Goal: Complete application form: Complete application form

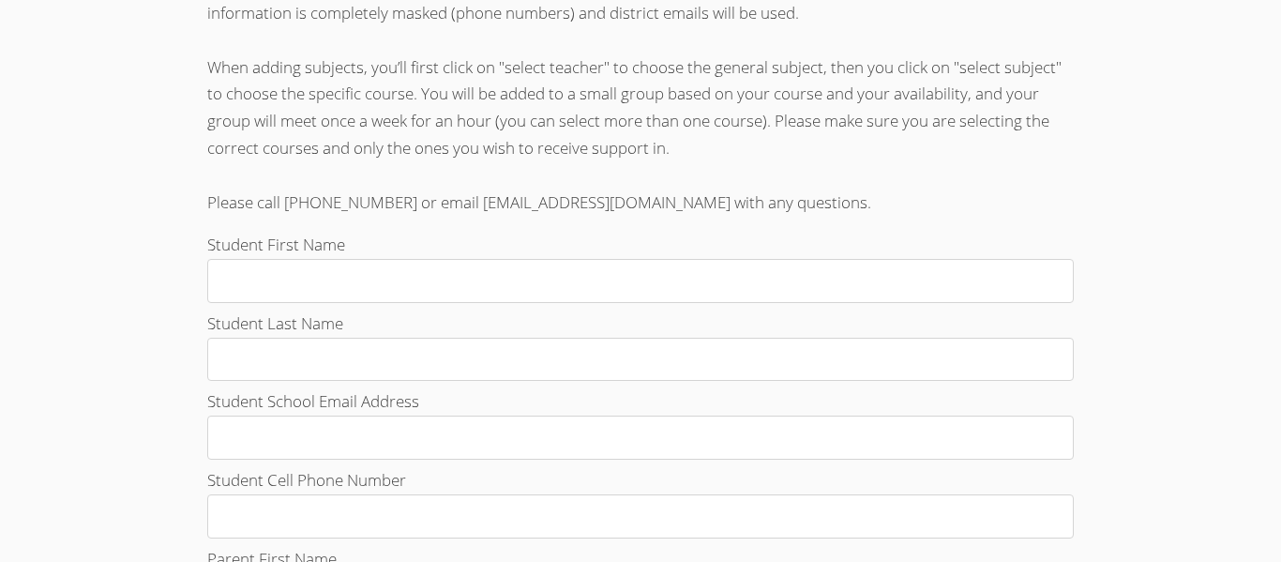
scroll to position [525, 0]
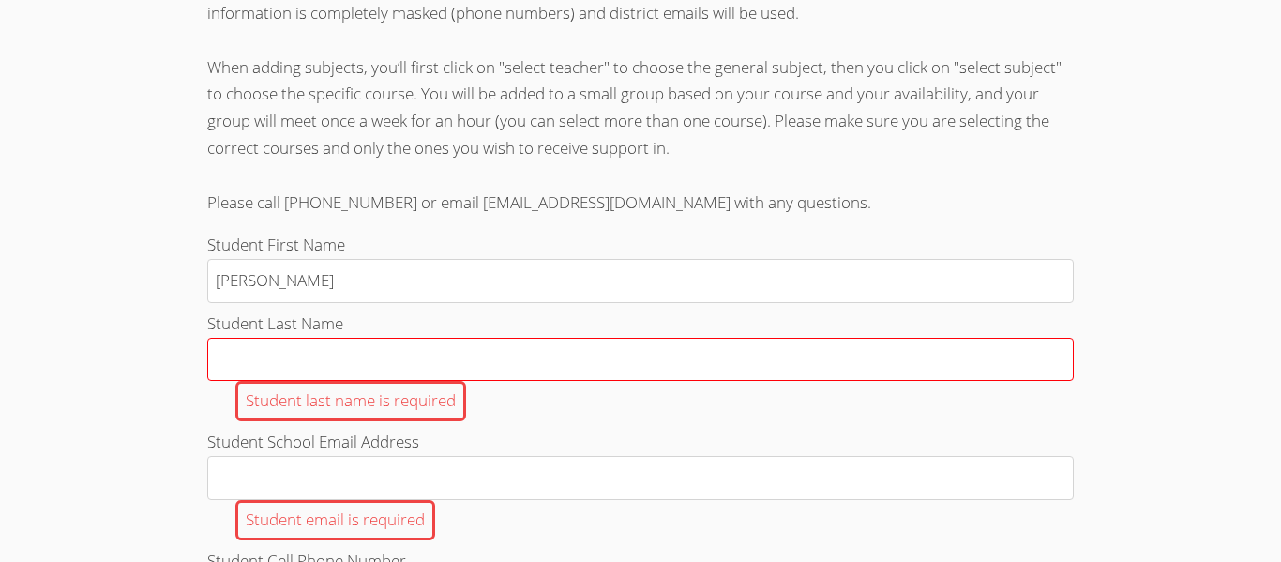
type input "[PERSON_NAME]"
click at [270, 350] on input "Student Last Name Student last name is required" at bounding box center [640, 360] width 867 height 44
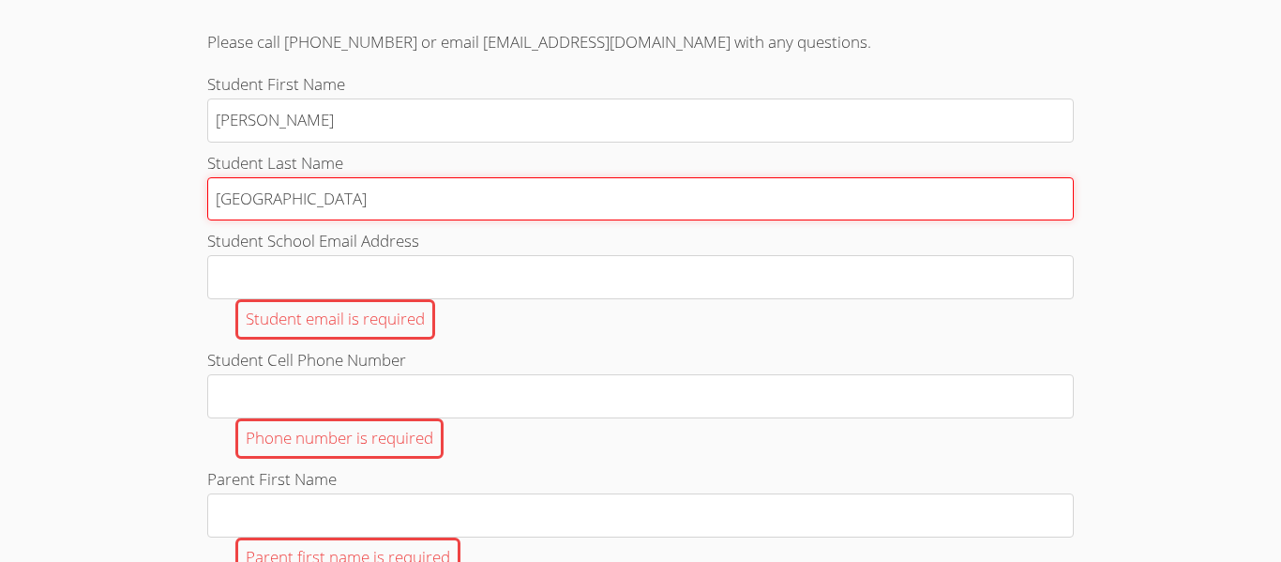
scroll to position [702, 0]
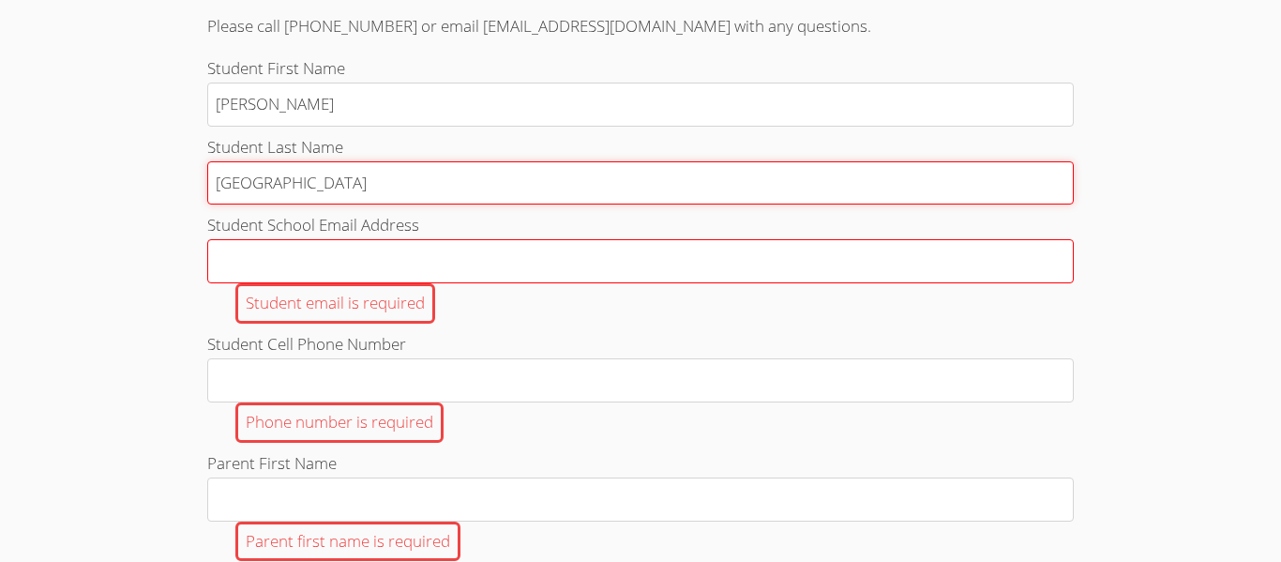
type input "[GEOGRAPHIC_DATA]"
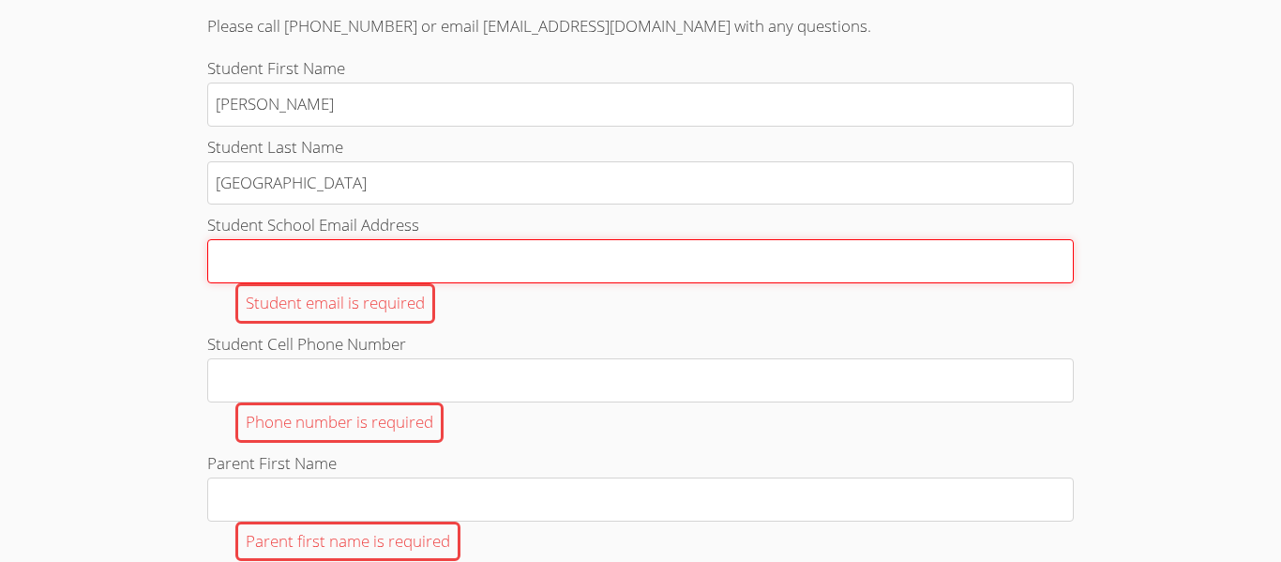
click at [258, 254] on input "Student School Email Address Student email is required" at bounding box center [640, 261] width 867 height 44
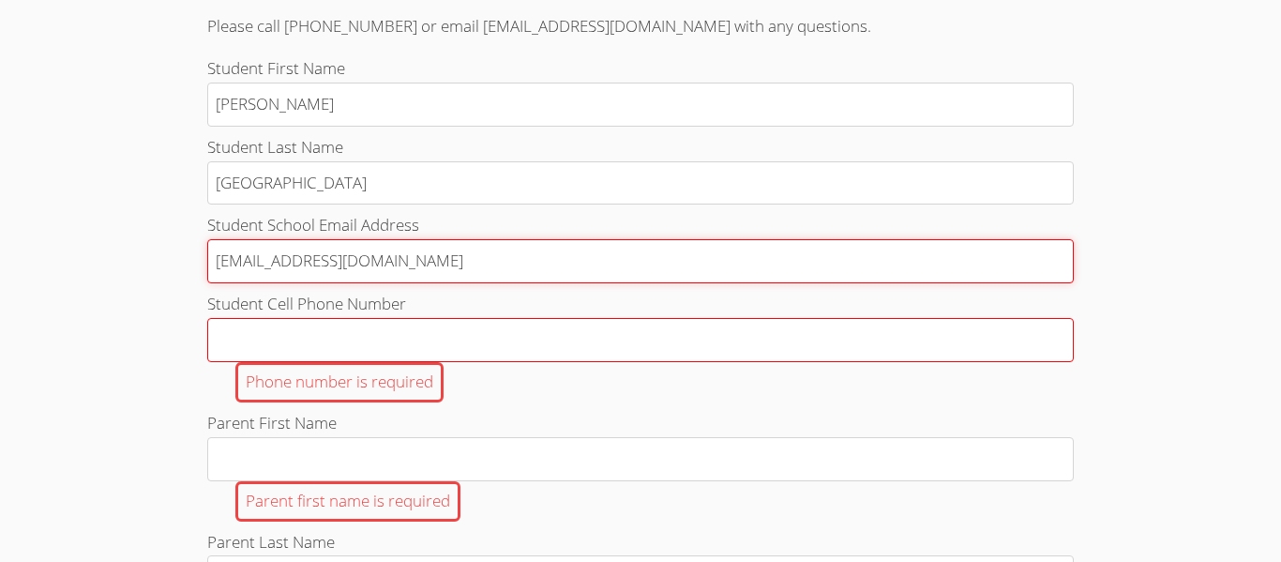
type input "[EMAIL_ADDRESS][DOMAIN_NAME]"
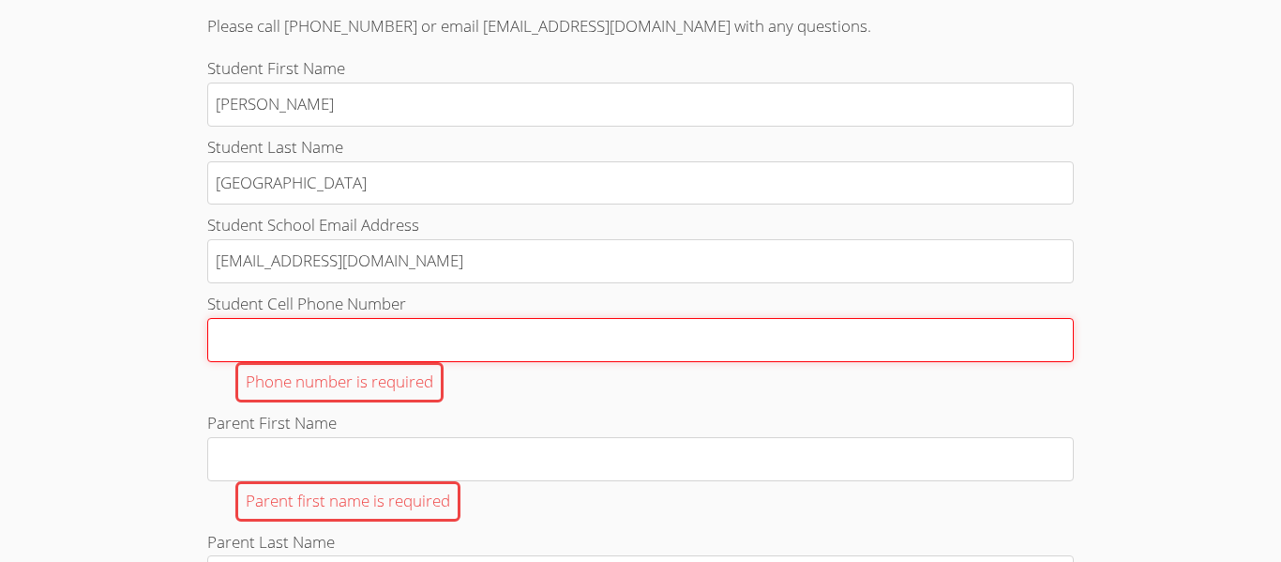
click at [261, 323] on input "Student Cell Phone Number Phone number is required" at bounding box center [640, 340] width 867 height 44
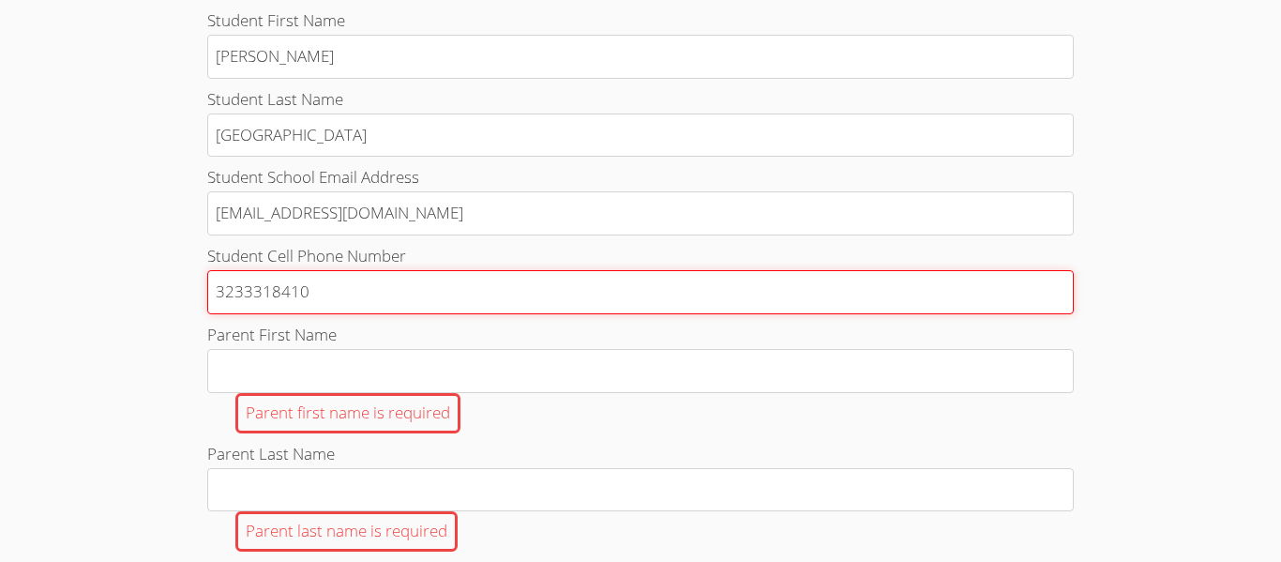
scroll to position [771, 0]
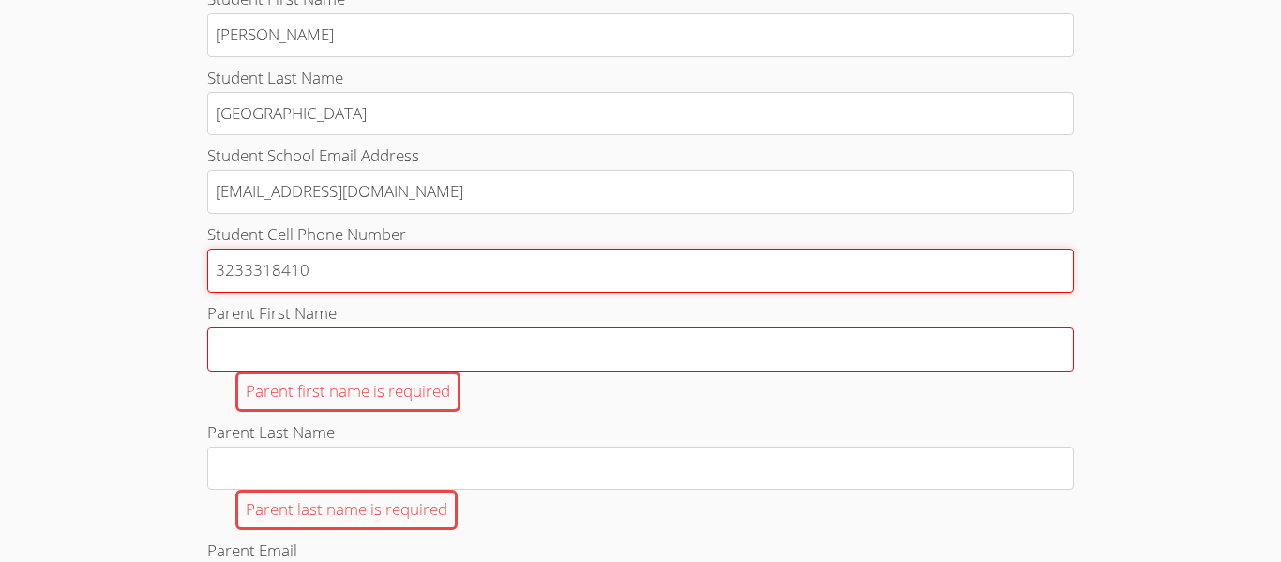
type input "3233318410"
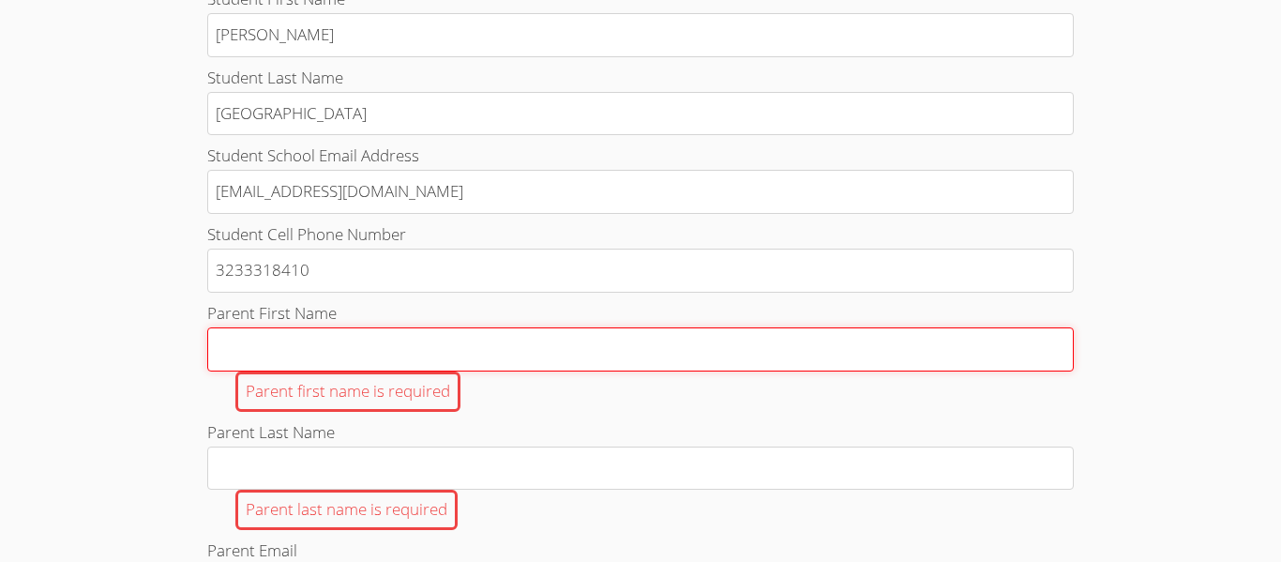
click at [241, 341] on input "Parent First Name Parent first name is required" at bounding box center [640, 349] width 867 height 44
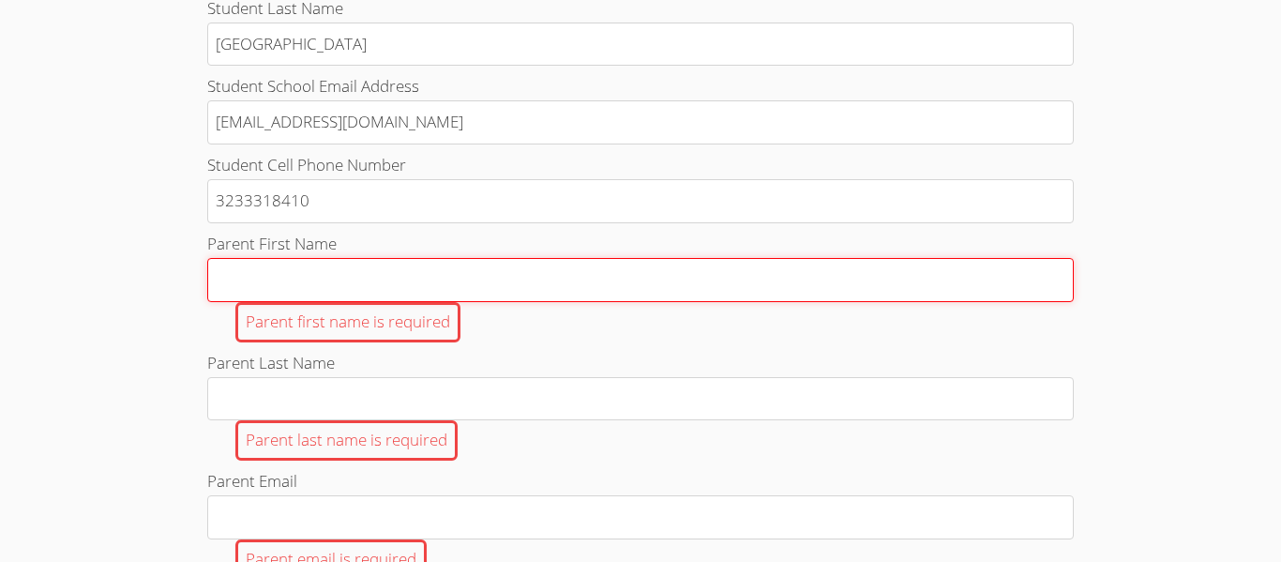
scroll to position [843, 0]
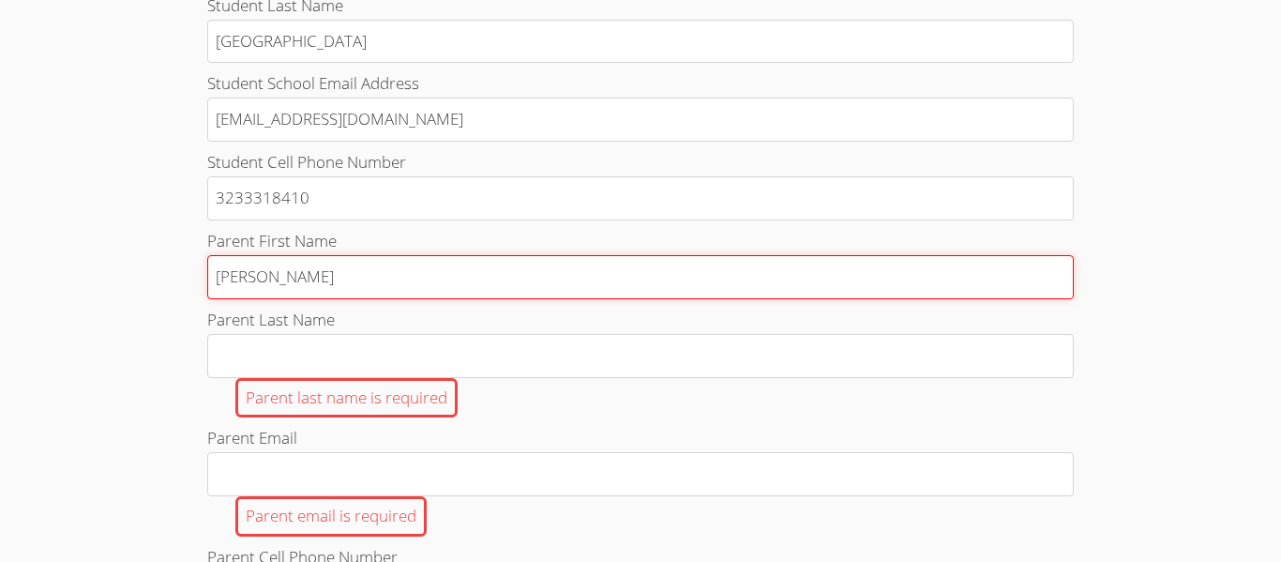
click at [256, 297] on input "[PERSON_NAME]" at bounding box center [640, 277] width 867 height 44
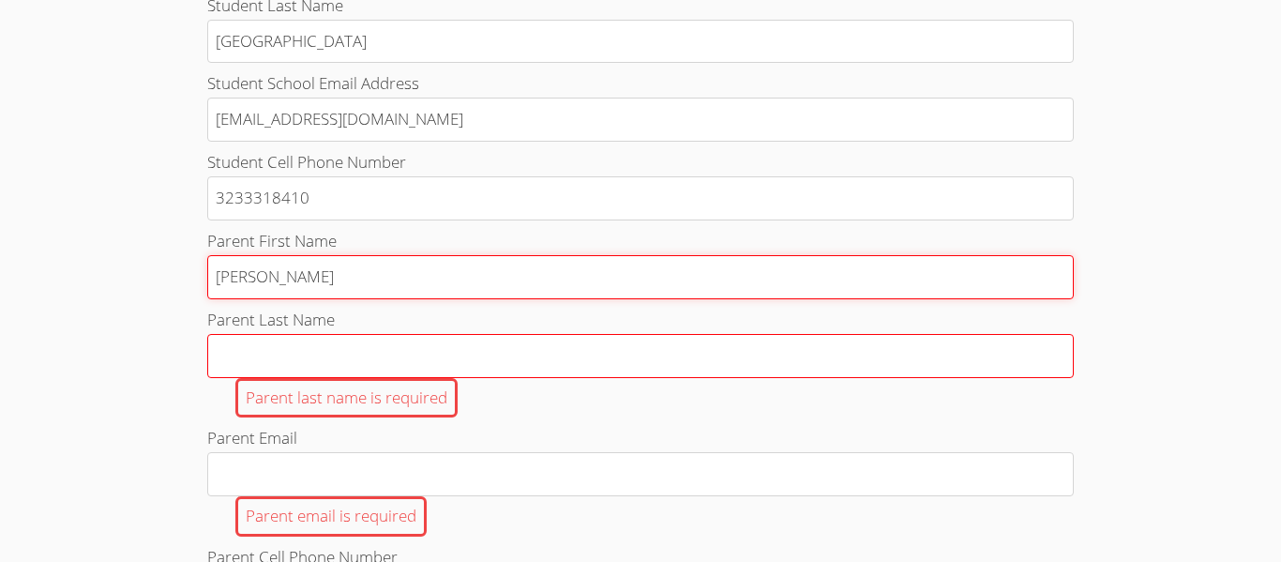
type input "[PERSON_NAME]"
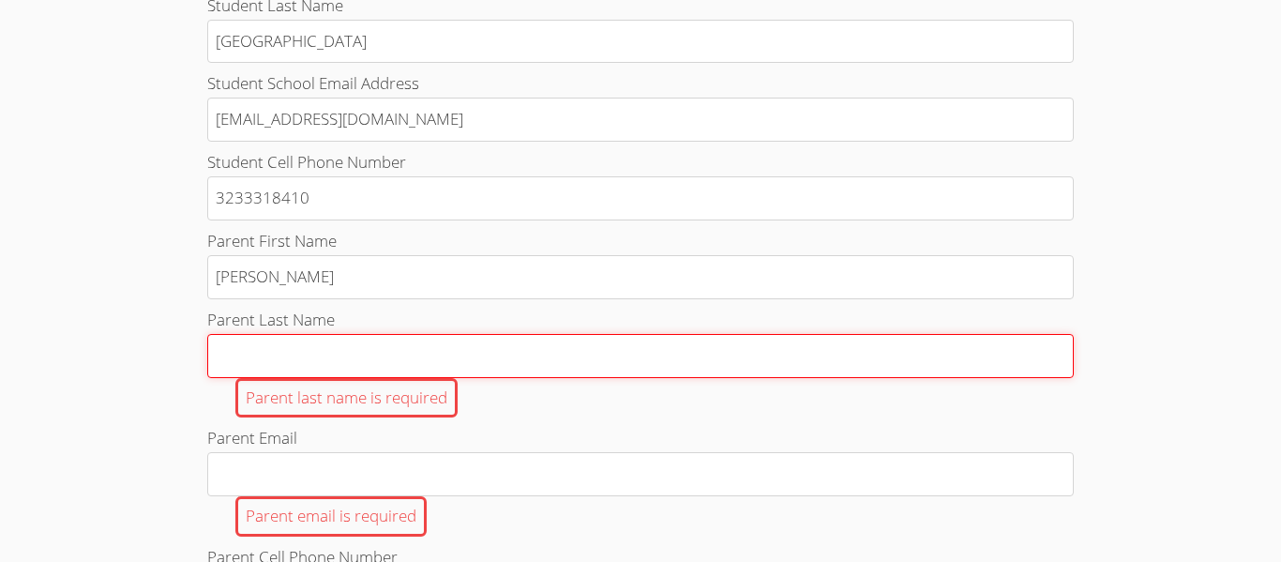
click at [253, 355] on input "Parent Last Name Parent last name is required" at bounding box center [640, 356] width 867 height 44
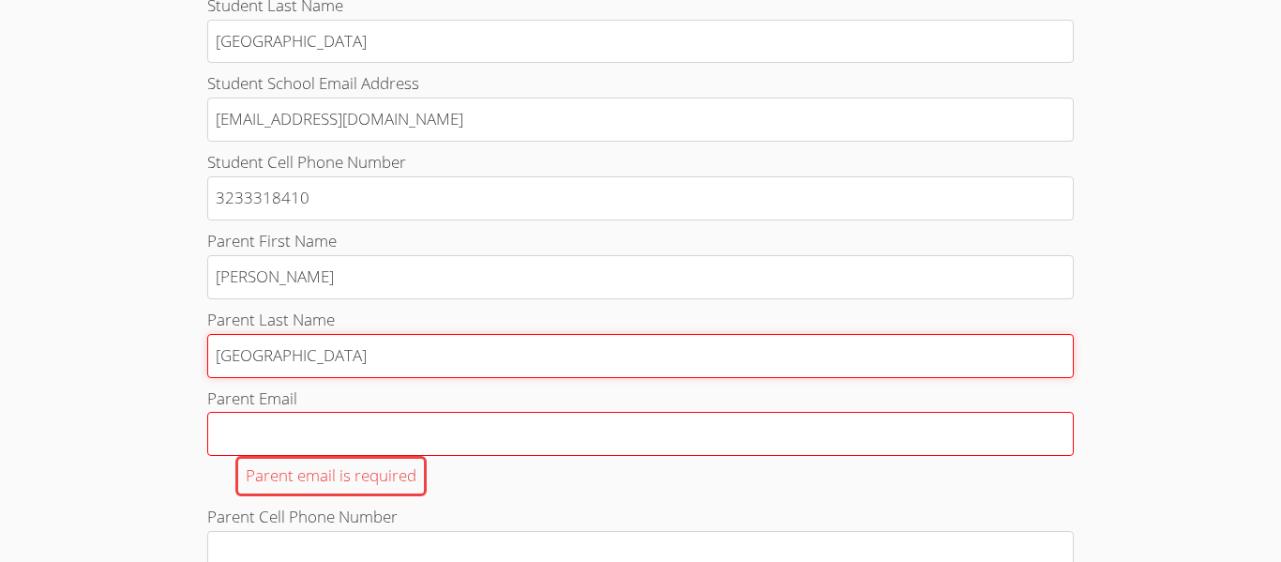
type input "[GEOGRAPHIC_DATA]"
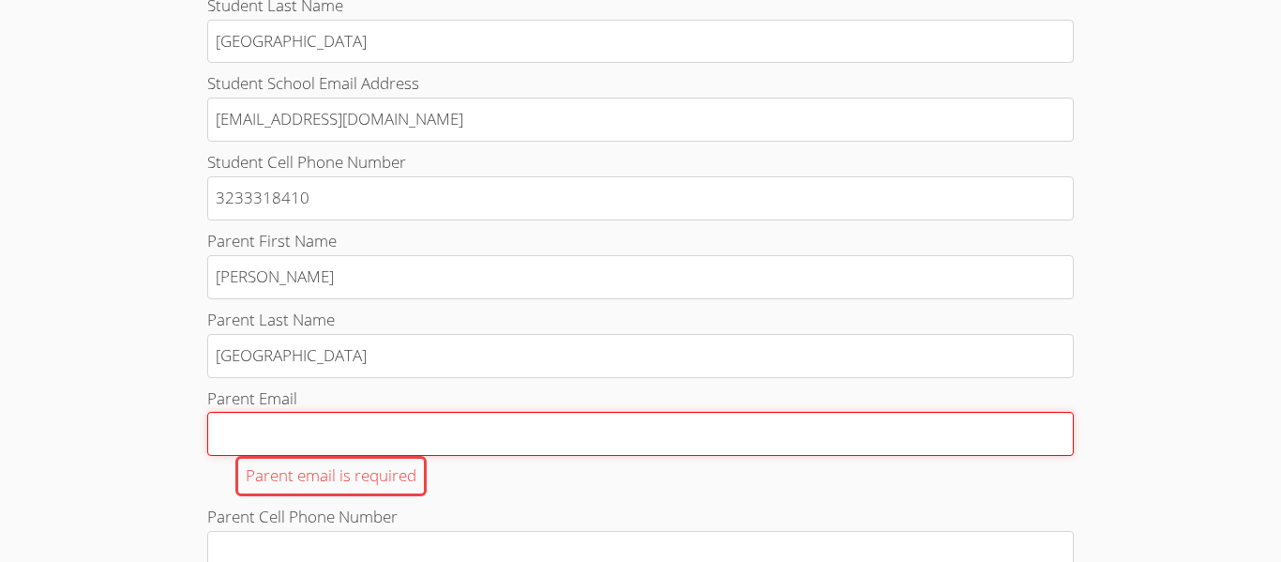
click at [248, 435] on input "Parent Email Parent email is required" at bounding box center [640, 434] width 867 height 44
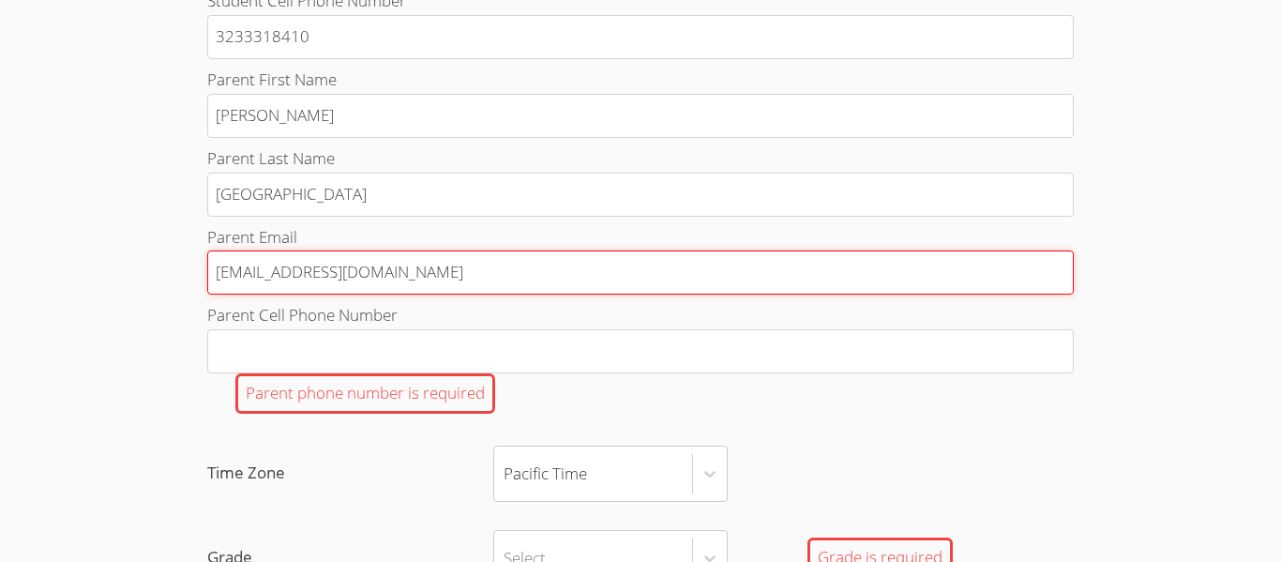
scroll to position [1008, 0]
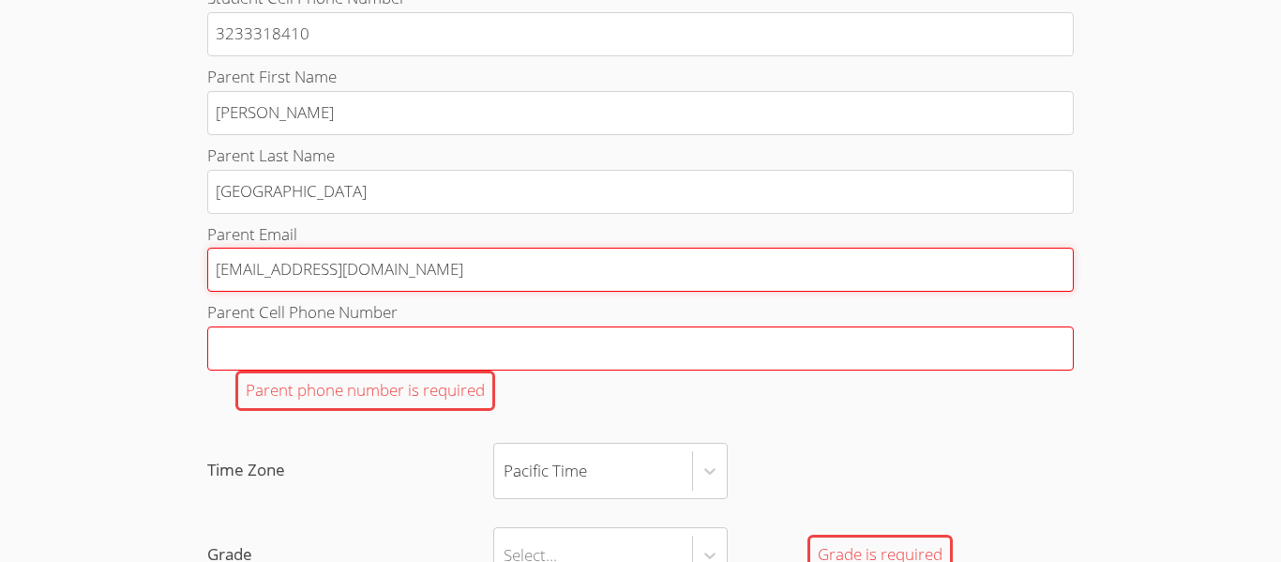
type input "[EMAIL_ADDRESS][DOMAIN_NAME]"
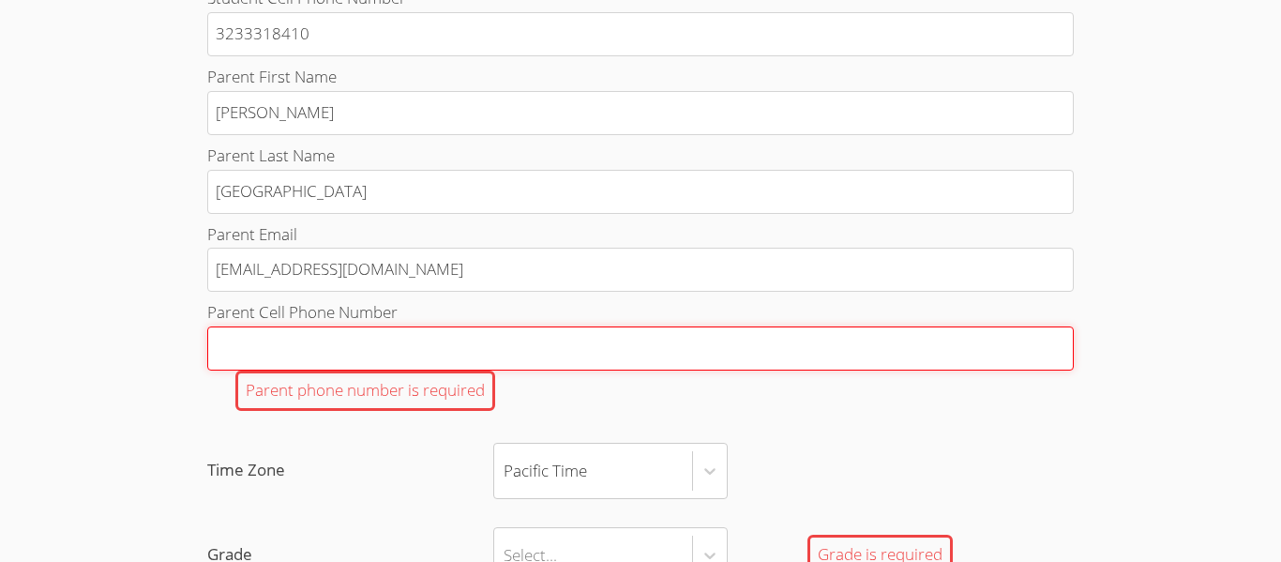
click at [221, 356] on input "Parent Cell Phone Number Parent phone number is required" at bounding box center [640, 348] width 867 height 44
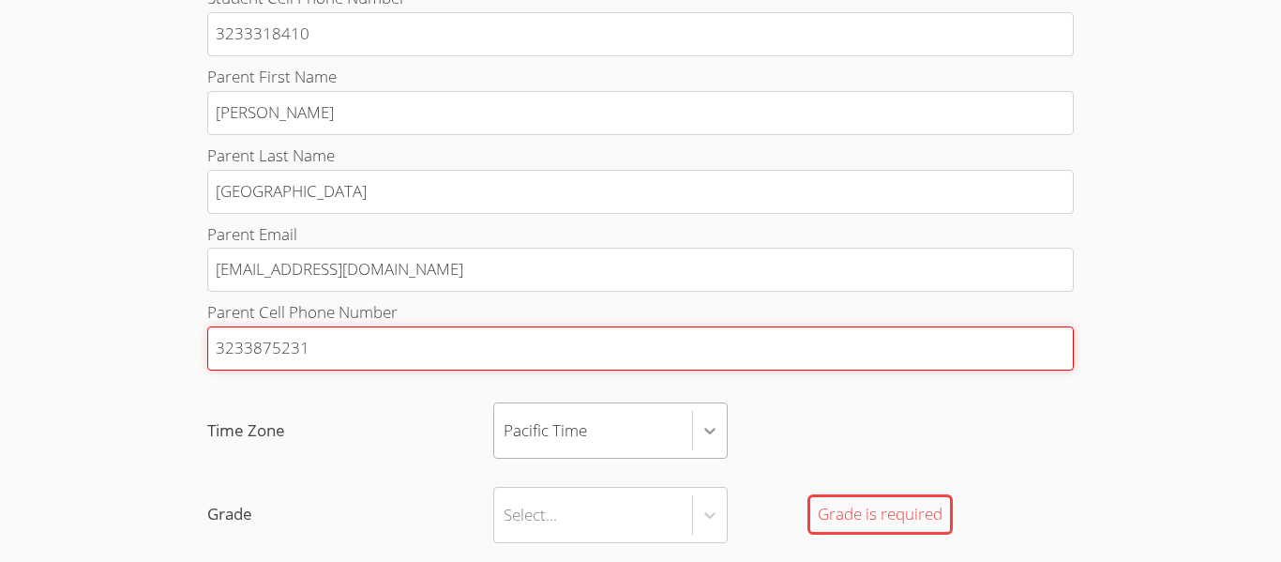
type input "3233875231"
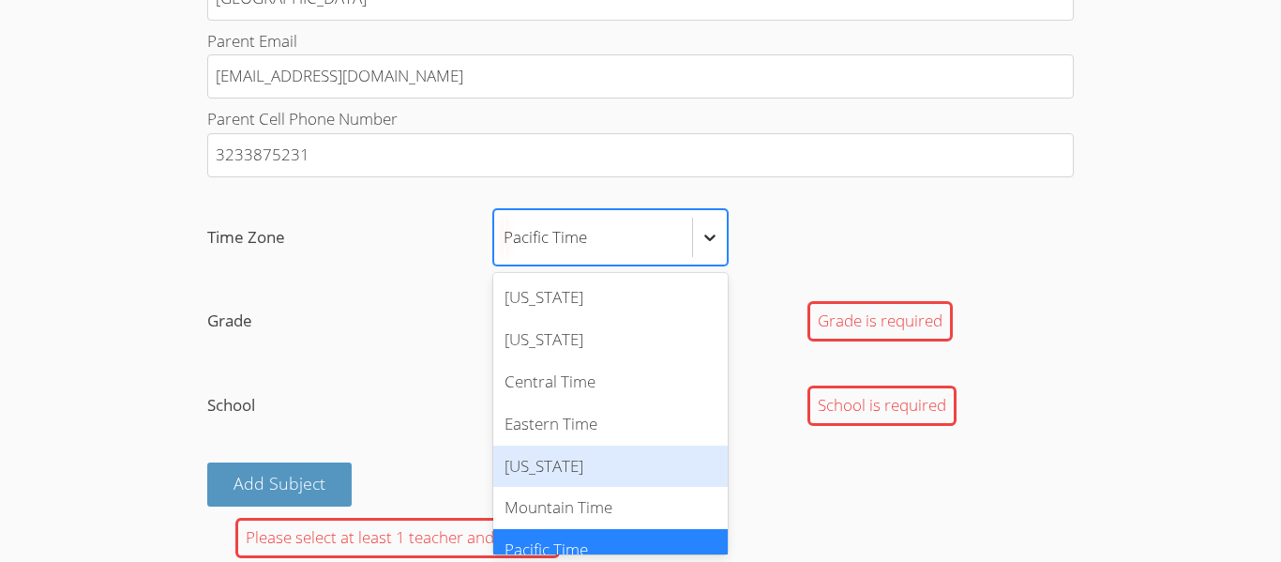
scroll to position [21, 0]
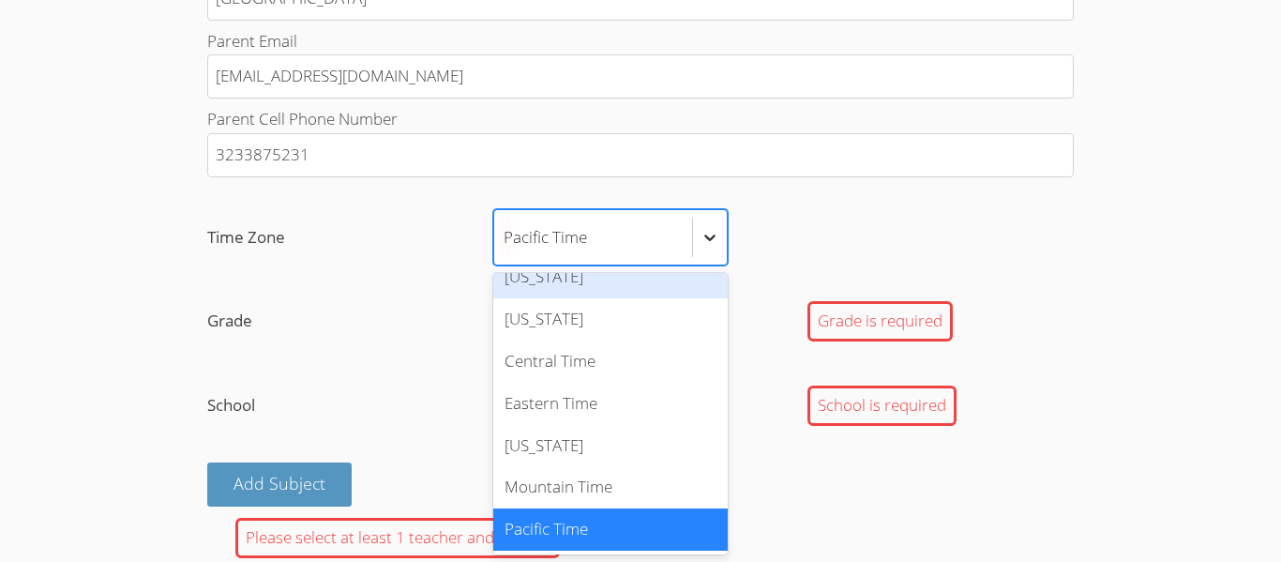
click at [701, 241] on icon at bounding box center [710, 237] width 19 height 19
click at [506, 241] on input "Time Zone option [US_STATE] focused, 1 of 7. 7 results available. Use Up and Do…" at bounding box center [505, 237] width 2 height 43
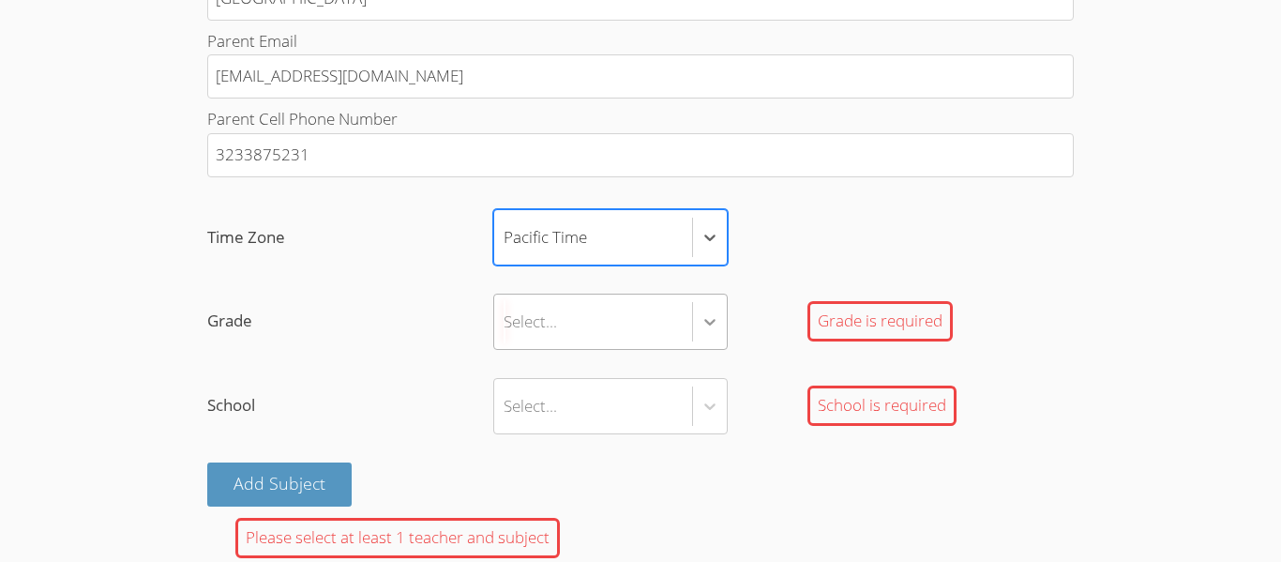
click at [696, 315] on div at bounding box center [710, 322] width 34 height 34
click at [506, 315] on input "Grade Select... Grade is required" at bounding box center [505, 321] width 2 height 43
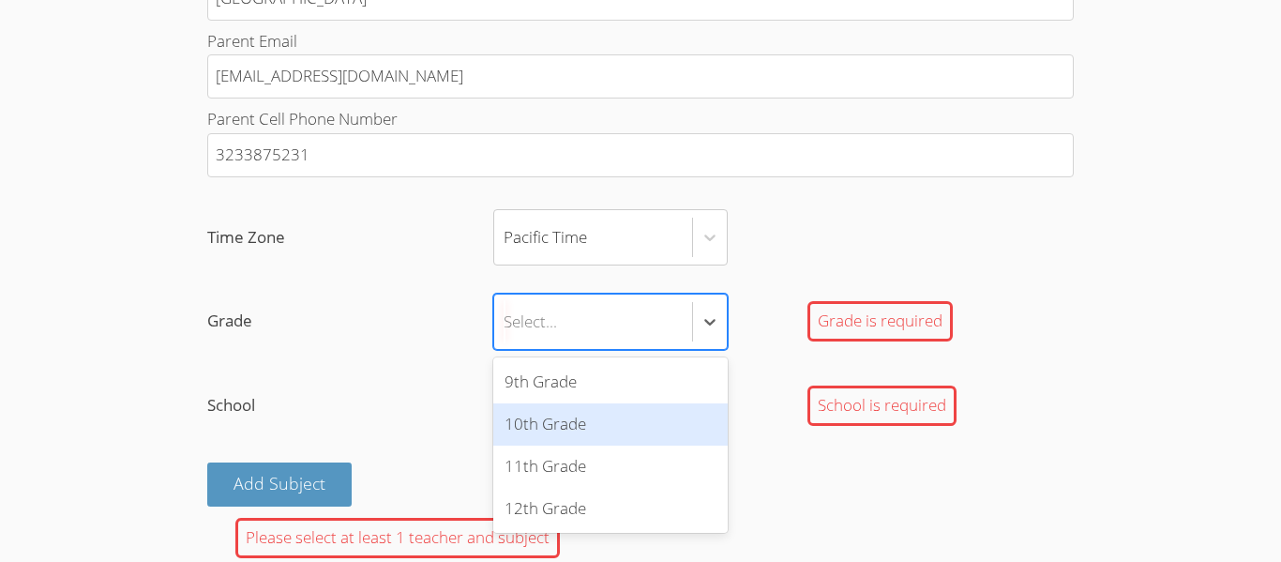
click at [629, 431] on div "10th Grade" at bounding box center [610, 424] width 235 height 42
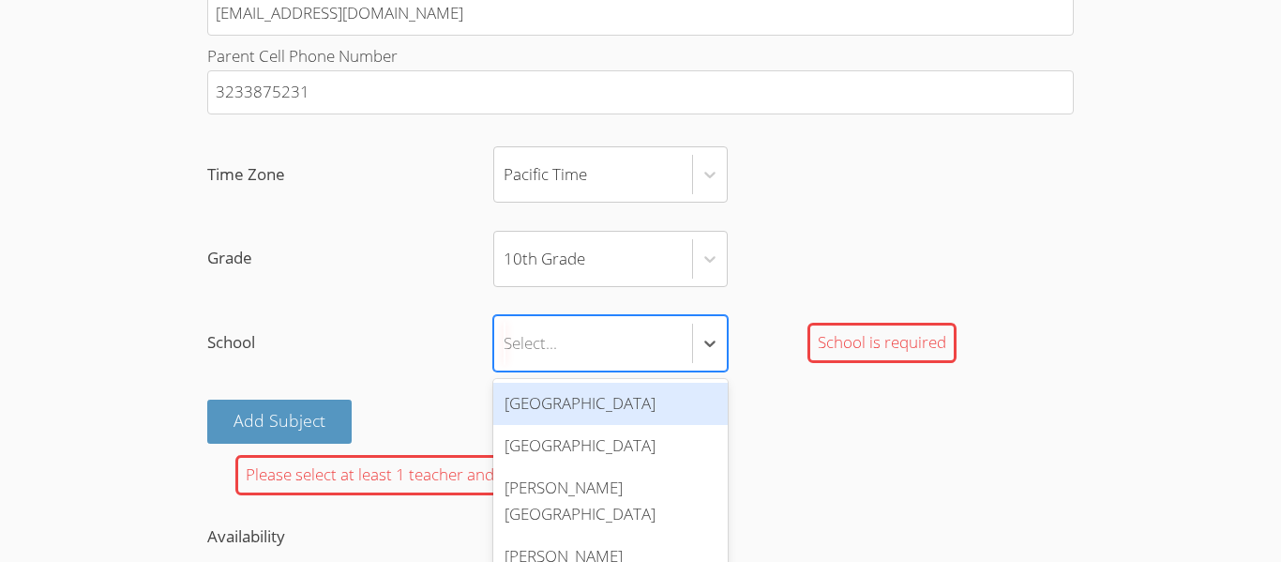
click at [656, 416] on div "[GEOGRAPHIC_DATA]" at bounding box center [610, 404] width 235 height 42
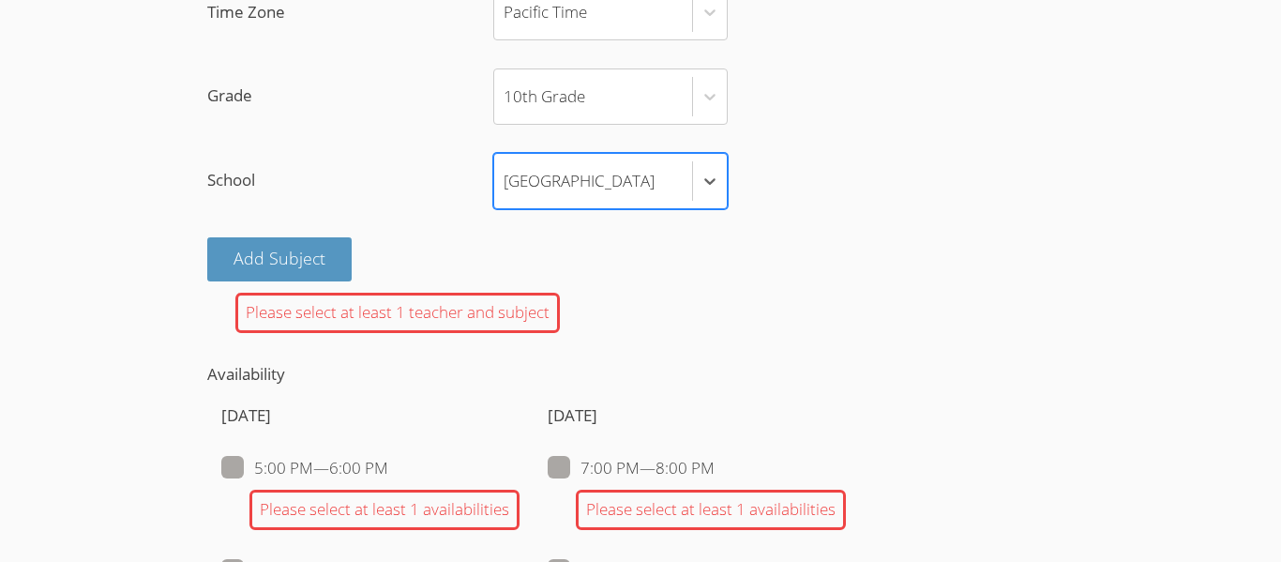
scroll to position [1432, 0]
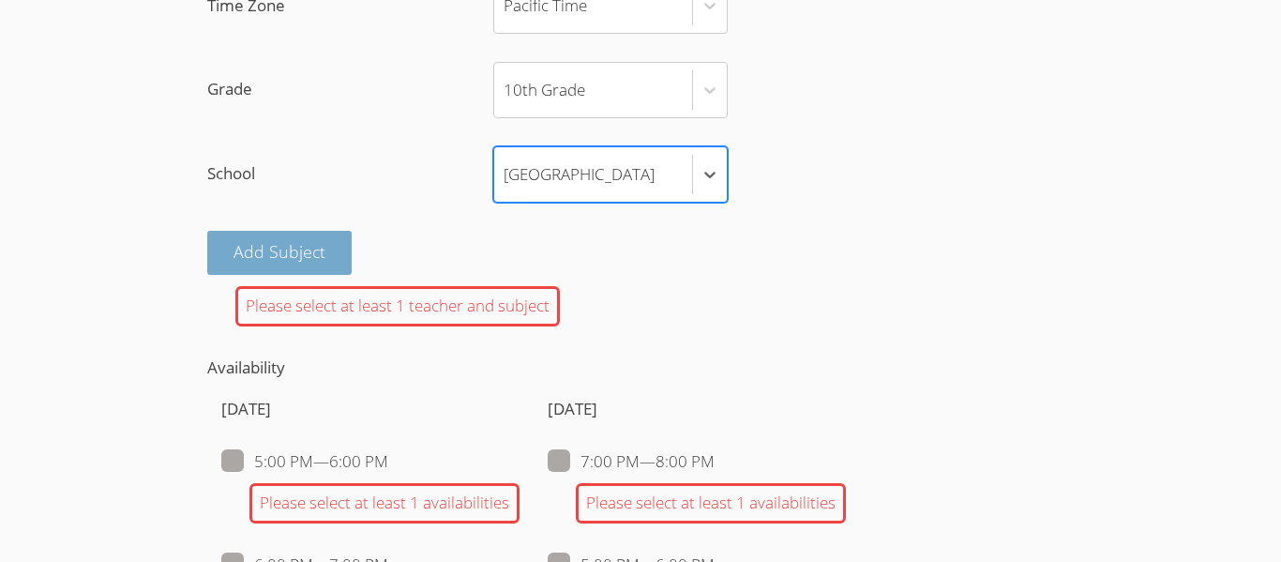
click at [327, 251] on button "Add Subject" at bounding box center [279, 253] width 144 height 44
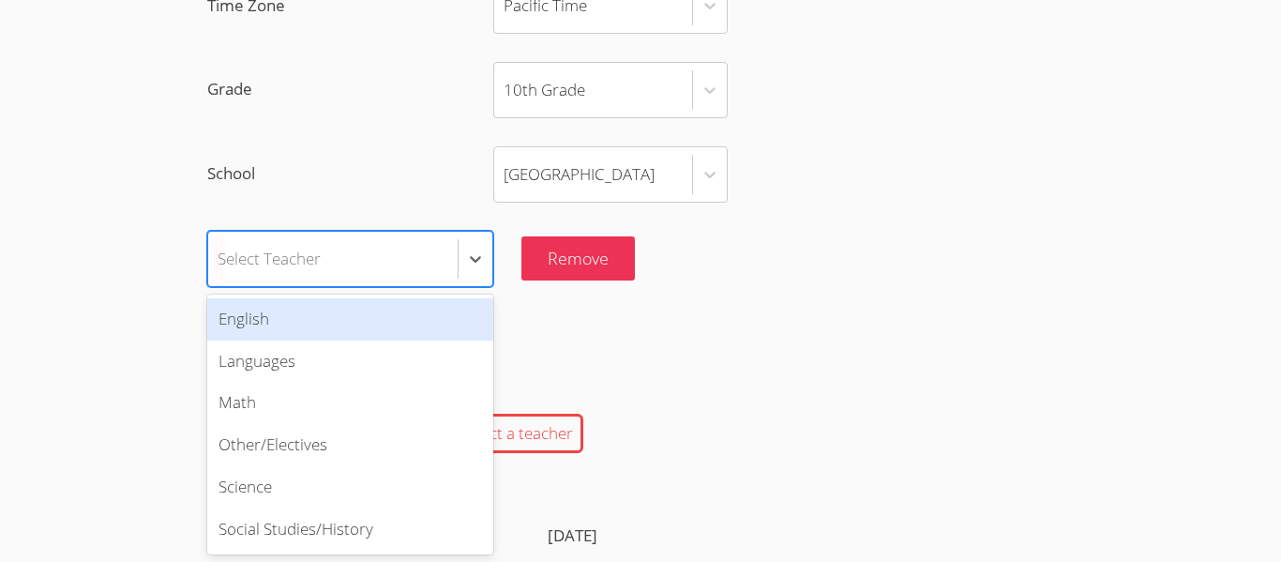
click at [325, 270] on div "Select Teacher" at bounding box center [333, 259] width 250 height 54
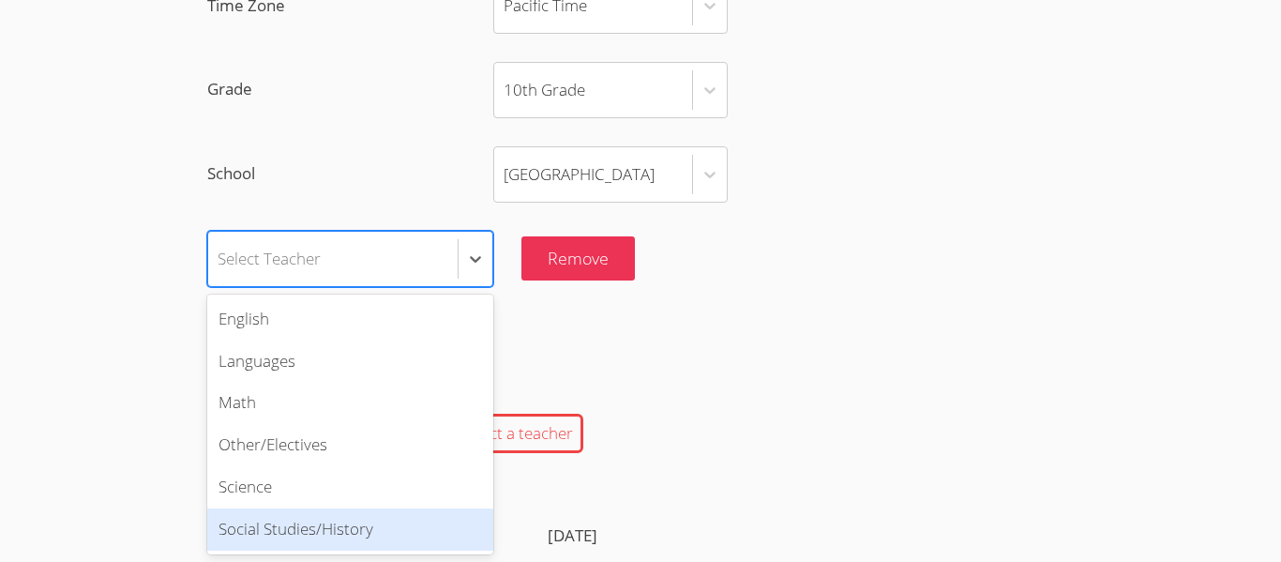
click at [223, 191] on label "School [GEOGRAPHIC_DATA]" at bounding box center [640, 174] width 867 height 56
click at [504, 191] on input "School [GEOGRAPHIC_DATA]" at bounding box center [505, 174] width 2 height 43
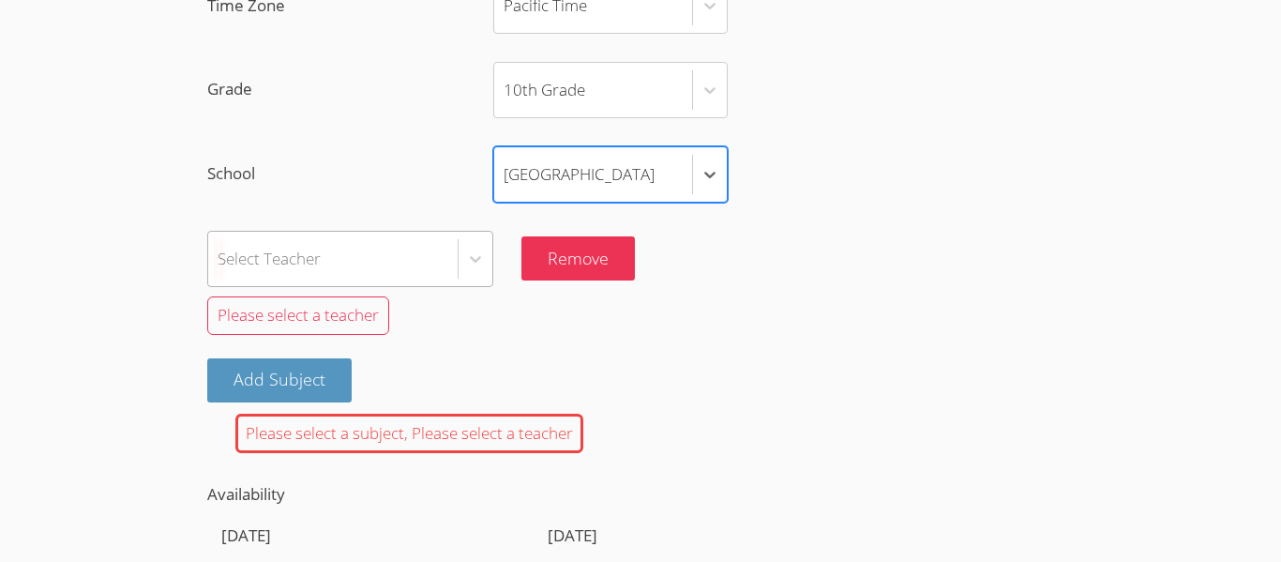
click at [309, 268] on div "Select Teacher" at bounding box center [269, 258] width 103 height 27
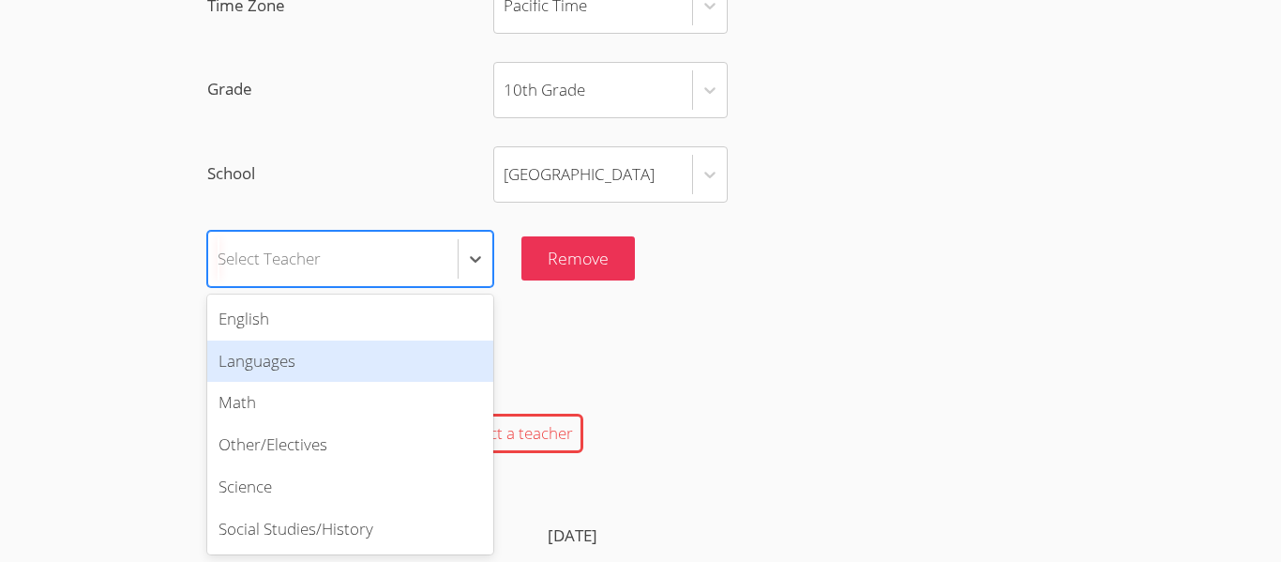
click at [233, 364] on div "Languages" at bounding box center [350, 362] width 286 height 42
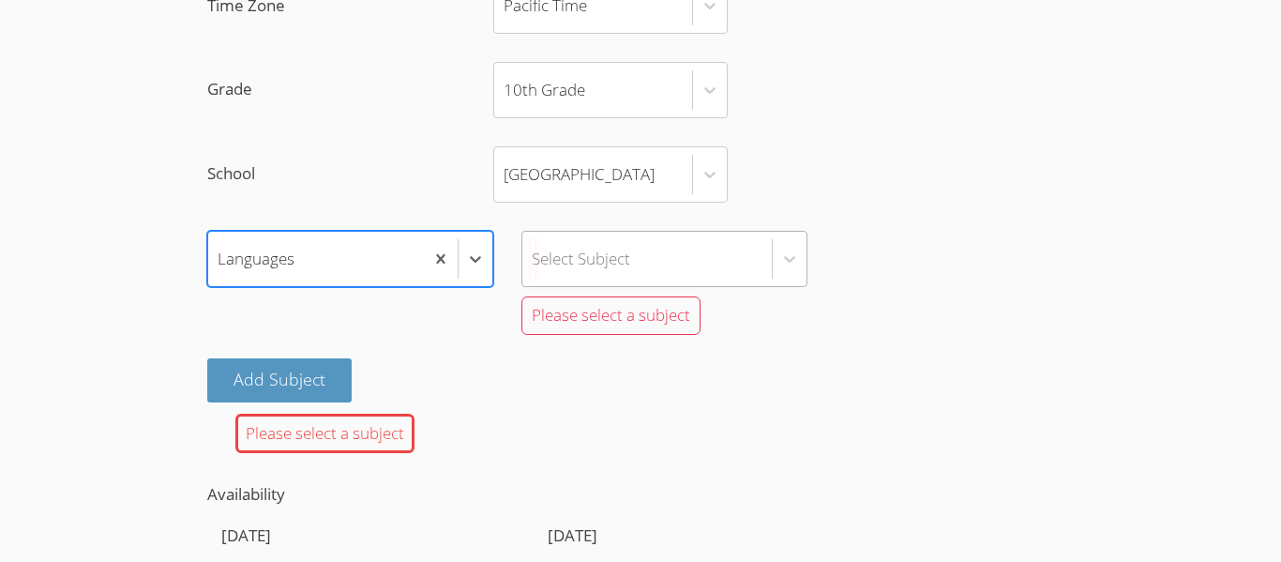
scroll to position [1454, 0]
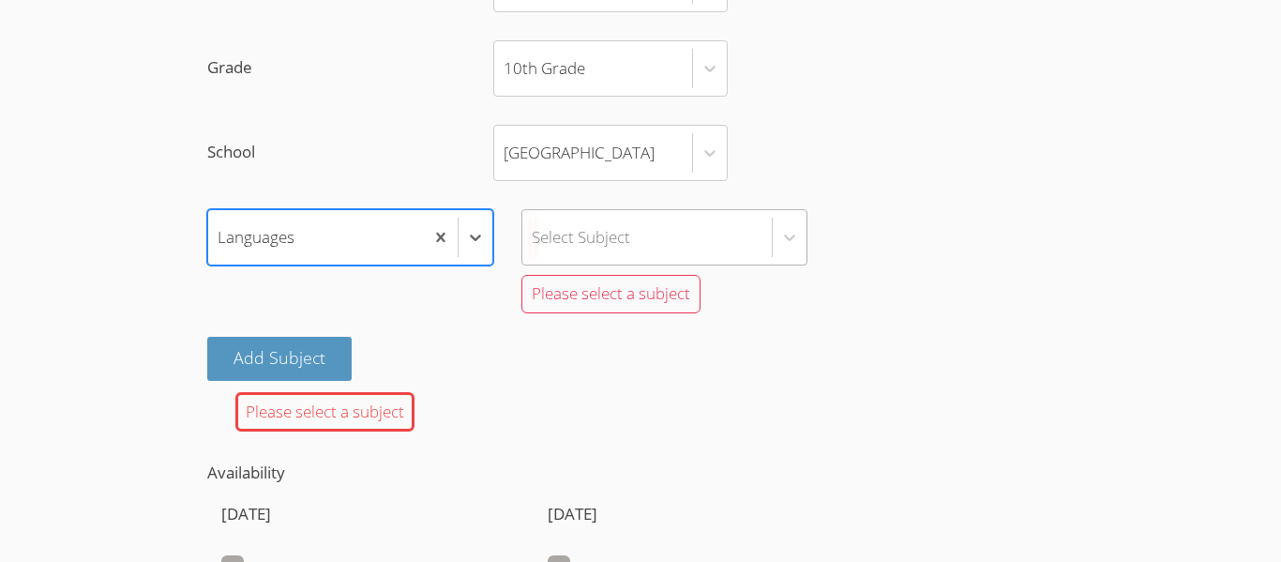
click at [686, 265] on div "Select Subject" at bounding box center [665, 237] width 286 height 56
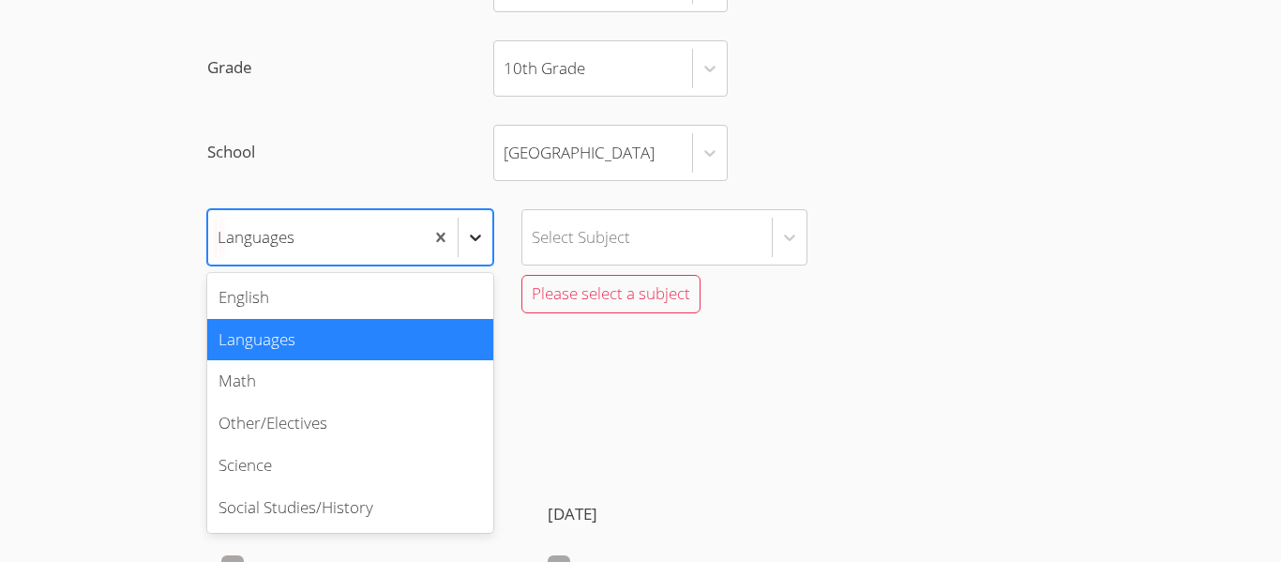
click at [477, 220] on div at bounding box center [476, 237] width 34 height 34
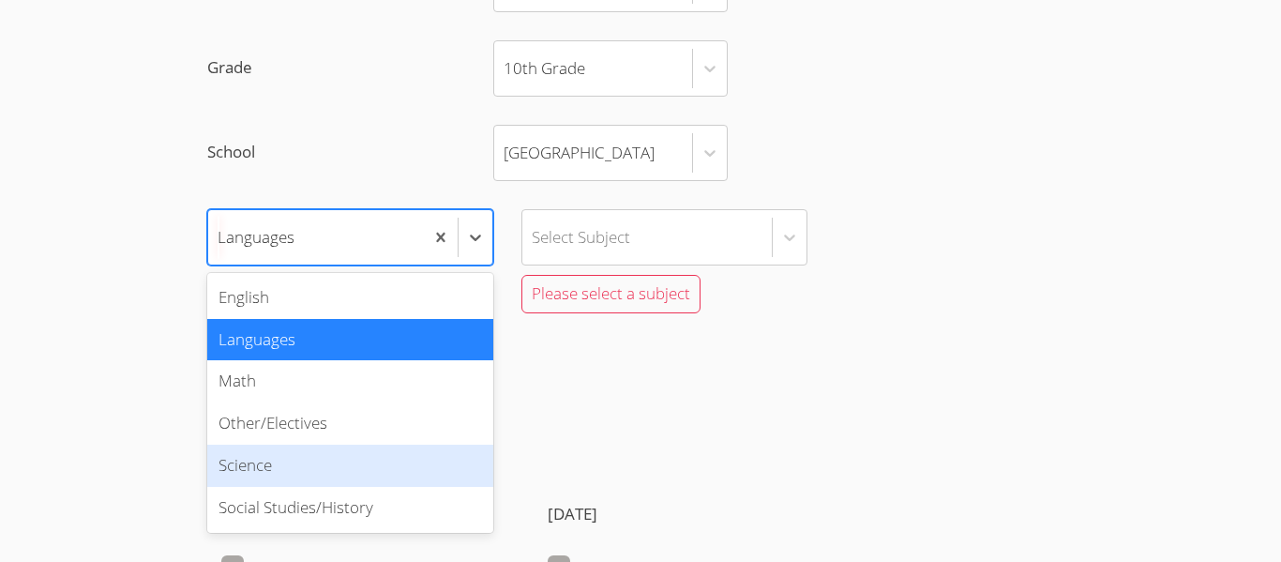
click at [316, 463] on div "Science" at bounding box center [350, 466] width 286 height 42
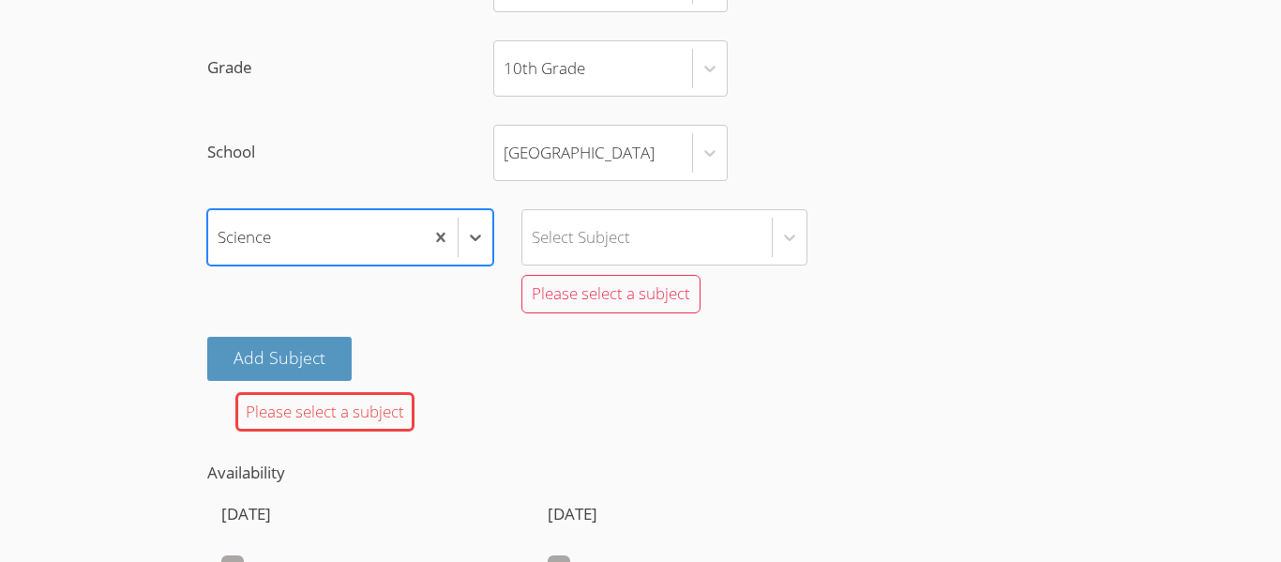
click at [368, 232] on div "Science" at bounding box center [316, 237] width 216 height 54
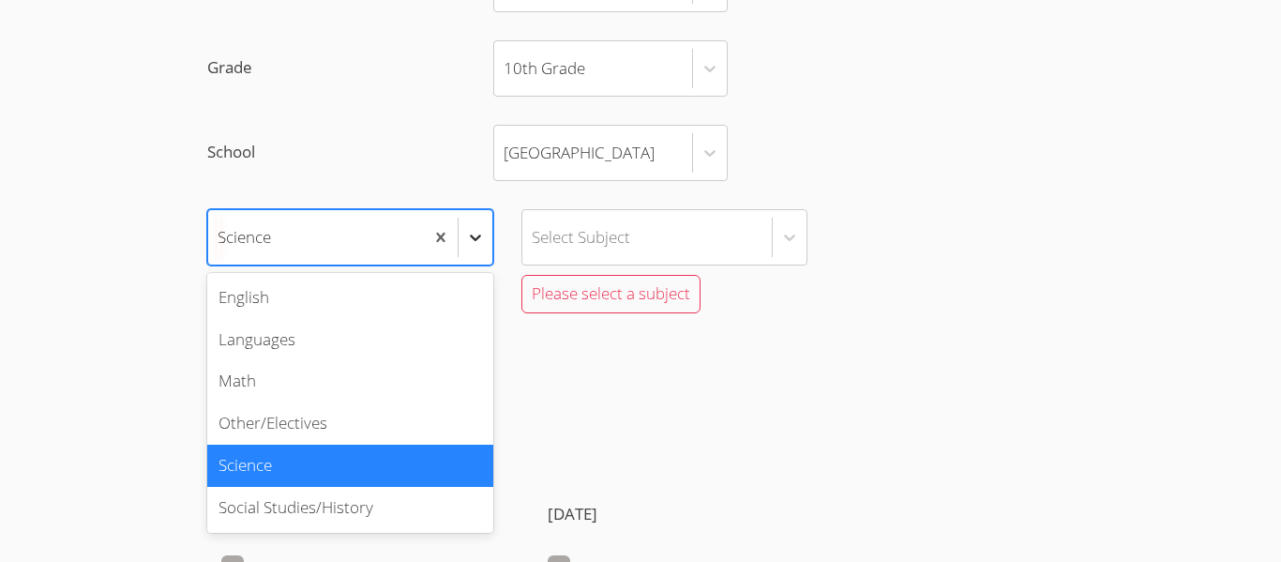
click at [461, 230] on div at bounding box center [476, 237] width 34 height 34
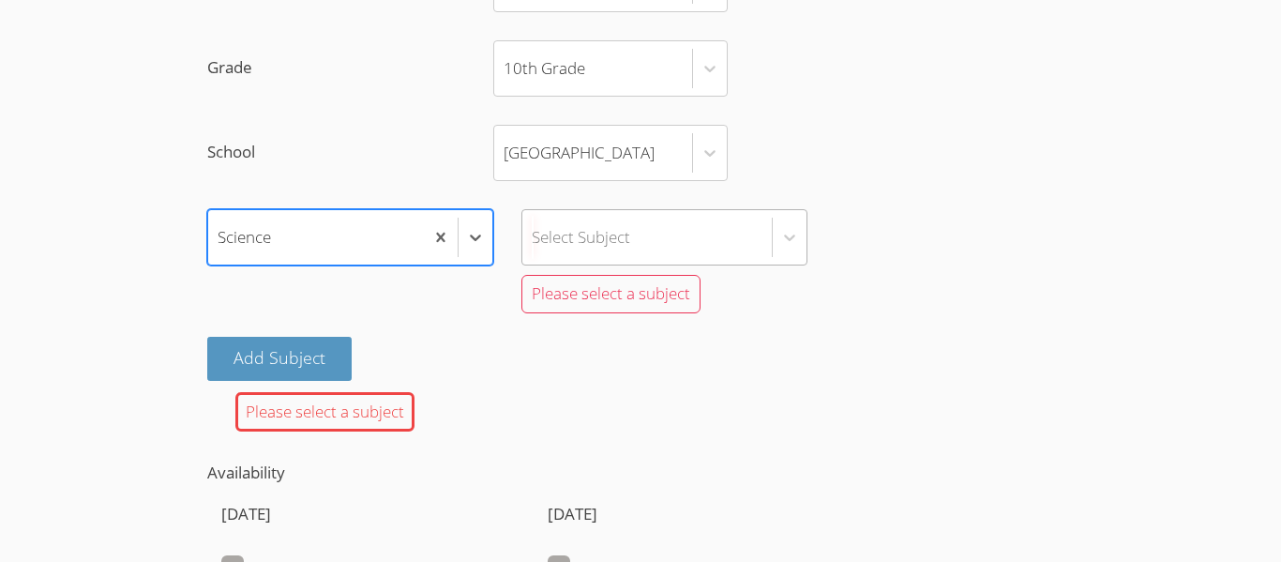
click at [623, 245] on div "Select Subject" at bounding box center [581, 236] width 99 height 27
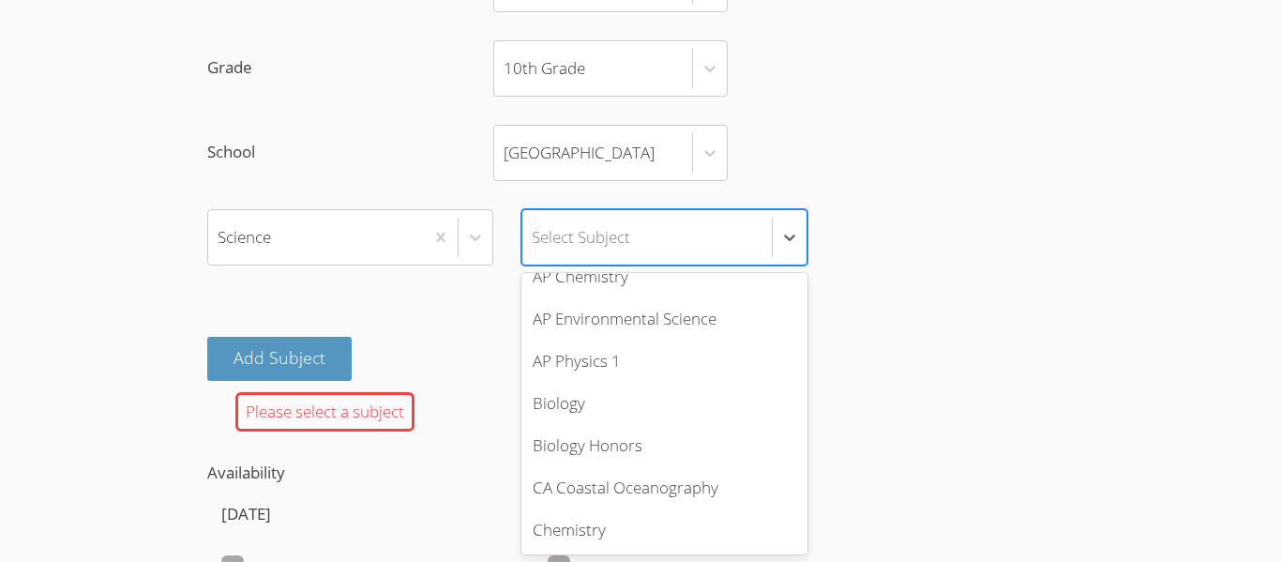
scroll to position [144, 0]
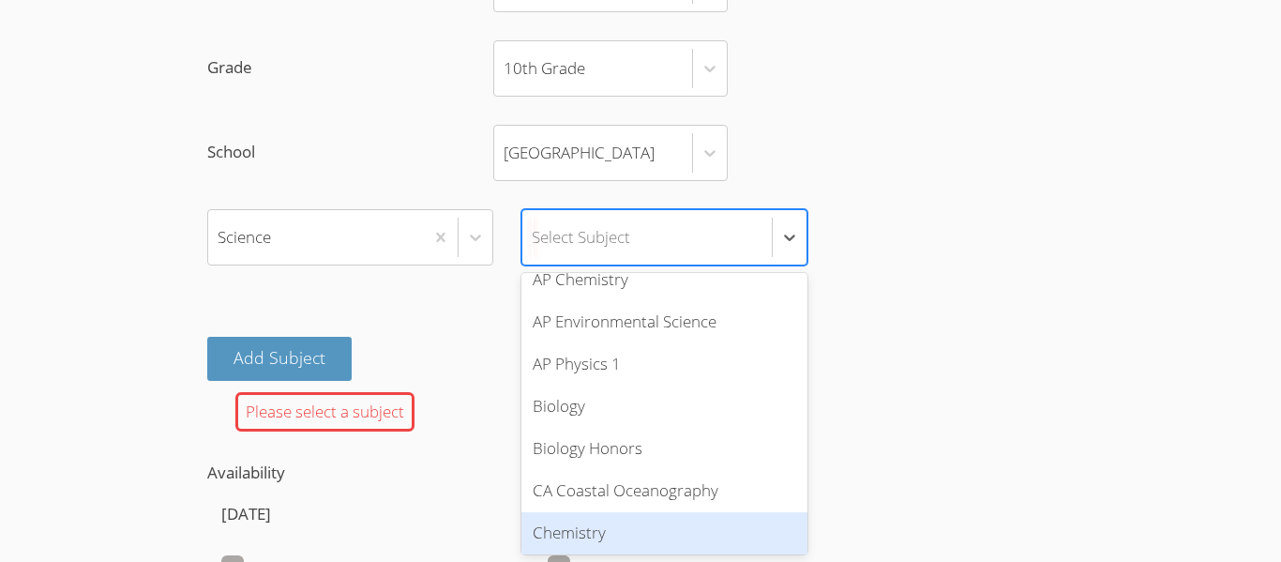
click at [576, 524] on div "Chemistry" at bounding box center [665, 533] width 286 height 42
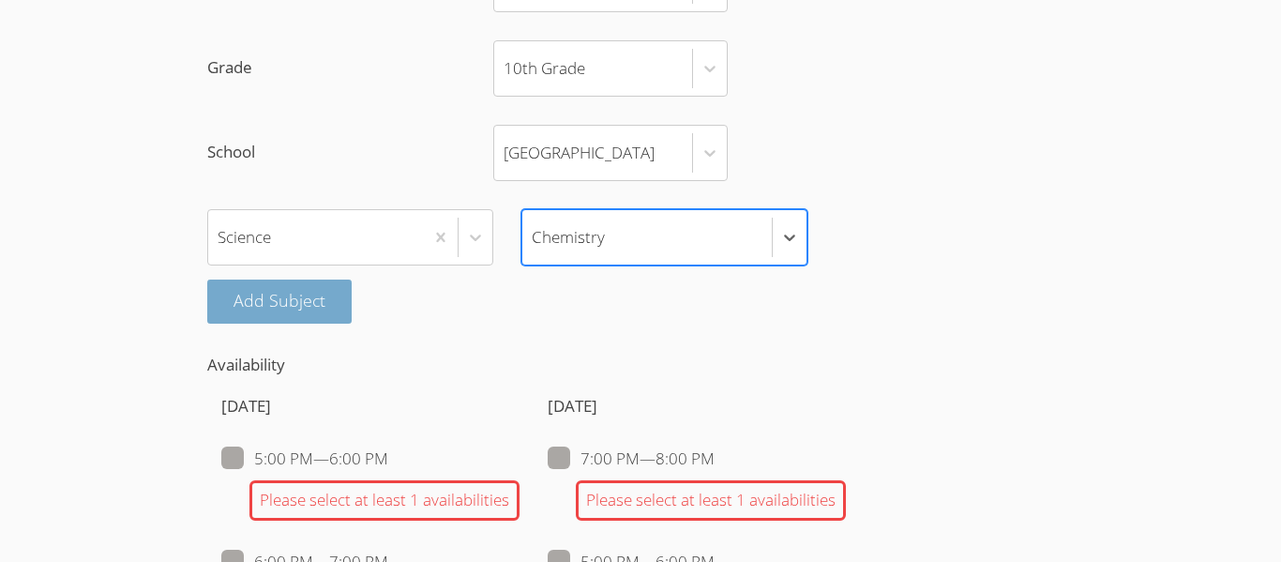
click at [298, 298] on button "Add Subject" at bounding box center [279, 302] width 144 height 44
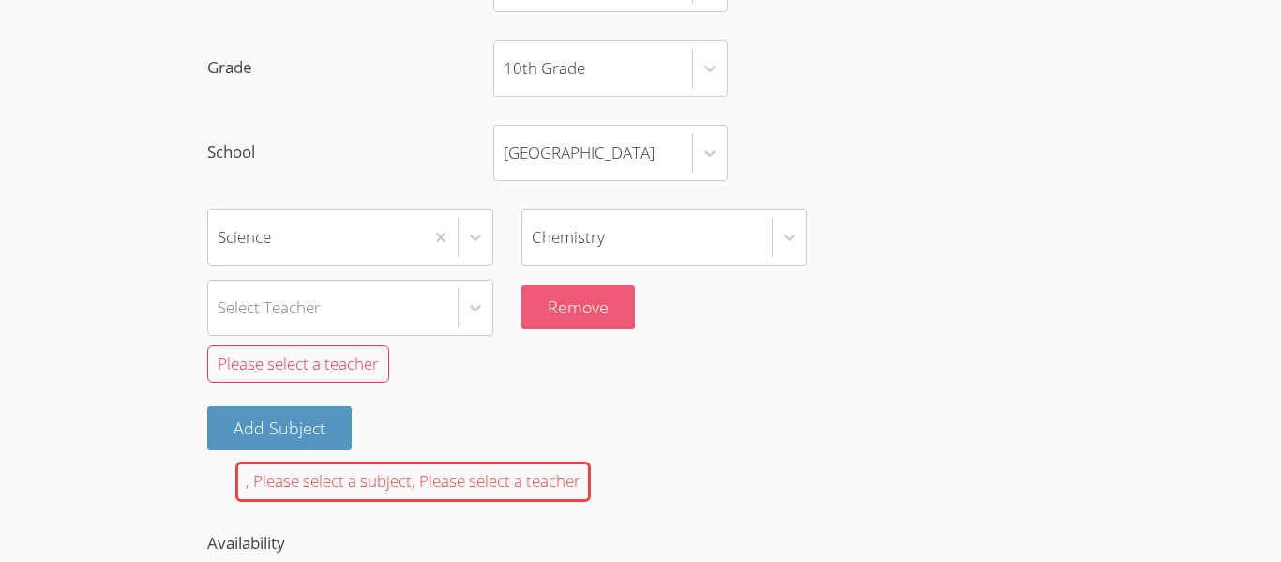
click at [590, 289] on button "Remove" at bounding box center [579, 307] width 114 height 44
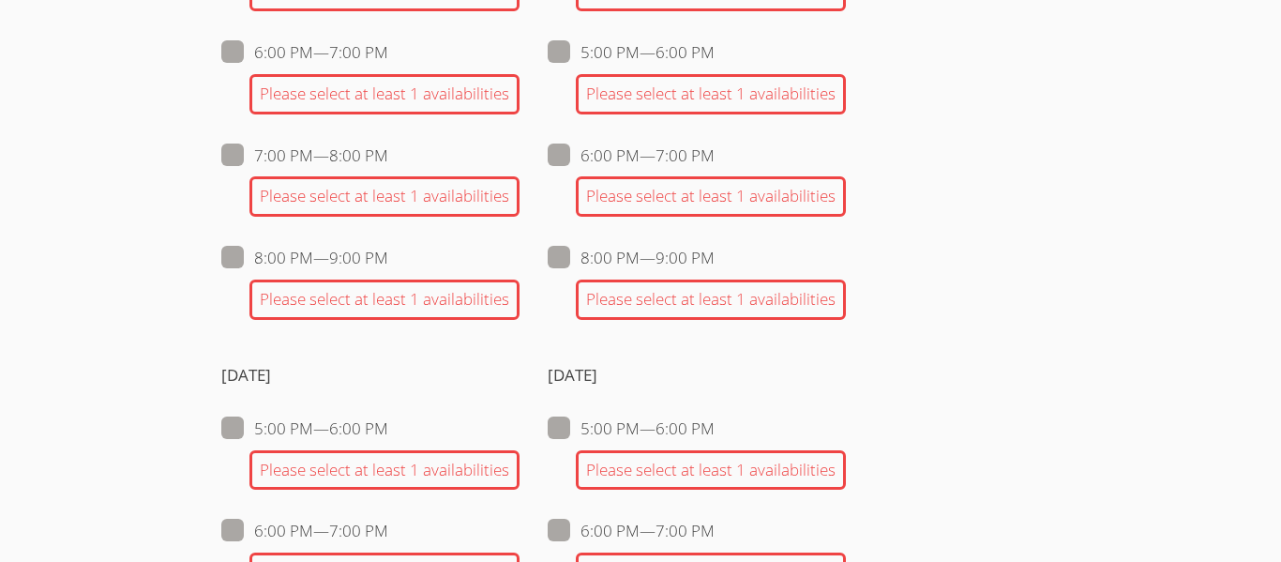
scroll to position [1976, 0]
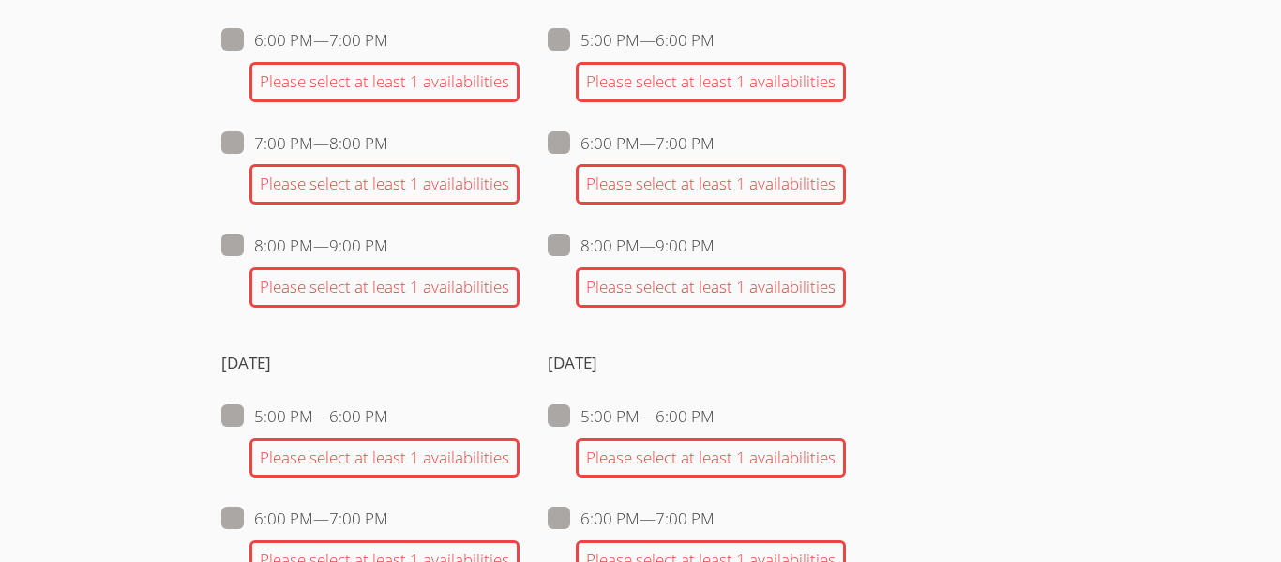
click at [715, 249] on span at bounding box center [715, 246] width 0 height 22
click at [715, 249] on input "8:00 PM — 9:00 PM" at bounding box center [723, 242] width 16 height 16
checkbox input "true"
checkbox input "false"
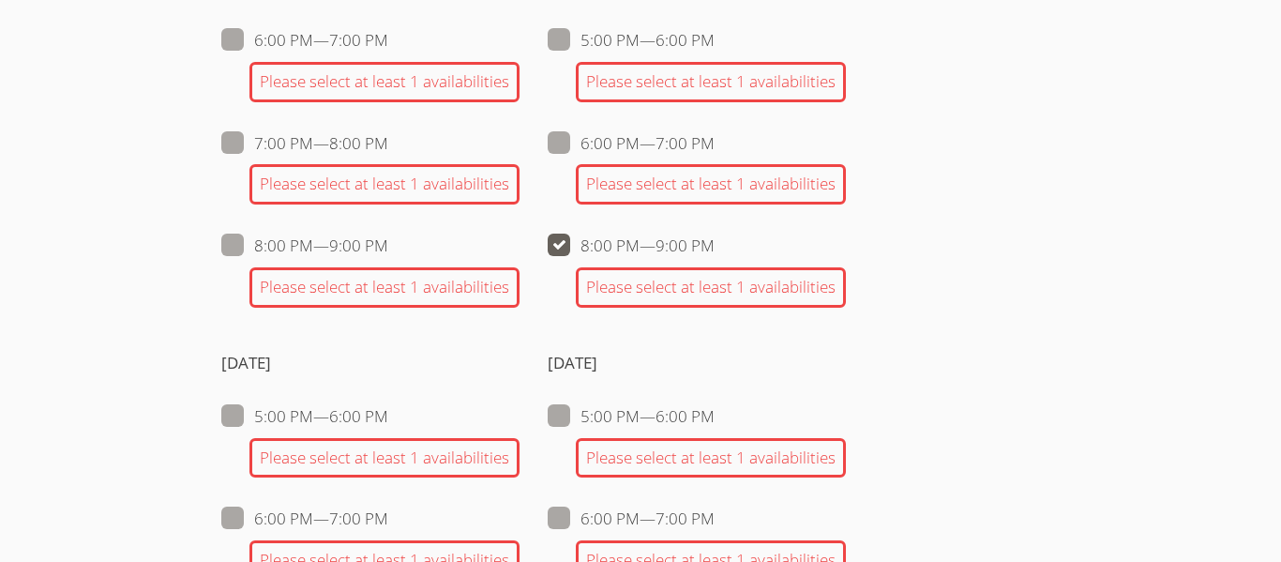
checkbox input "false"
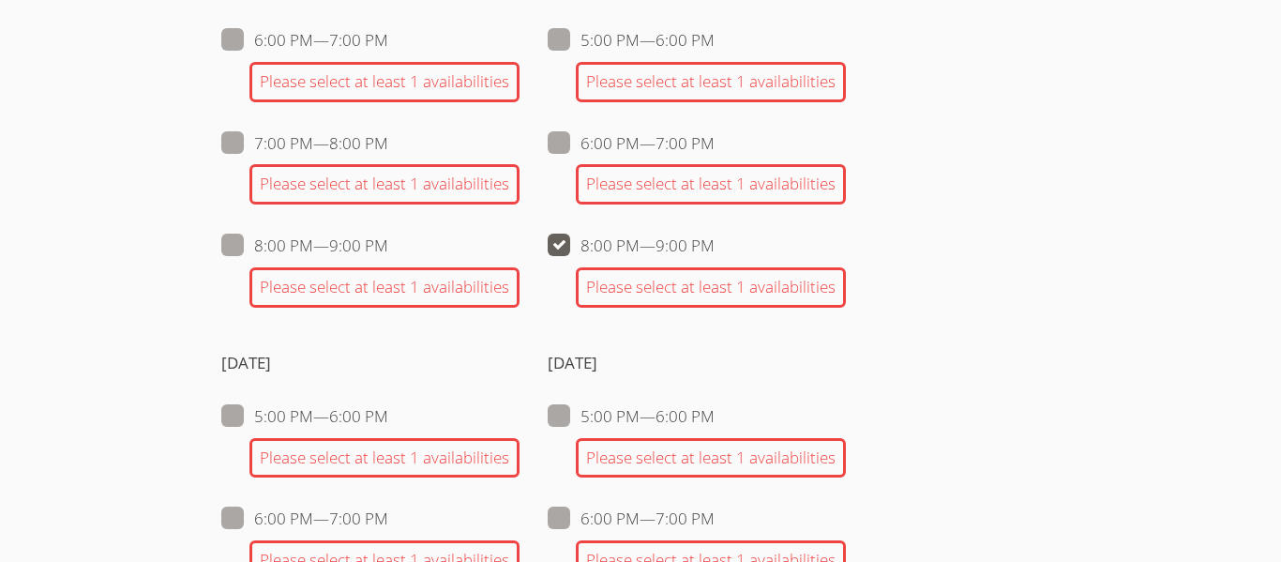
checkbox input "false"
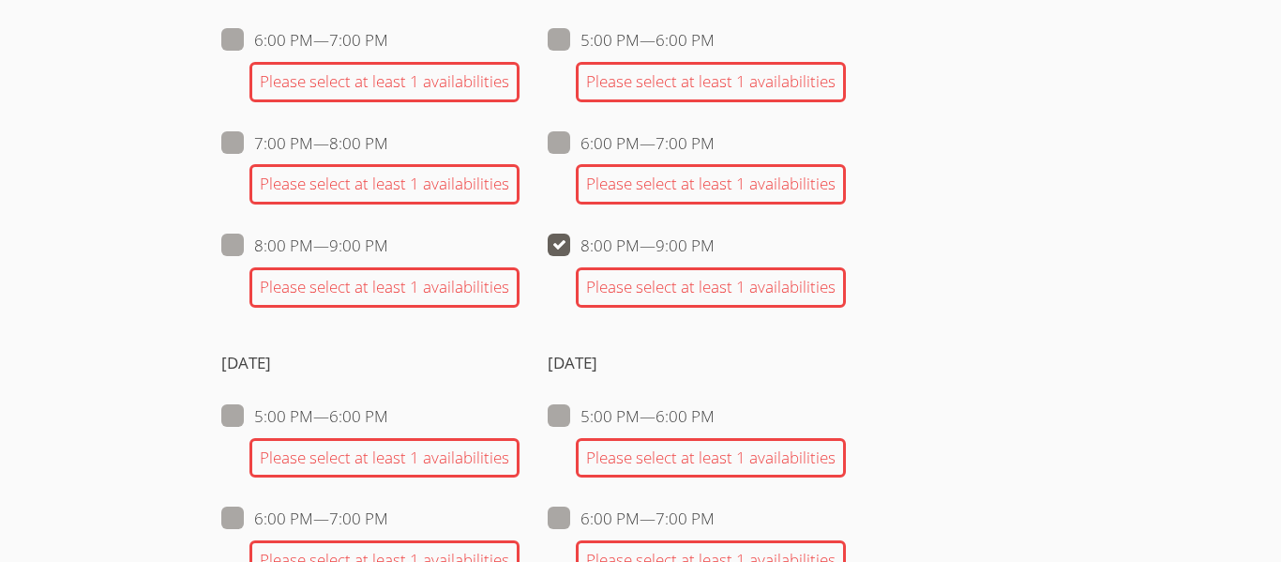
checkbox input "false"
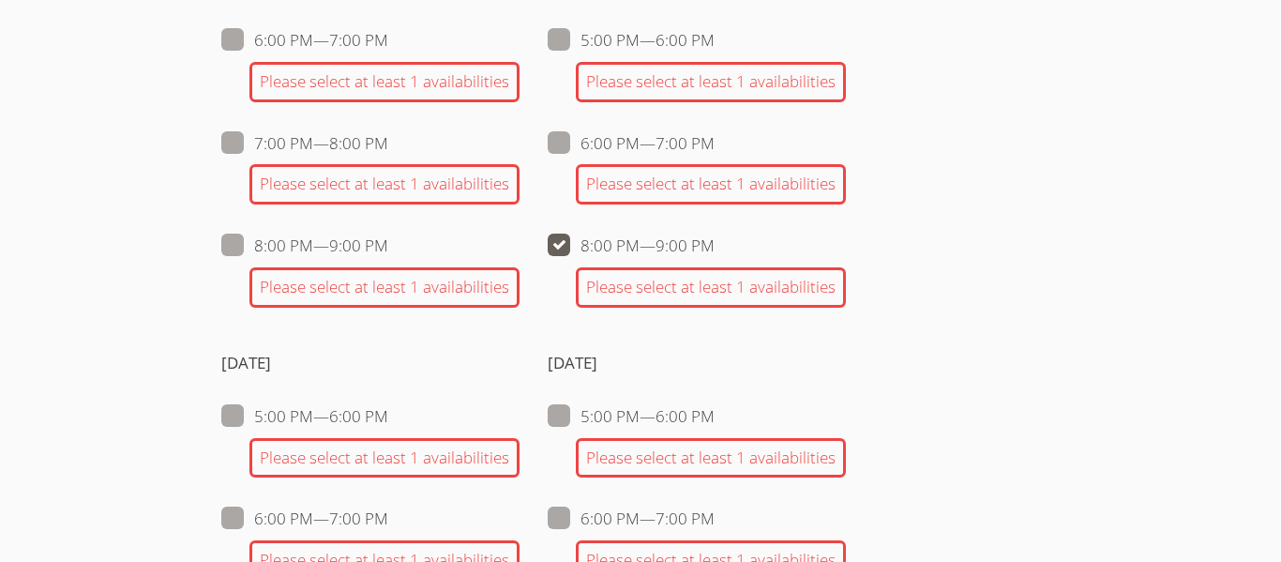
checkbox input "false"
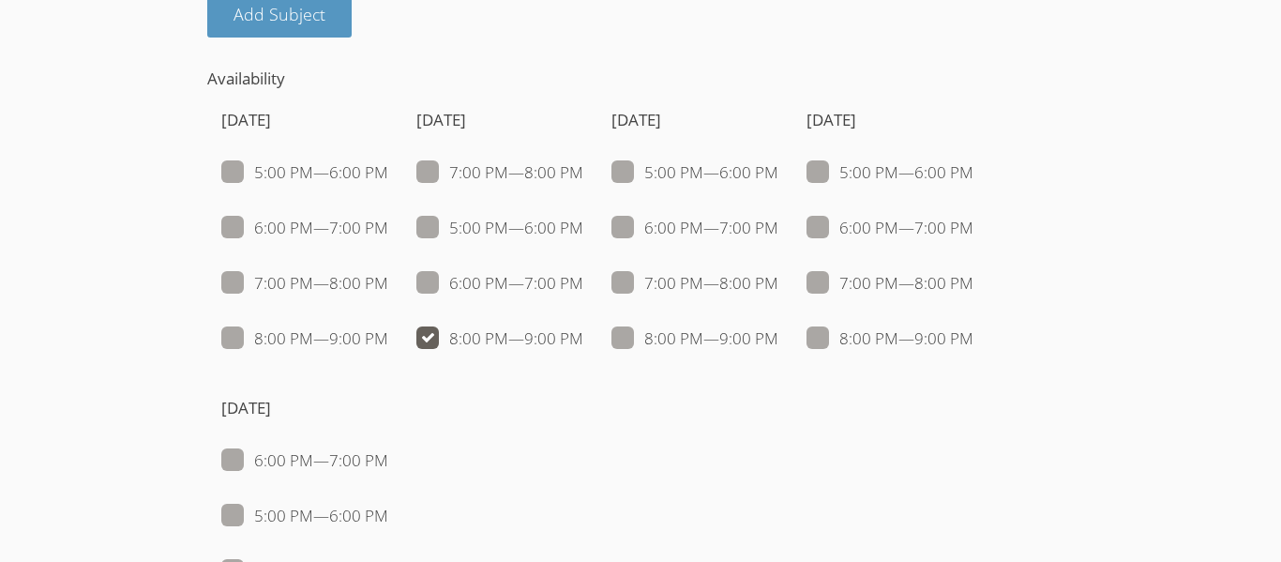
scroll to position [1739, 0]
click at [583, 337] on span at bounding box center [583, 339] width 0 height 22
click at [583, 337] on input "8:00 PM — 9:00 PM" at bounding box center [591, 335] width 16 height 16
checkbox input "false"
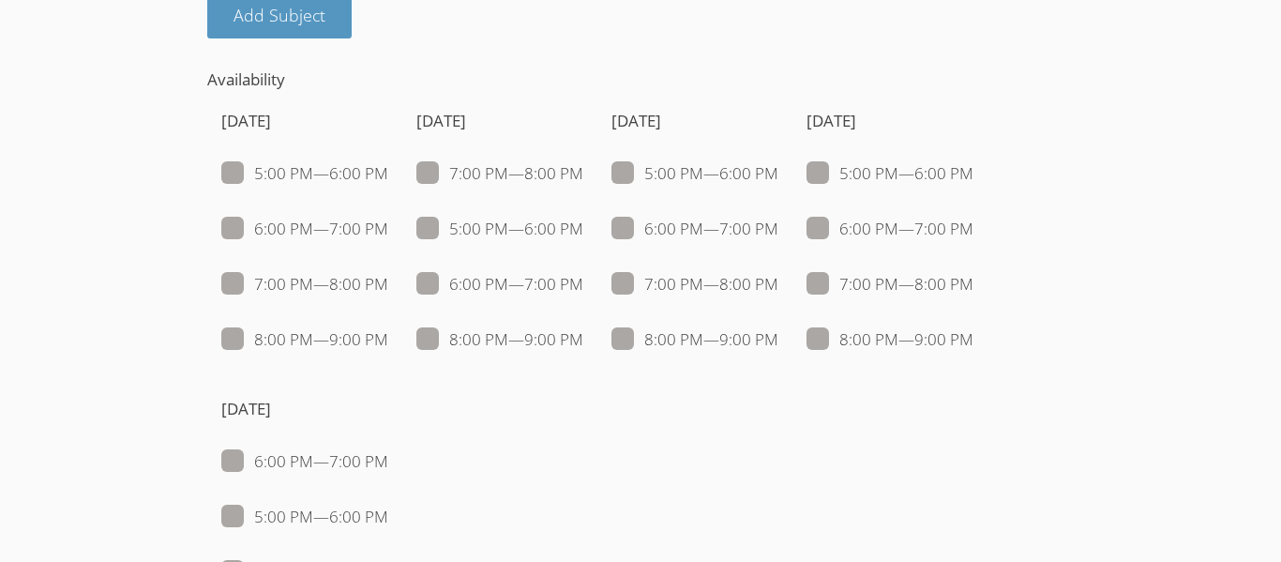
checkbox input "false"
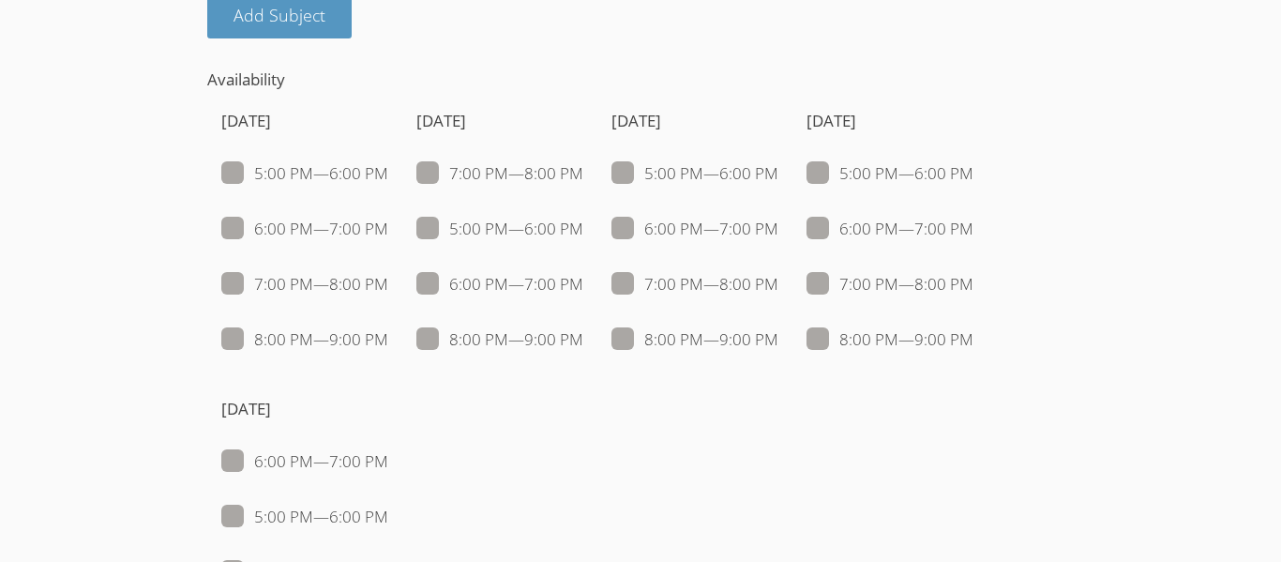
checkbox input "false"
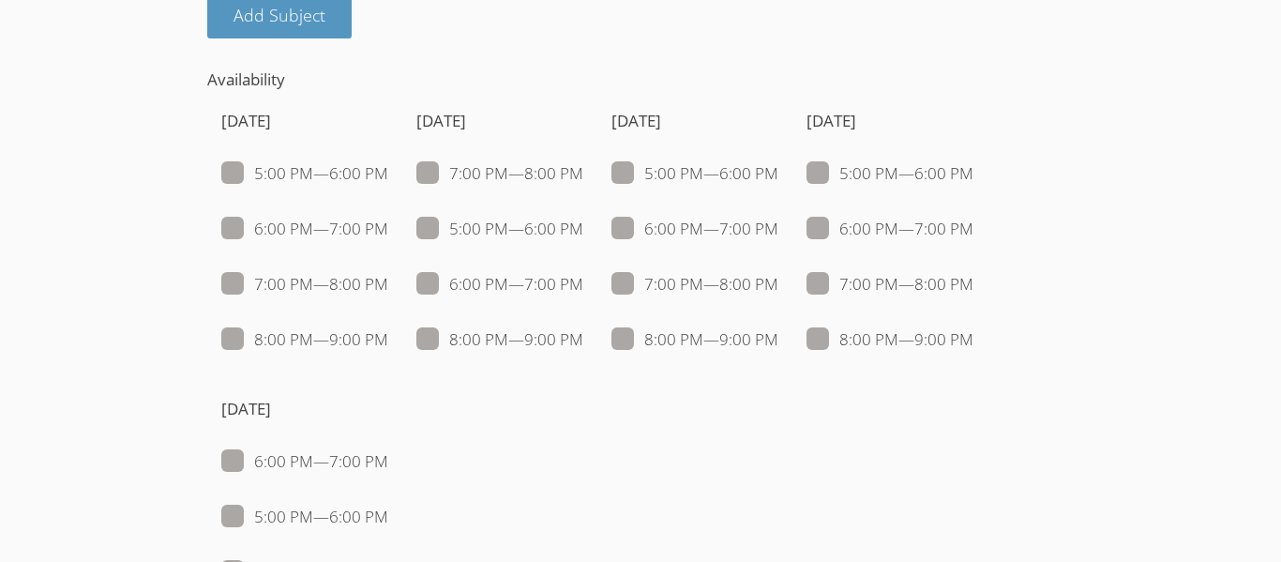
checkbox input "false"
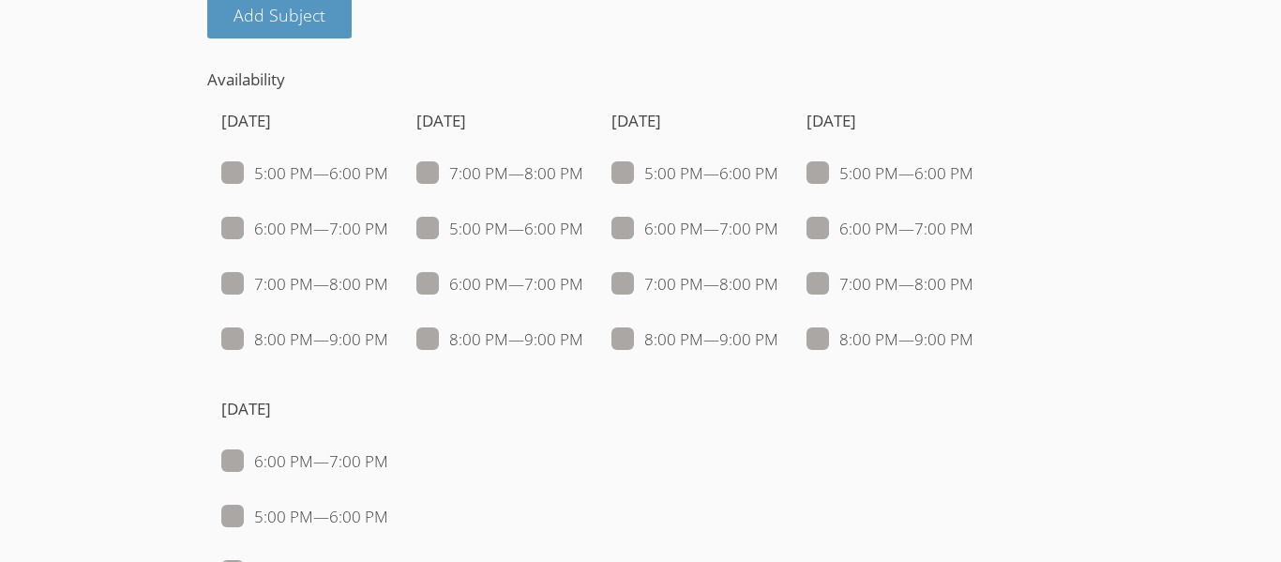
checkbox input "false"
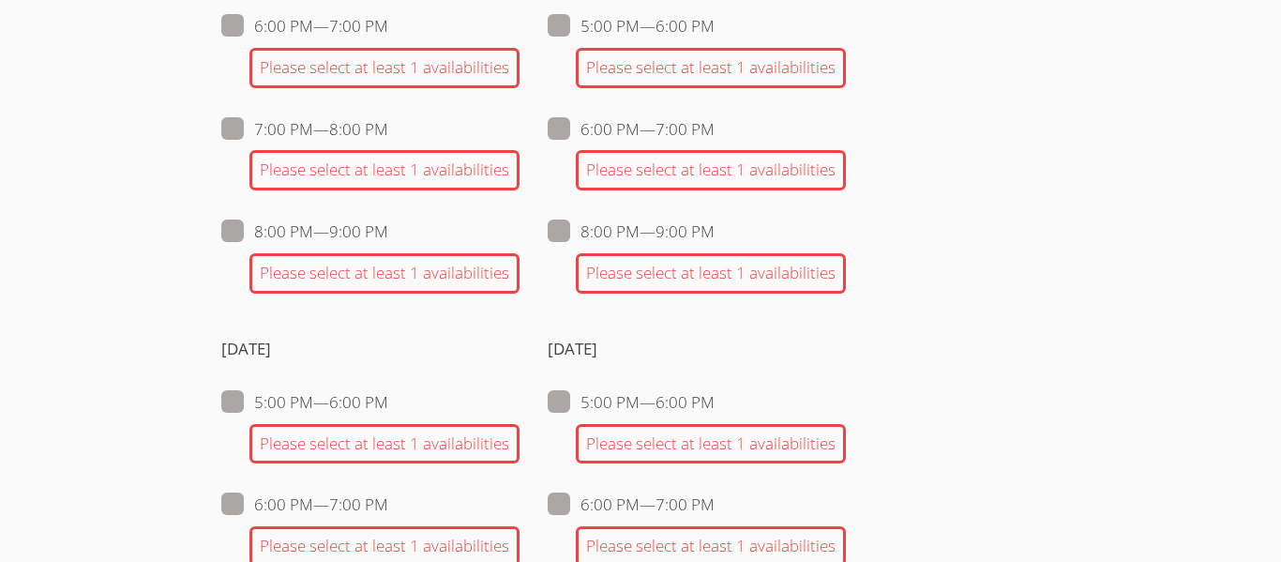
scroll to position [1970, 0]
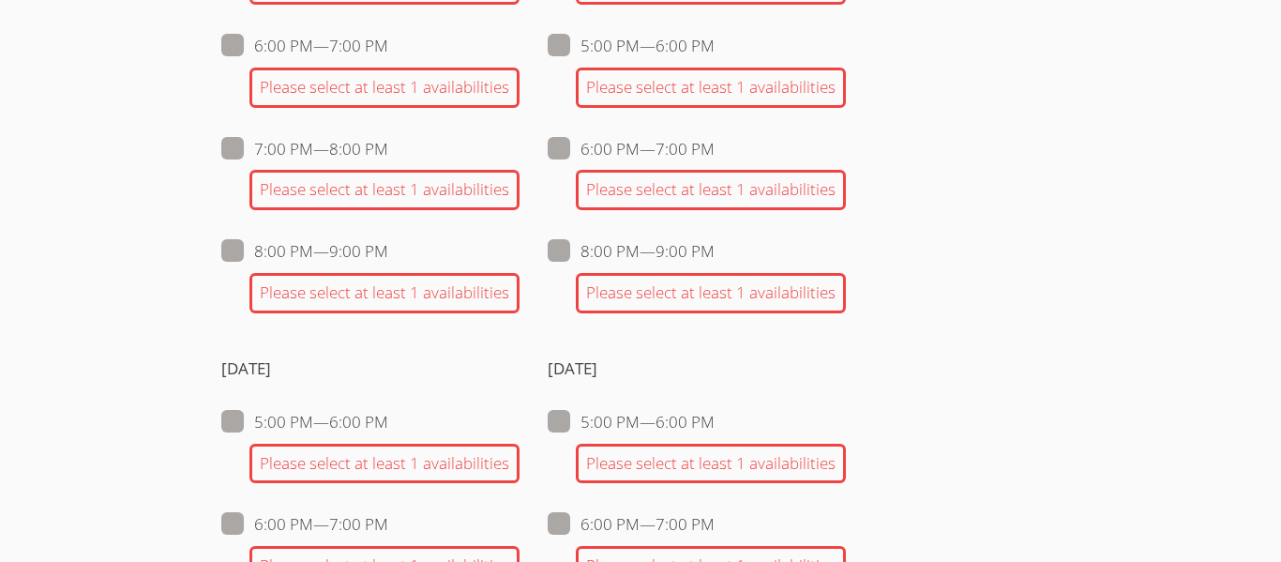
click at [715, 256] on span at bounding box center [715, 251] width 0 height 22
click at [715, 255] on input "8:00 PM — 9:00 PM" at bounding box center [723, 247] width 16 height 16
checkbox input "true"
checkbox input "false"
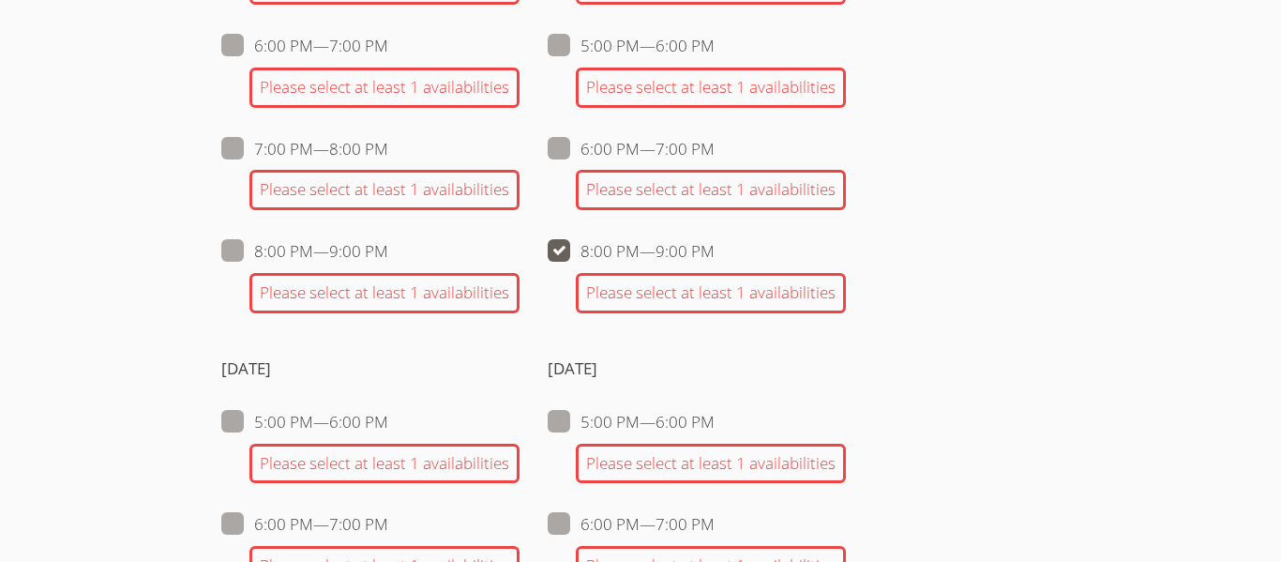
checkbox input "false"
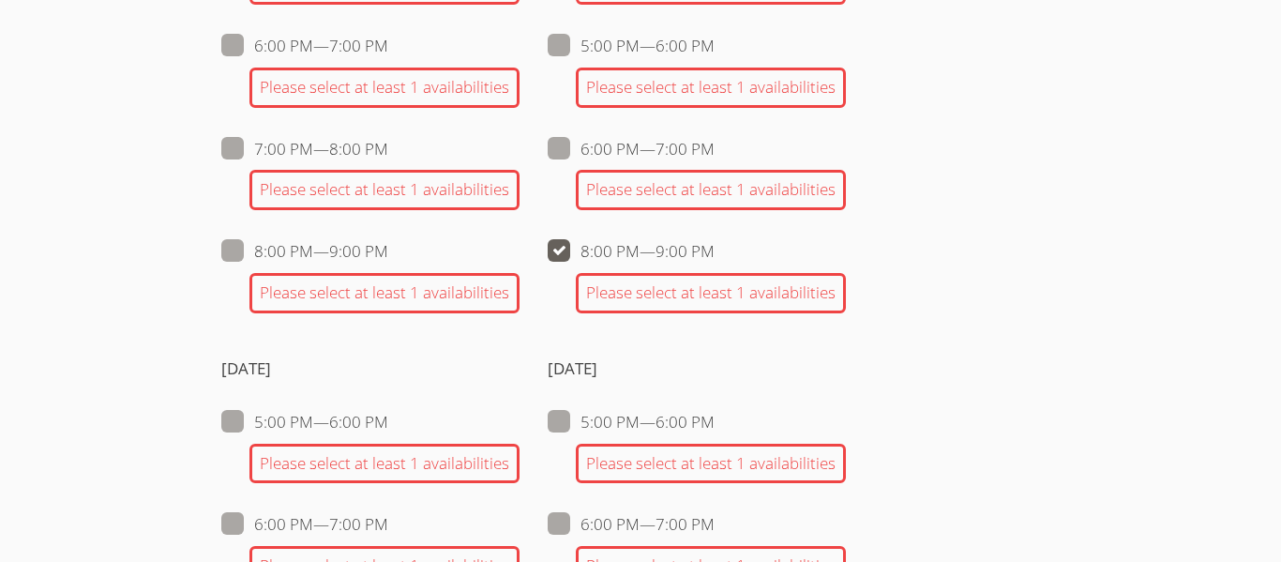
checkbox input "false"
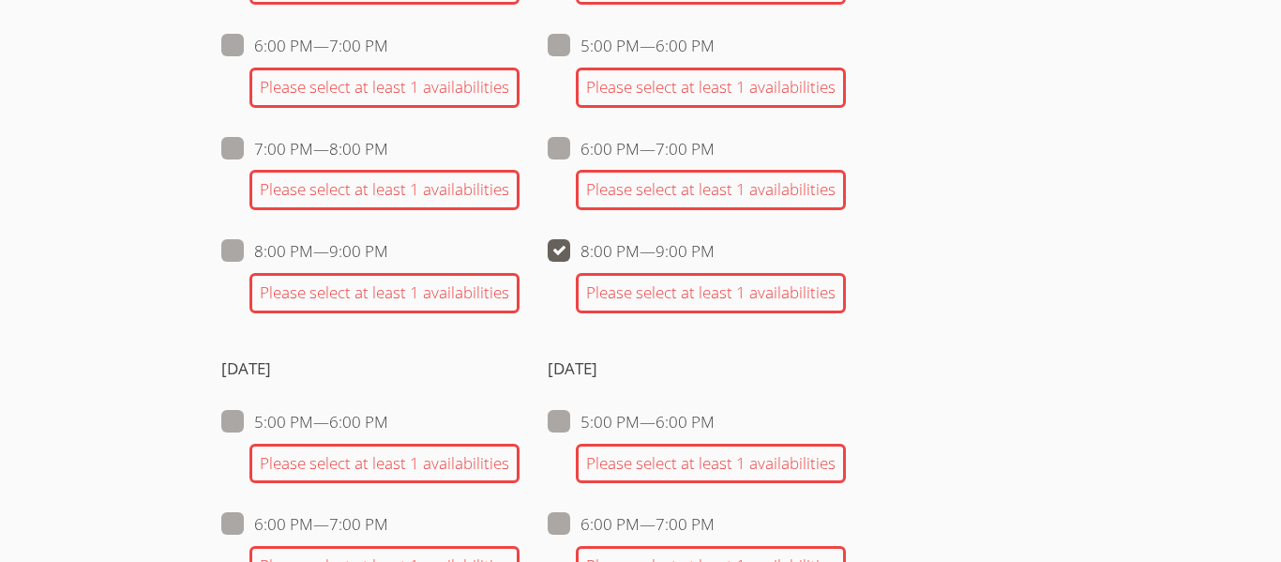
checkbox input "false"
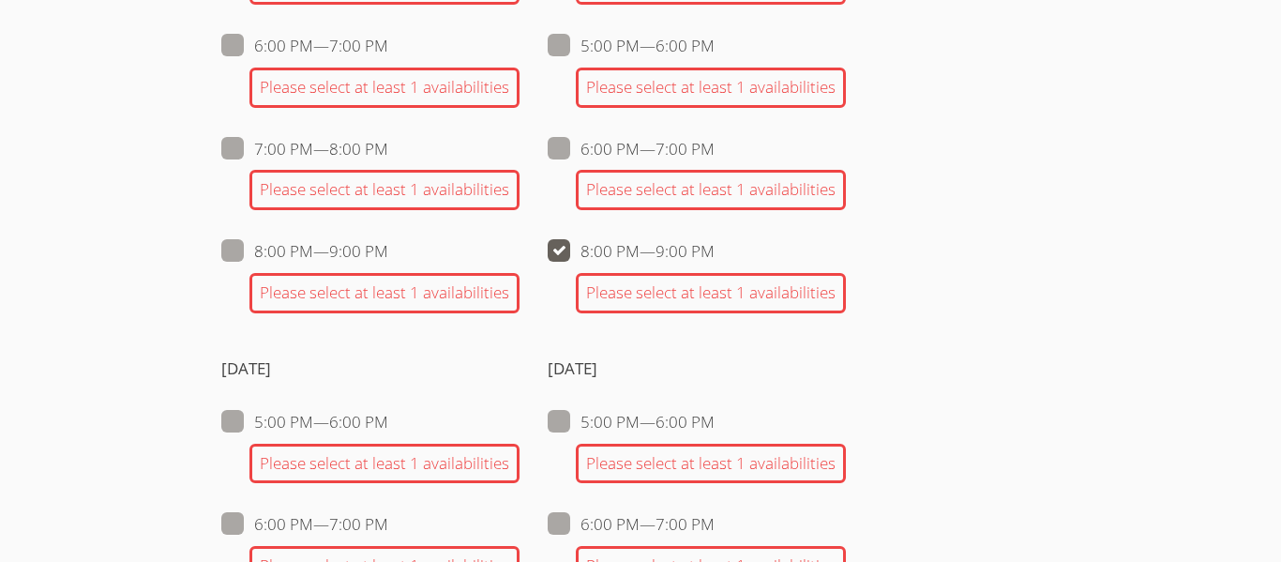
checkbox input "false"
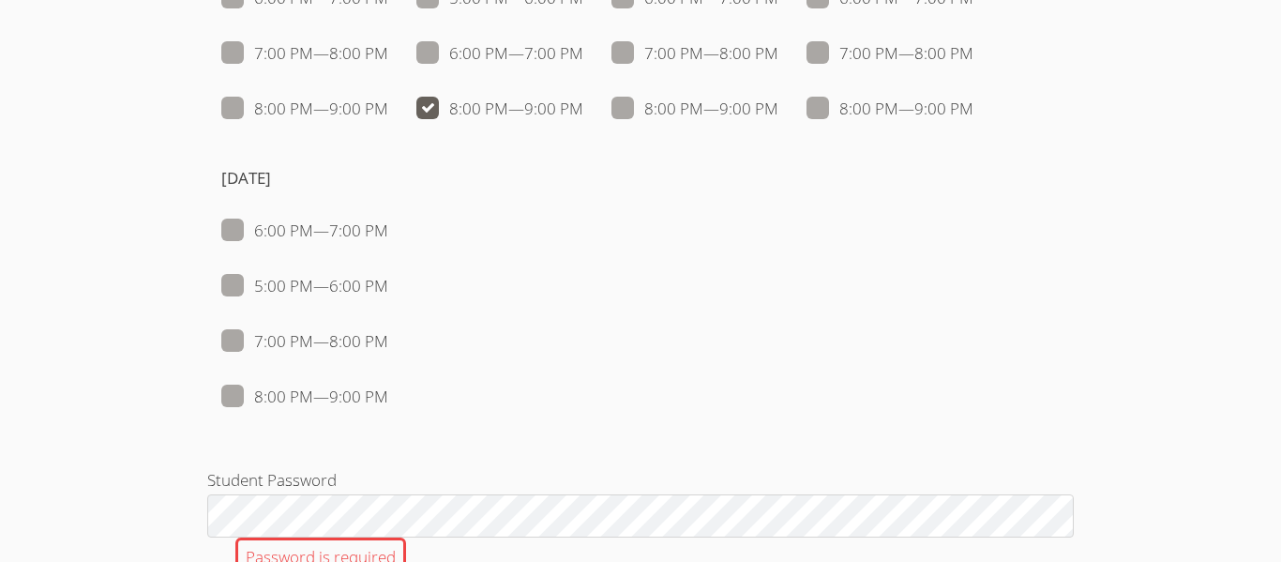
click at [566, 256] on div "[DATE] 5:00 PM — 6:00 PM 6:00 PM — 7:00 PM 7:00 PM — 8:00 PM 8:00 PM — 9:00 PM …" at bounding box center [640, 151] width 867 height 576
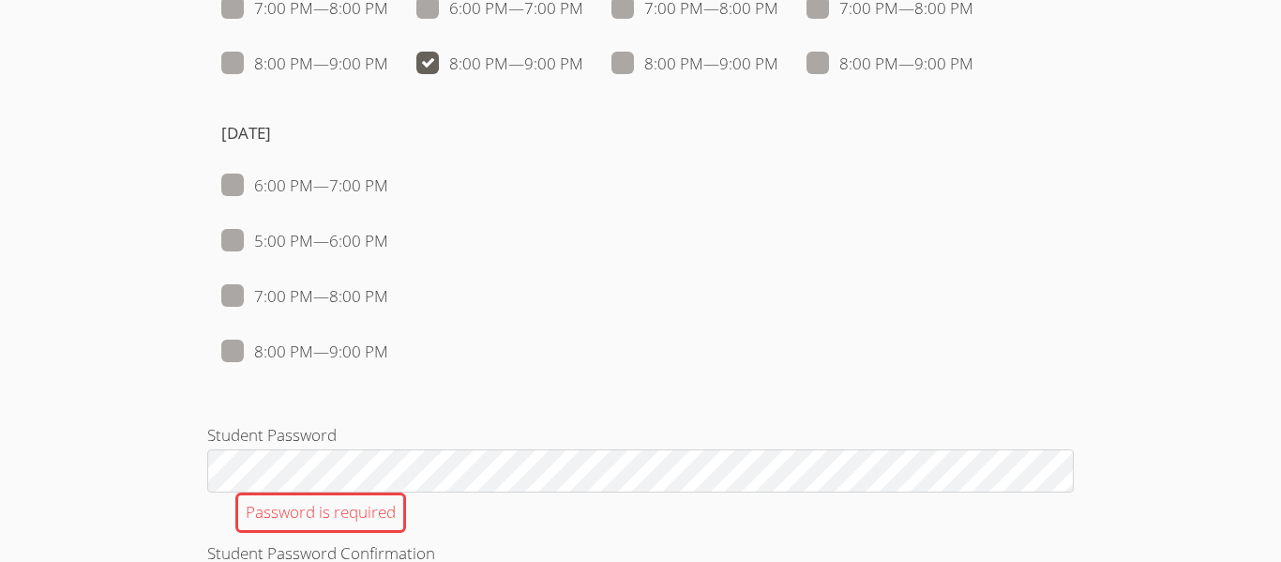
scroll to position [2019, 0]
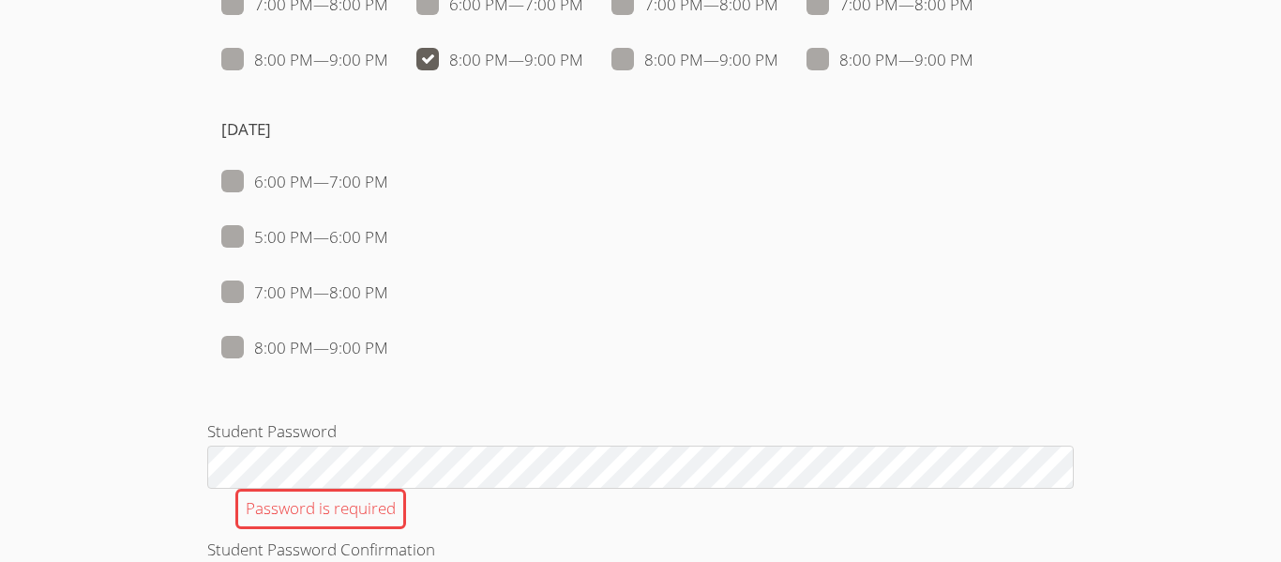
click at [388, 342] on span at bounding box center [388, 348] width 0 height 22
click at [388, 342] on input "8:00 PM — 9:00 PM" at bounding box center [396, 344] width 16 height 16
checkbox input "true"
checkbox input "false"
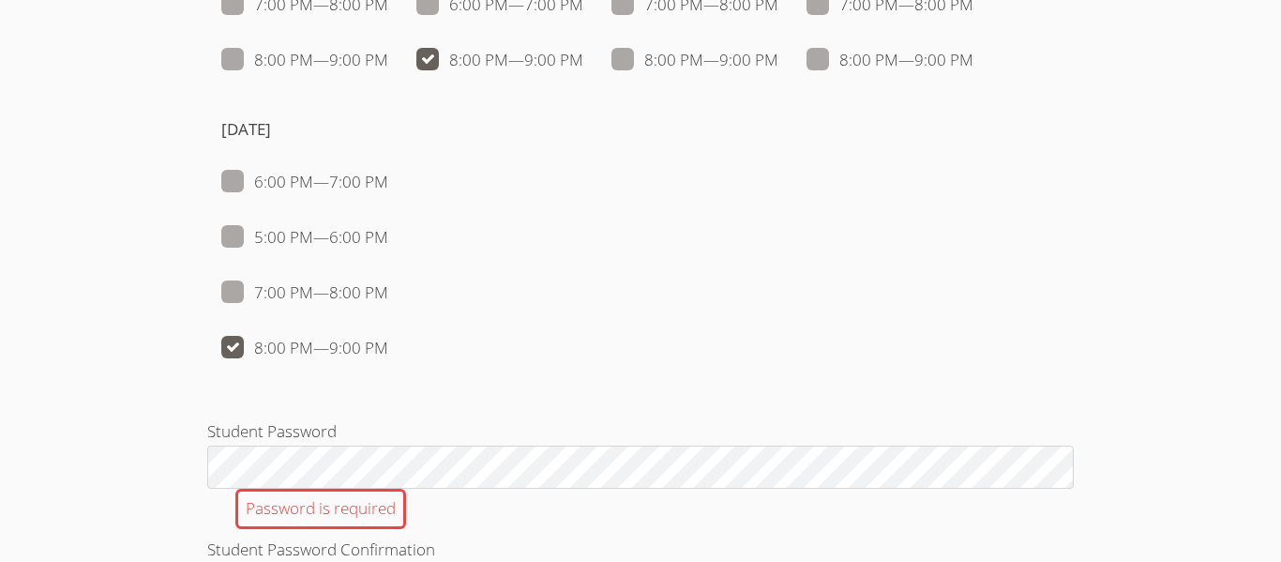
checkbox input "false"
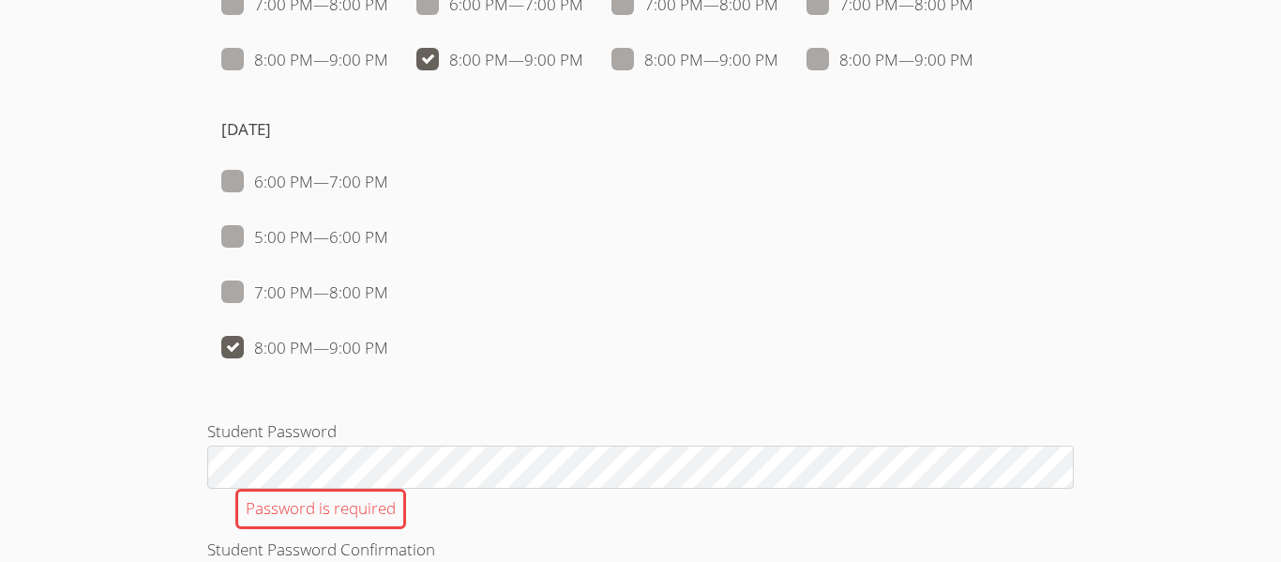
checkbox input "true"
checkbox input "false"
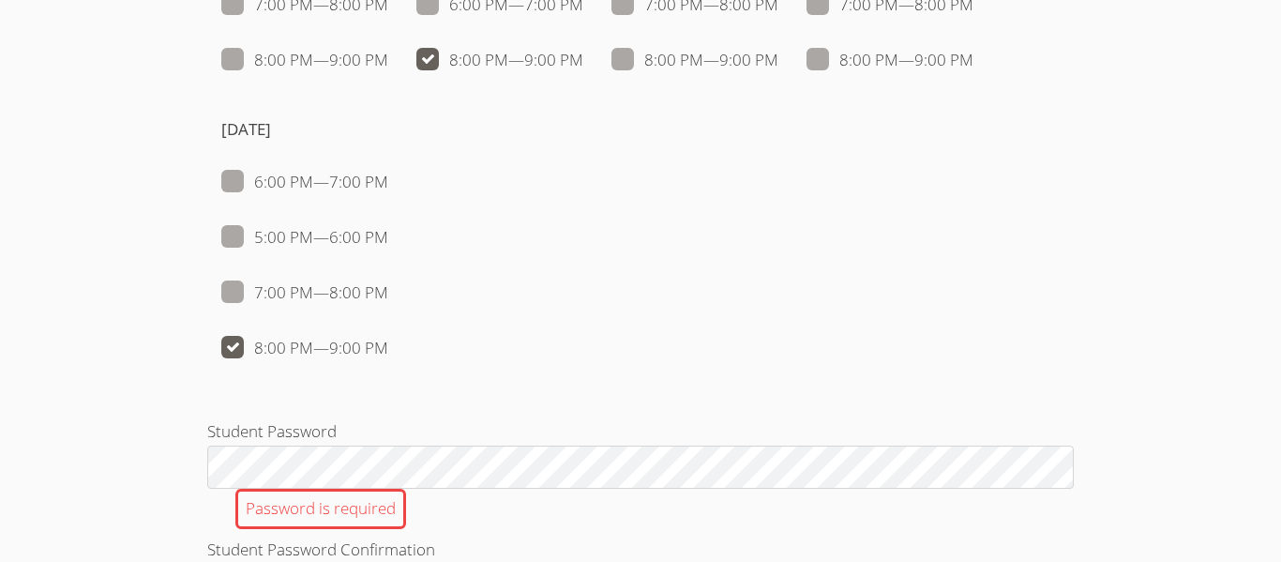
checkbox input "false"
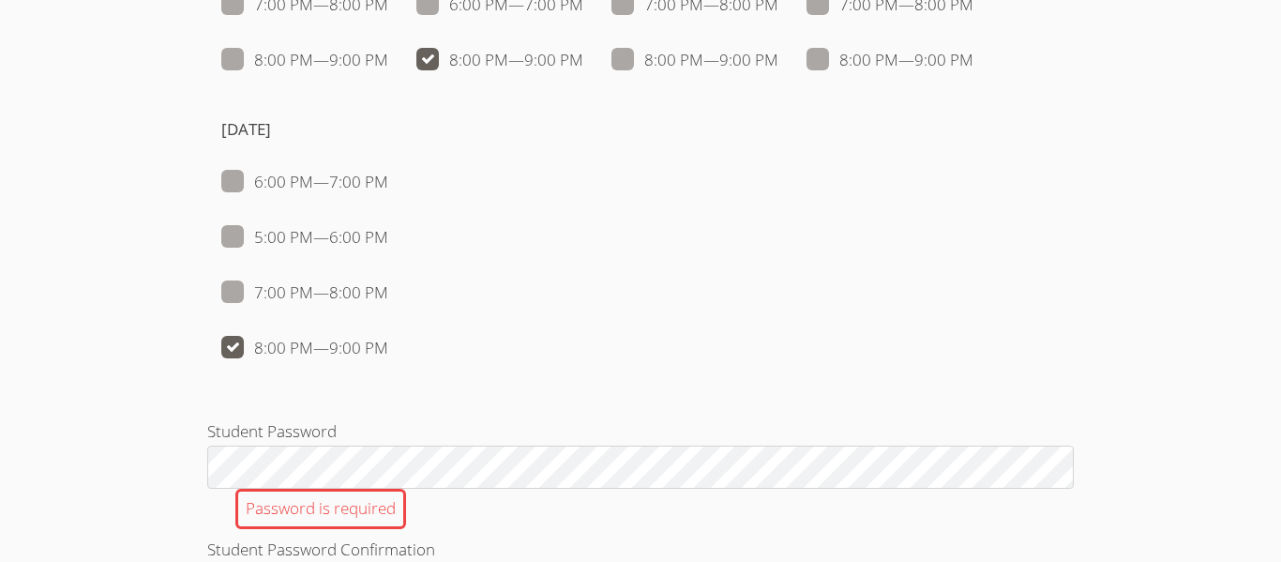
checkbox input "false"
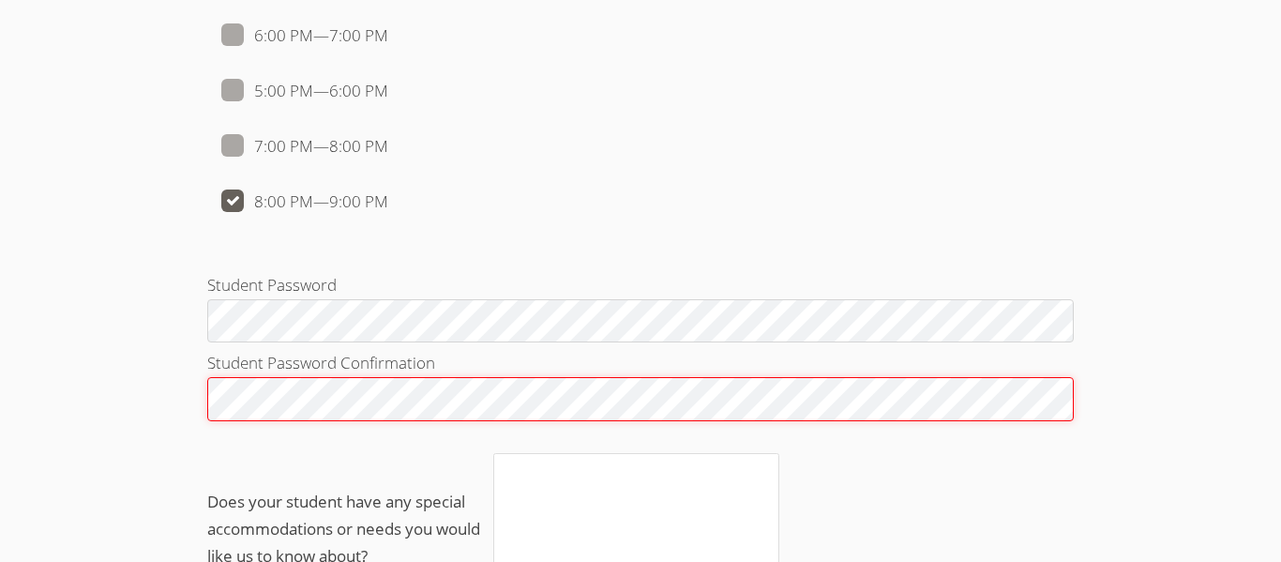
scroll to position [2163, 0]
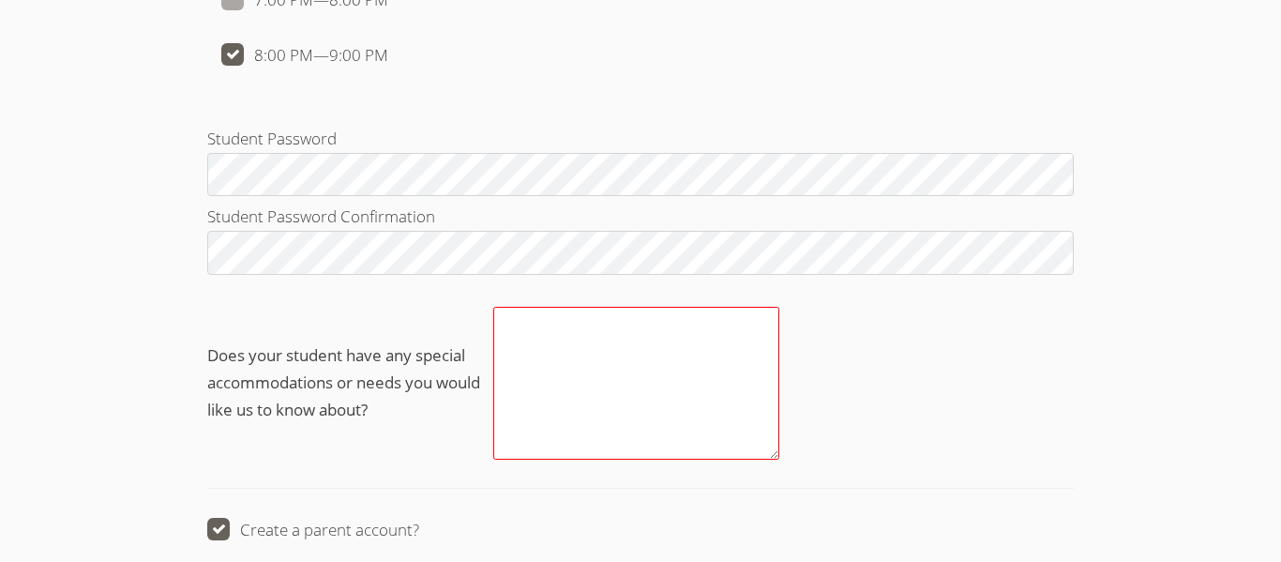
scroll to position [2312, 0]
click at [614, 363] on textarea "Does your student have any special accommodations or needs you would like us to…" at bounding box center [636, 382] width 286 height 153
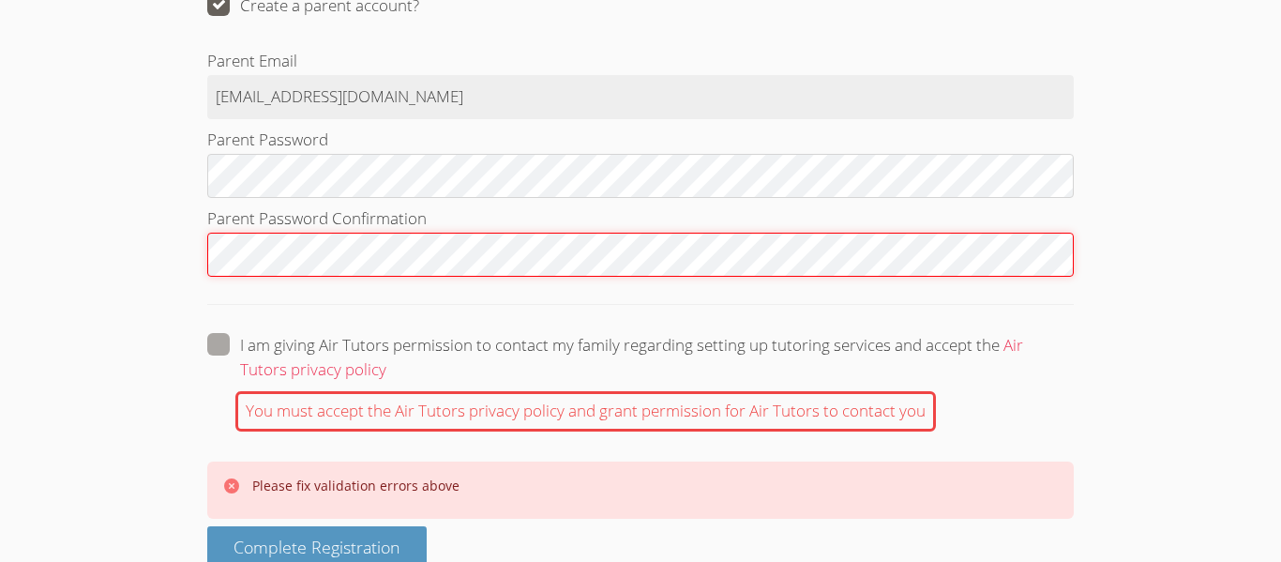
scroll to position [2872, 0]
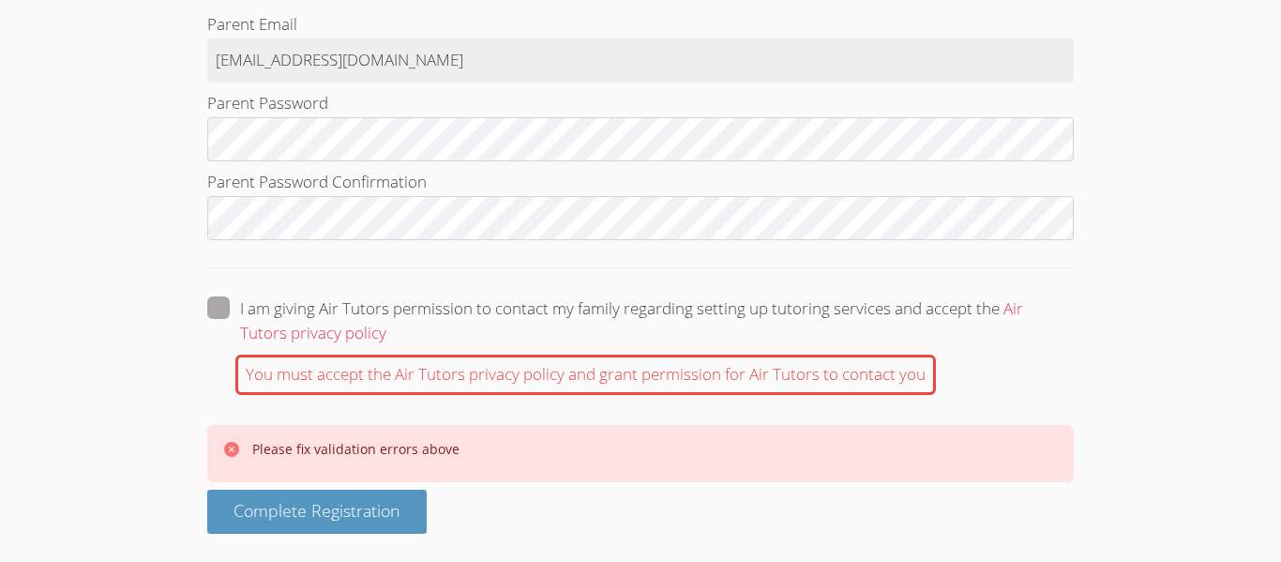
click at [386, 322] on span at bounding box center [386, 333] width 0 height 22
click at [386, 312] on input "I am giving Air Tutors permission to contact my family regarding setting up tut…" at bounding box center [394, 304] width 16 height 16
checkbox input "true"
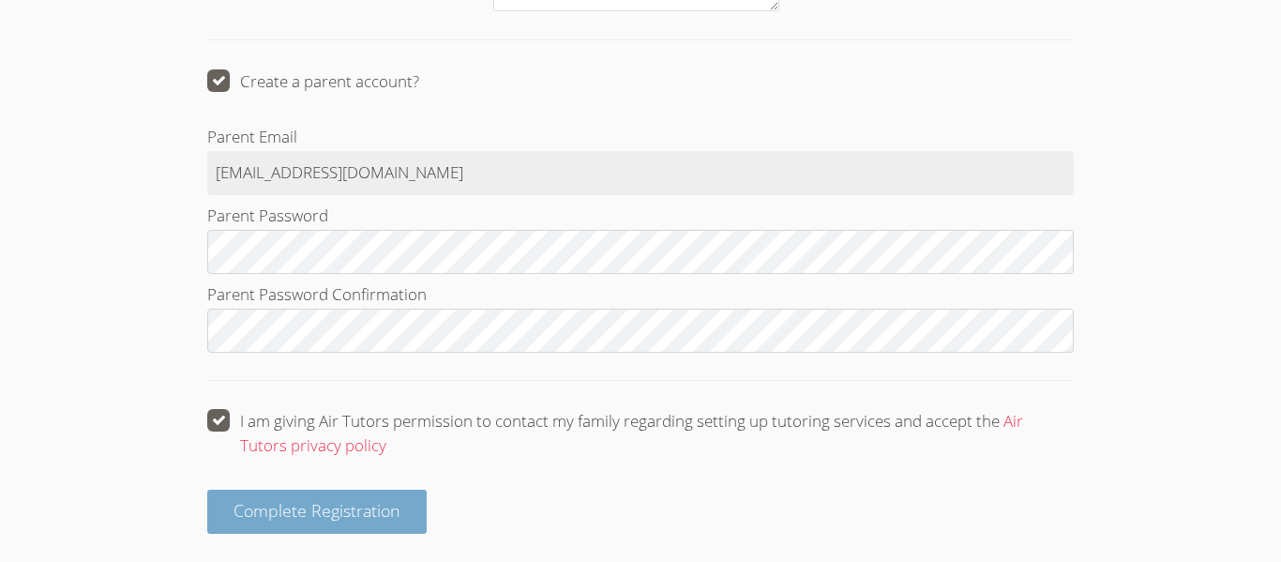
click at [287, 515] on span "Complete Registration" at bounding box center [317, 510] width 167 height 23
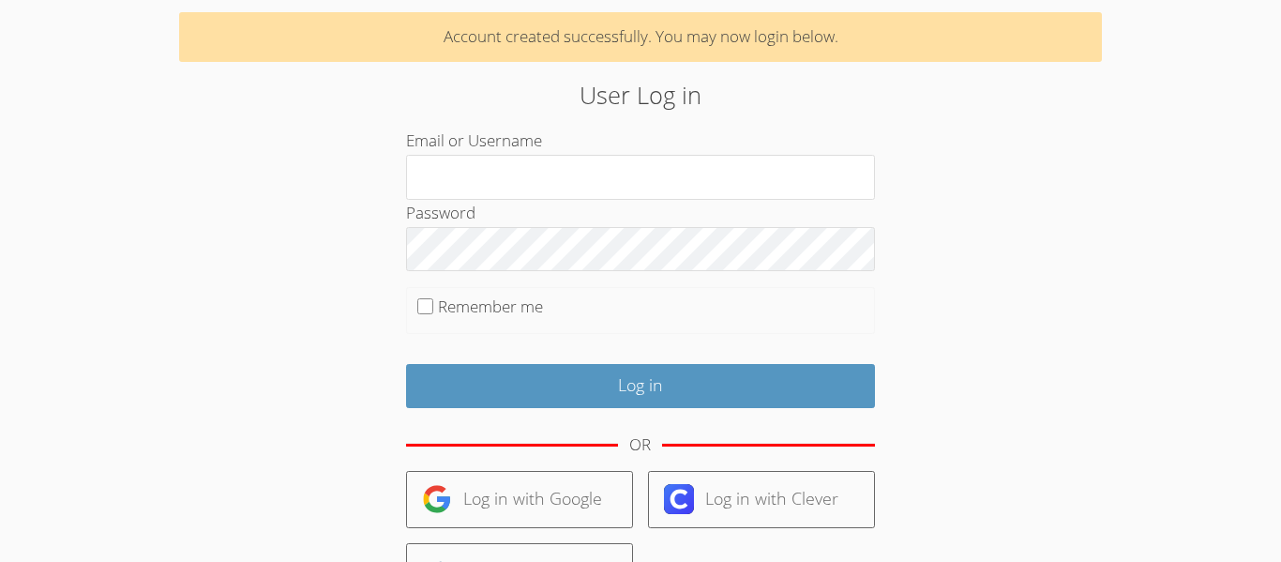
scroll to position [65, 0]
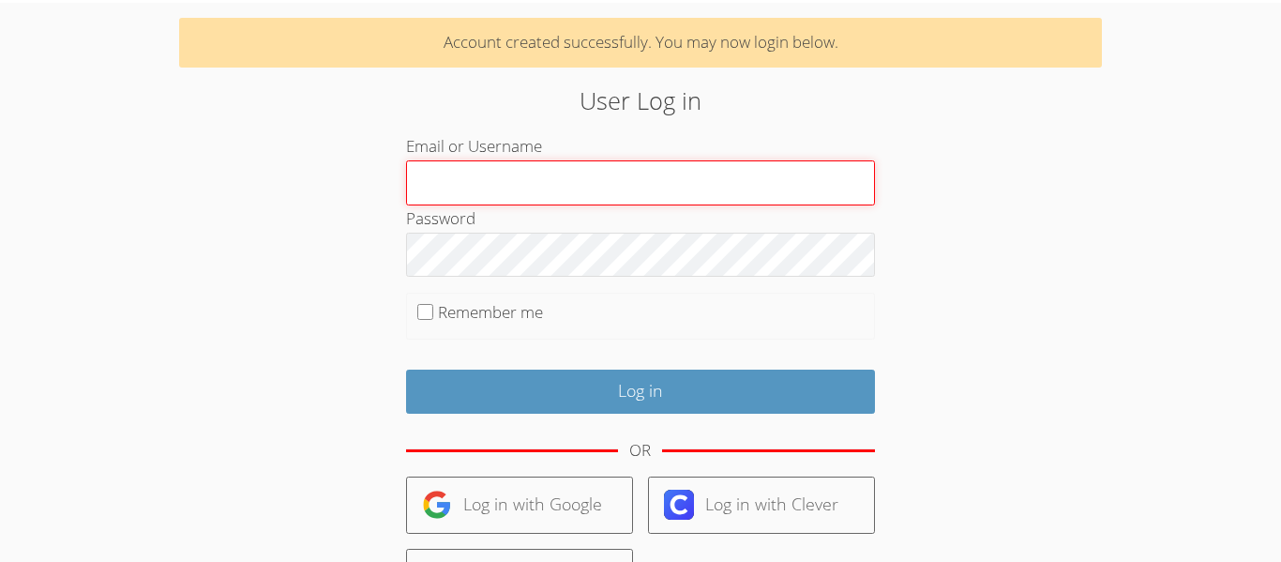
type input "[EMAIL_ADDRESS][DOMAIN_NAME]"
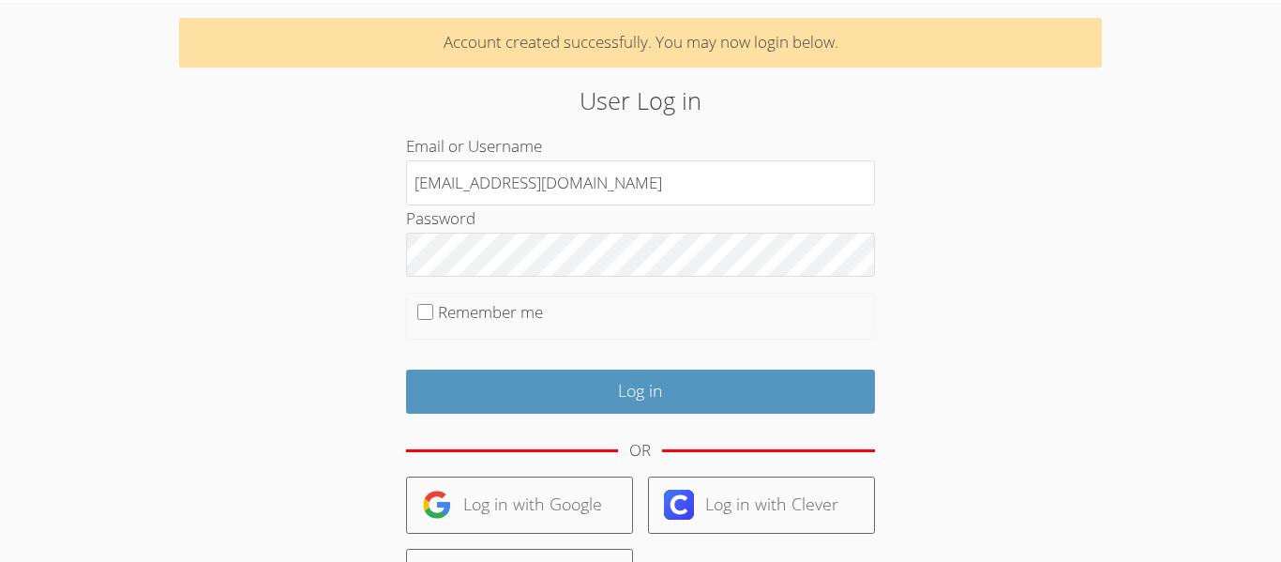
click at [477, 317] on label "Remember me" at bounding box center [490, 312] width 105 height 22
click at [433, 317] on input "Remember me" at bounding box center [425, 312] width 16 height 16
checkbox input "true"
click at [509, 324] on fieldset "Remember me" at bounding box center [640, 316] width 469 height 47
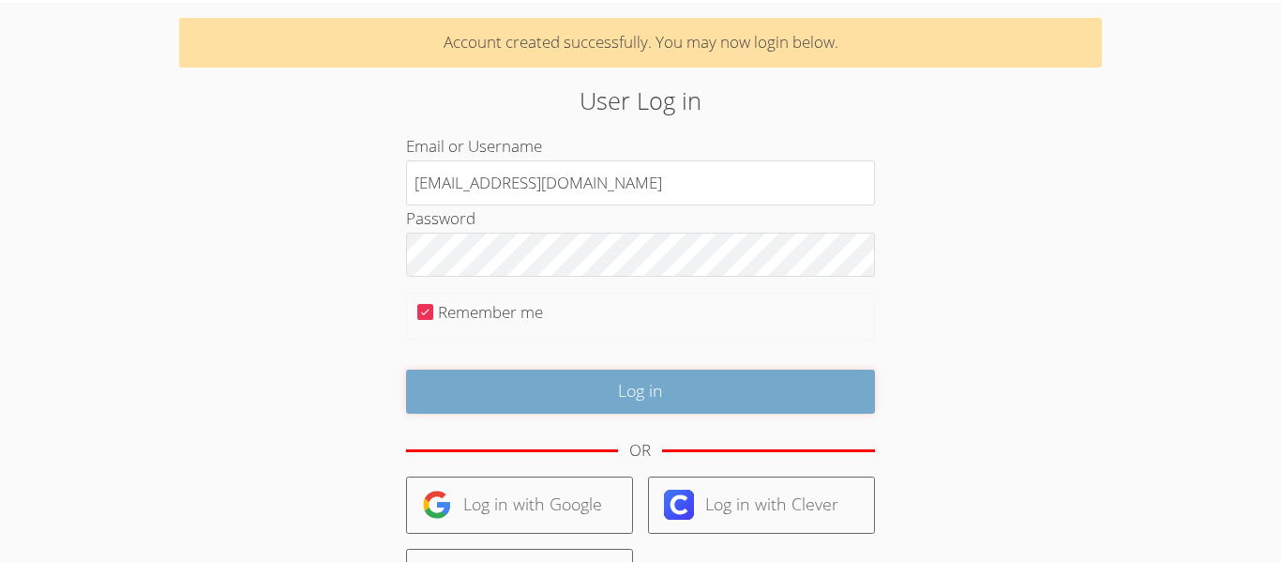
click at [533, 402] on input "Log in" at bounding box center [640, 392] width 469 height 44
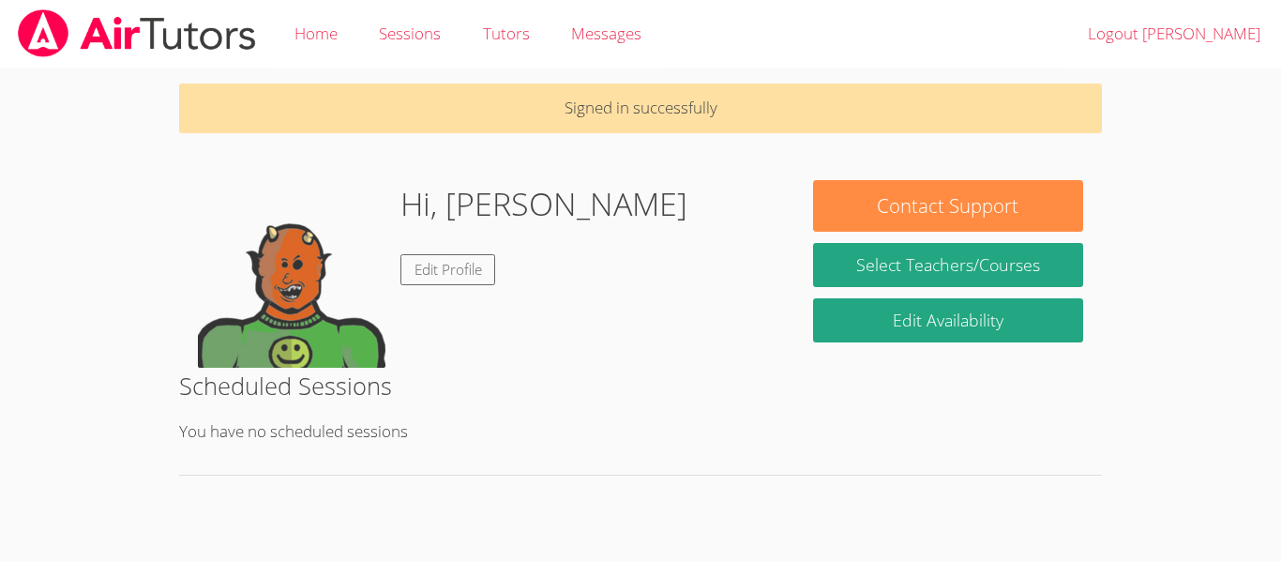
click at [970, 270] on link "Select Teachers/Courses" at bounding box center [948, 265] width 270 height 44
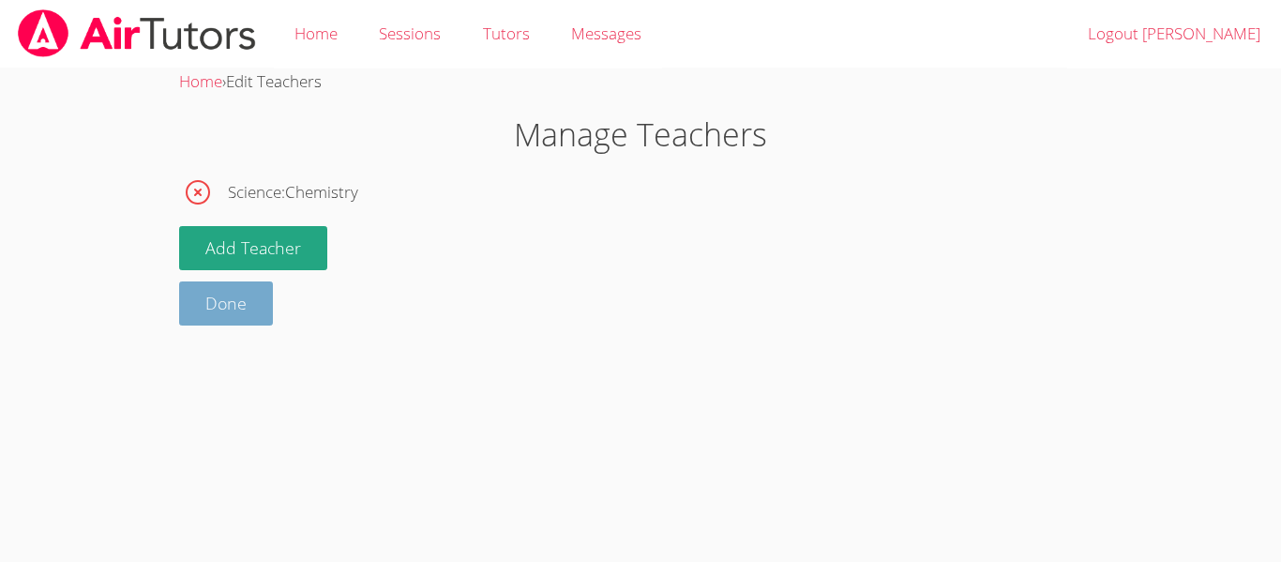
click at [200, 318] on link "Done" at bounding box center [226, 303] width 94 height 44
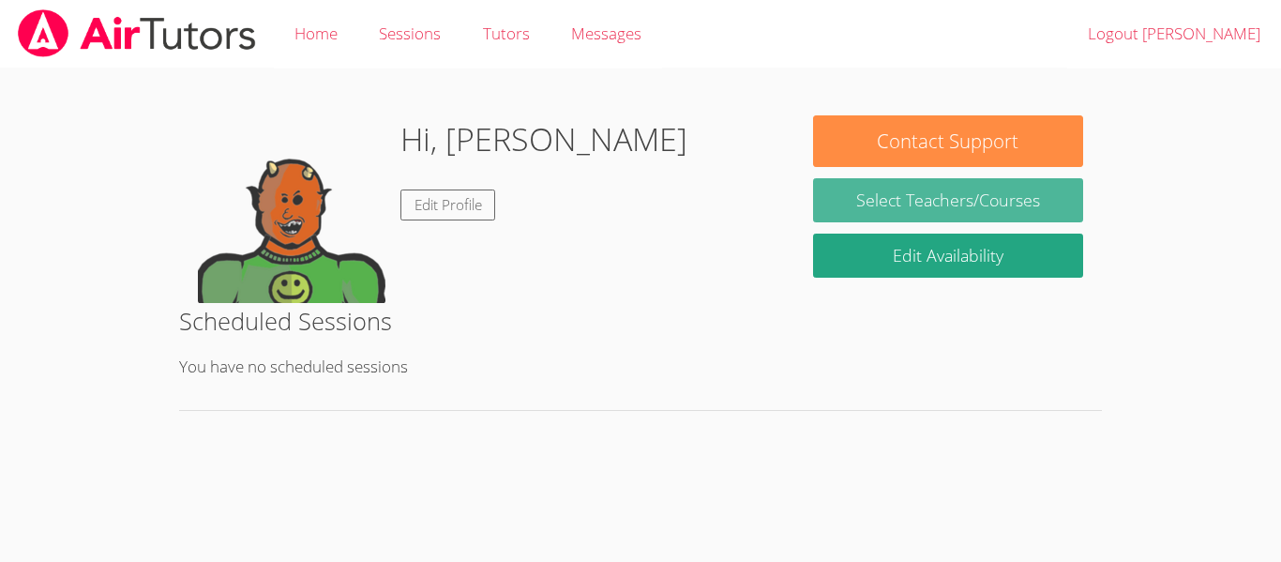
click at [994, 210] on link "Select Teachers/Courses" at bounding box center [948, 200] width 270 height 44
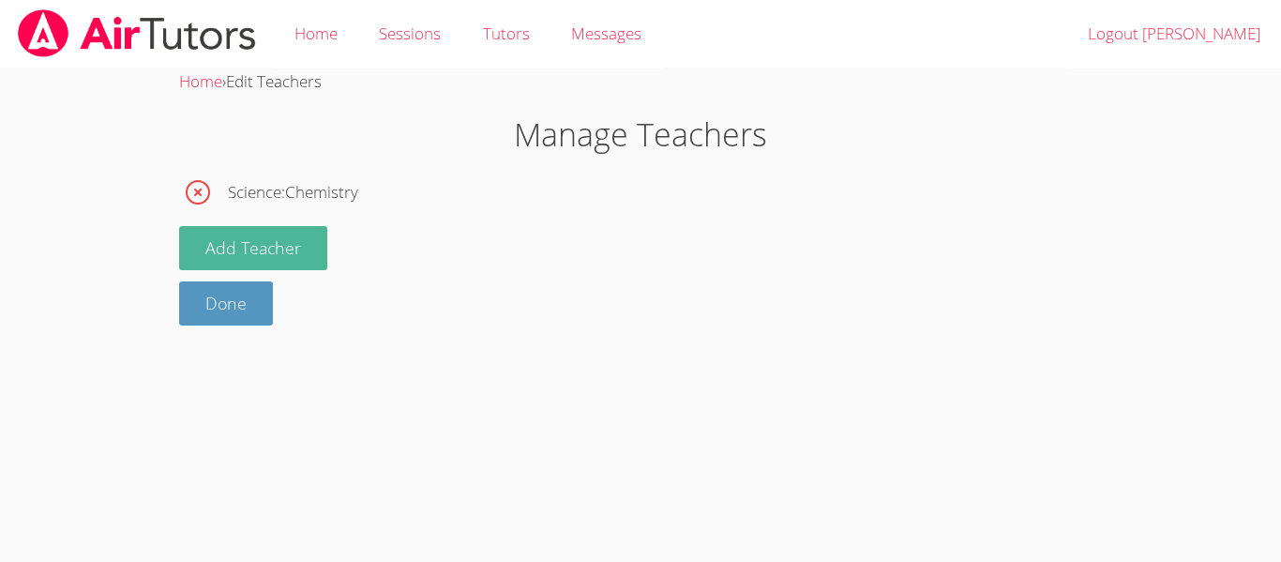
click at [273, 235] on button "Add Teacher" at bounding box center [253, 248] width 148 height 44
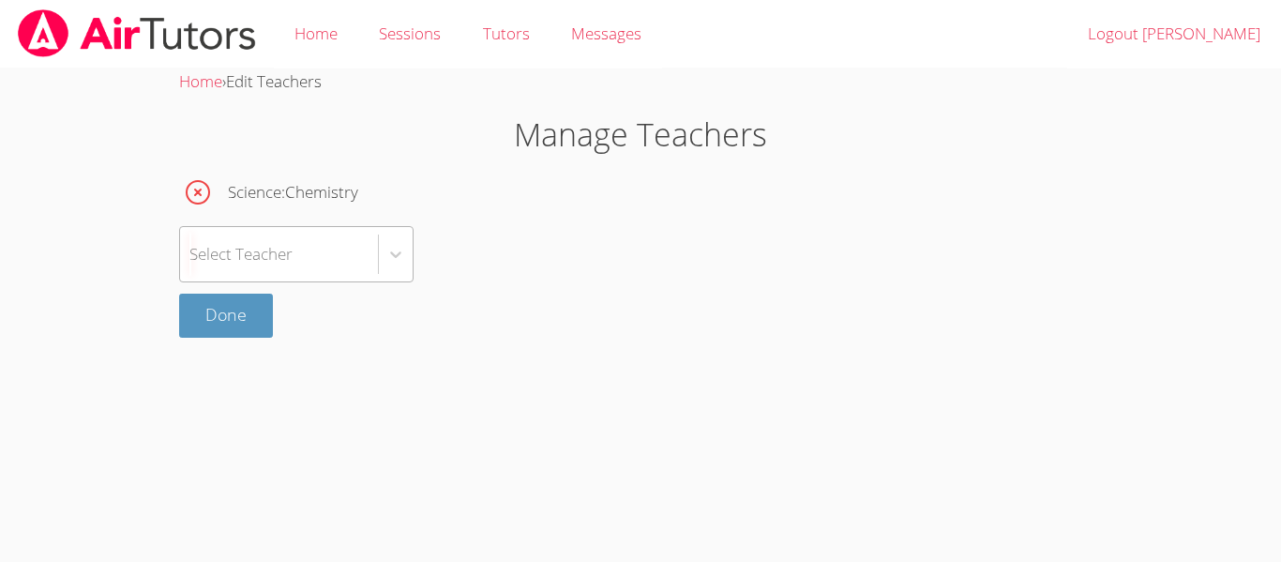
click at [286, 261] on div "Select Teacher" at bounding box center [240, 253] width 103 height 27
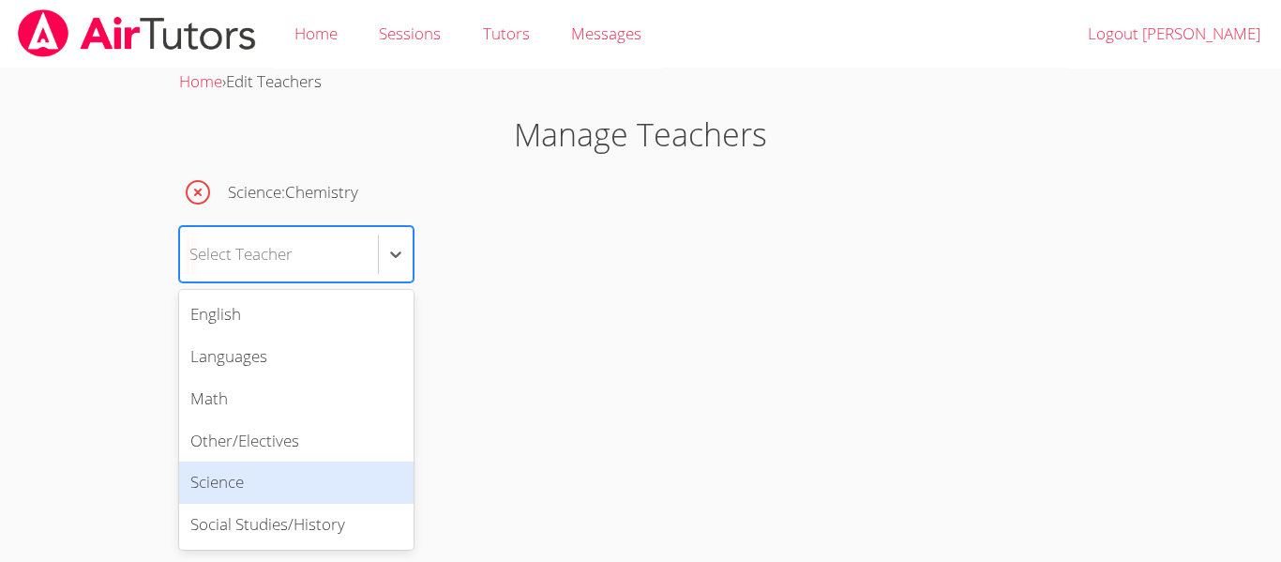
click at [317, 472] on div "Science" at bounding box center [296, 483] width 235 height 42
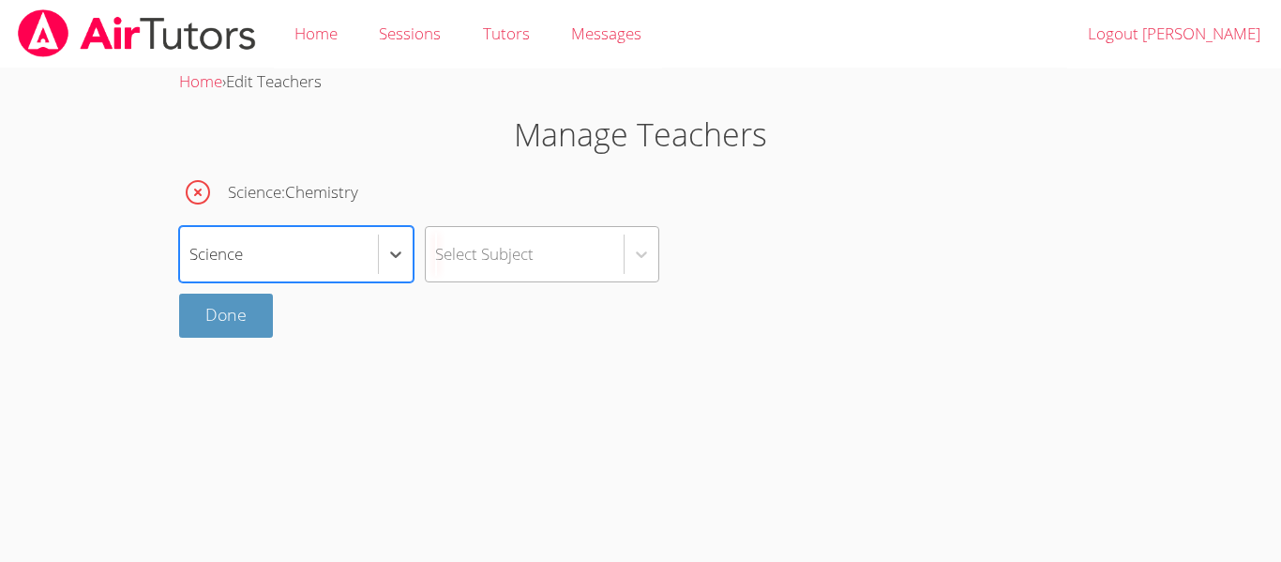
click at [528, 260] on div "Select Subject" at bounding box center [484, 253] width 99 height 27
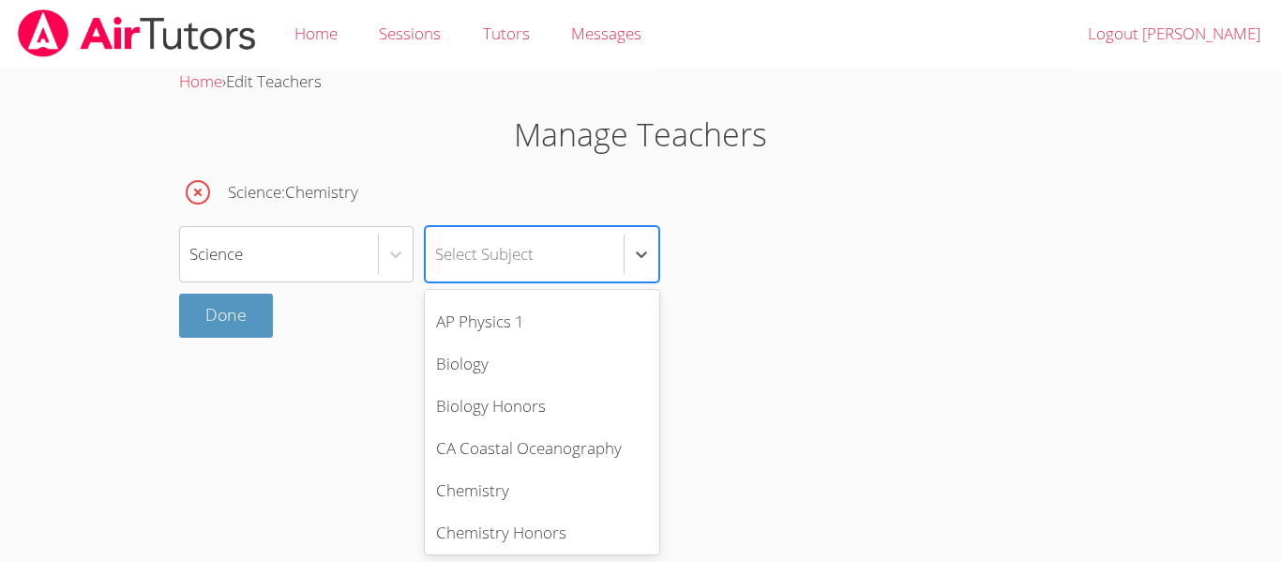
scroll to position [271, 0]
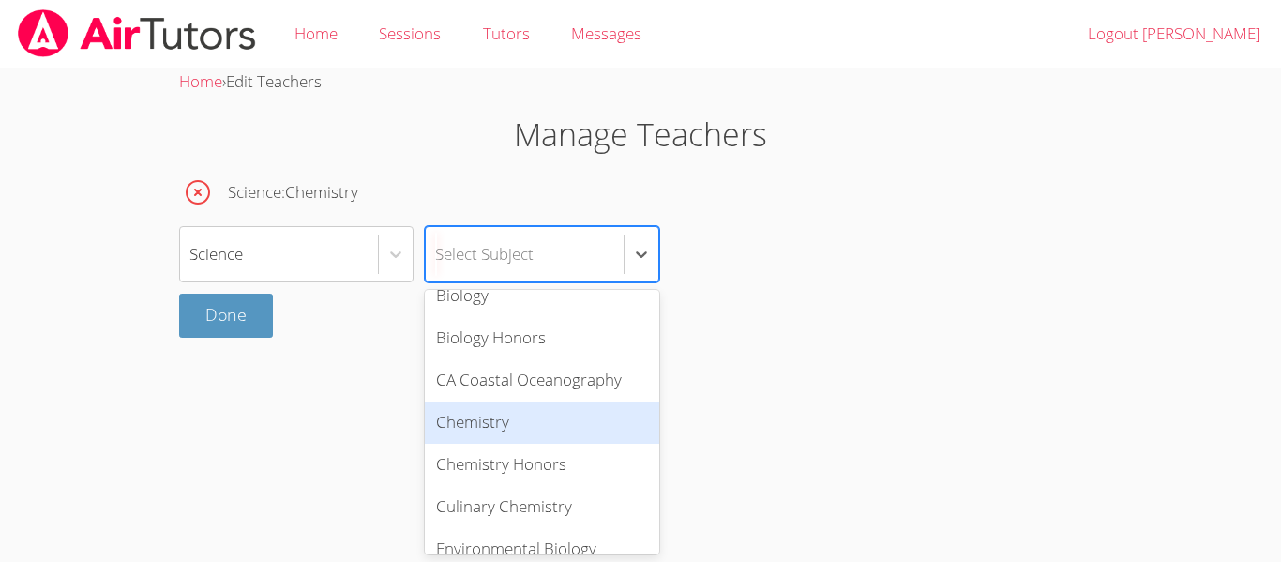
click at [546, 422] on div "Chemistry" at bounding box center [542, 423] width 235 height 42
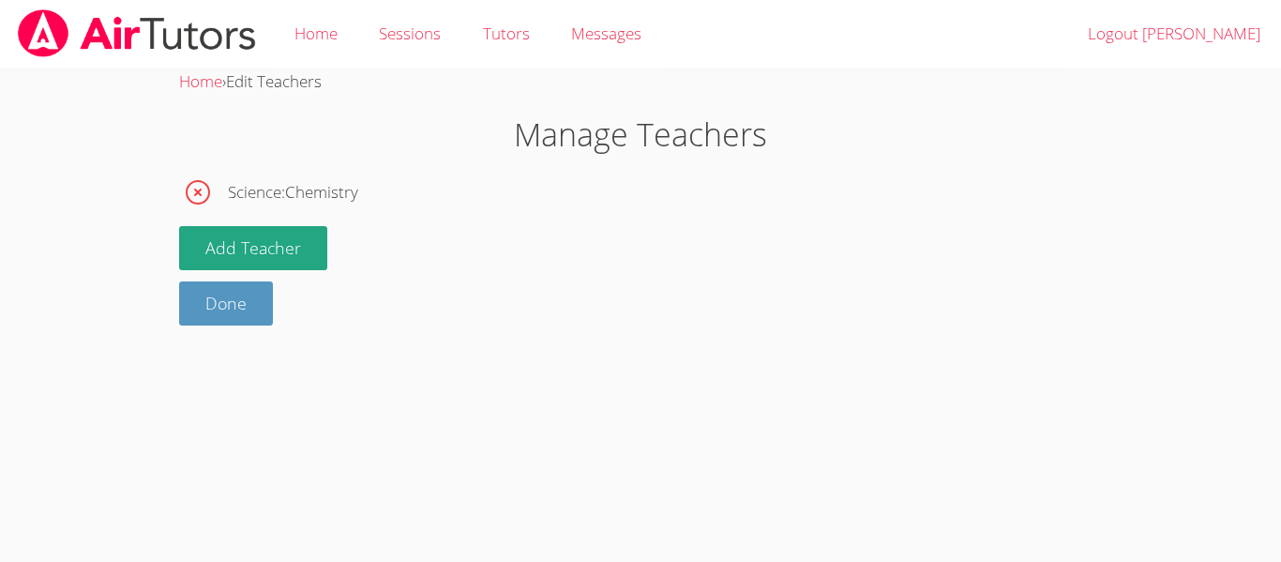
click at [259, 193] on span "Science : Chemistry" at bounding box center [293, 192] width 130 height 27
click at [572, 311] on div "Done" at bounding box center [640, 303] width 923 height 44
click at [297, 248] on button "Add Teacher" at bounding box center [253, 248] width 148 height 44
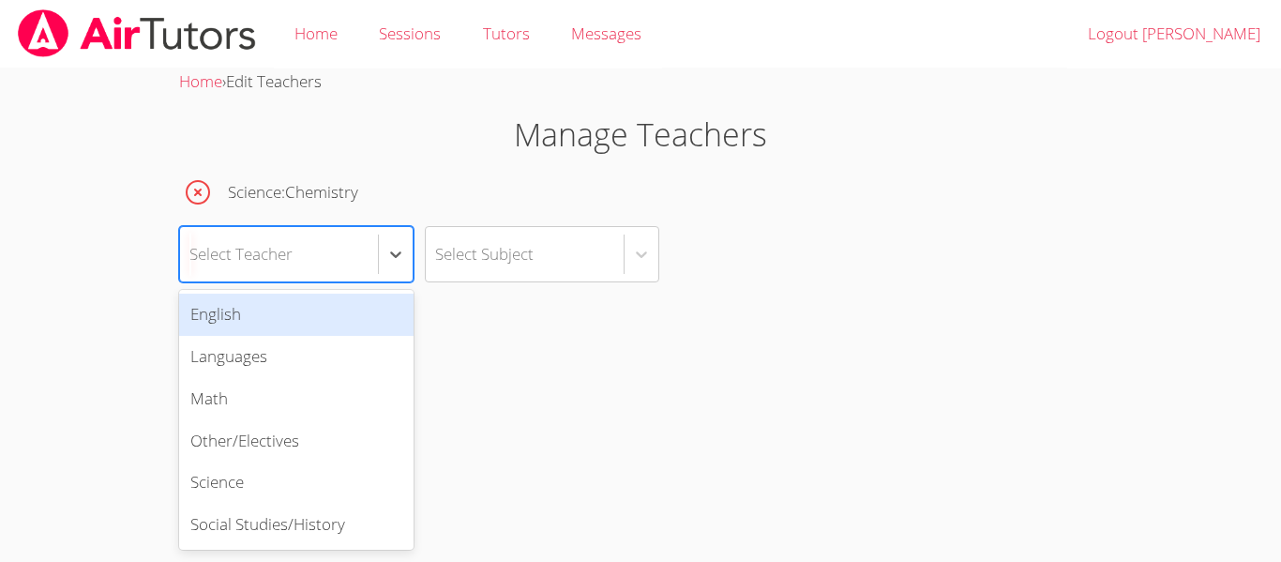
click at [327, 264] on div "Select Teacher" at bounding box center [279, 254] width 198 height 54
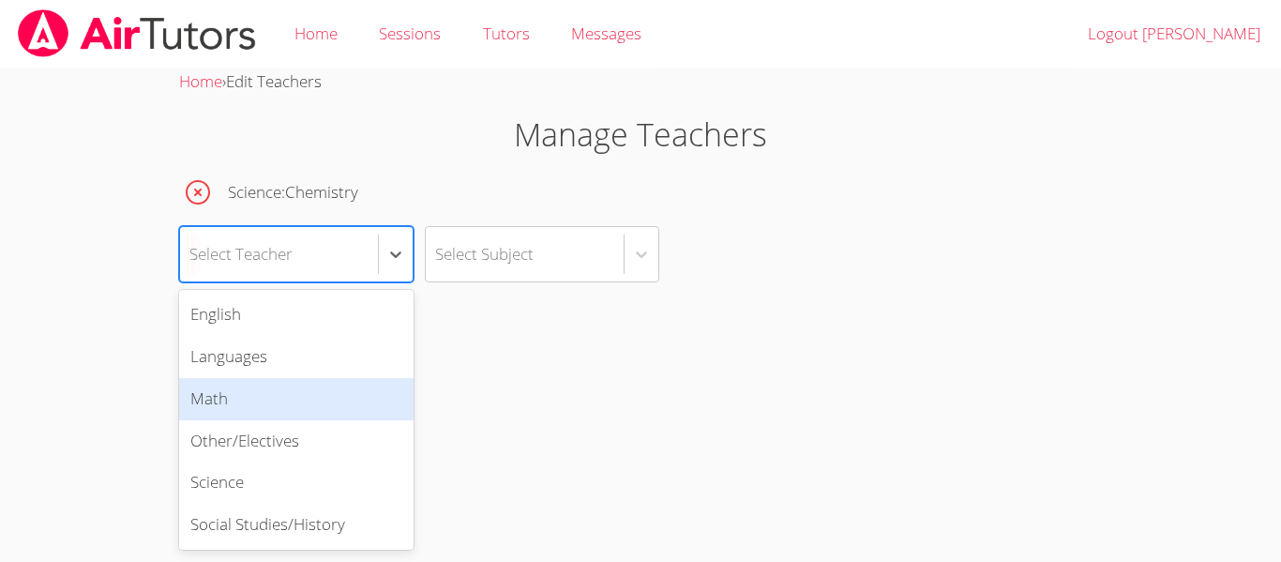
click at [324, 411] on div "Math" at bounding box center [296, 399] width 235 height 42
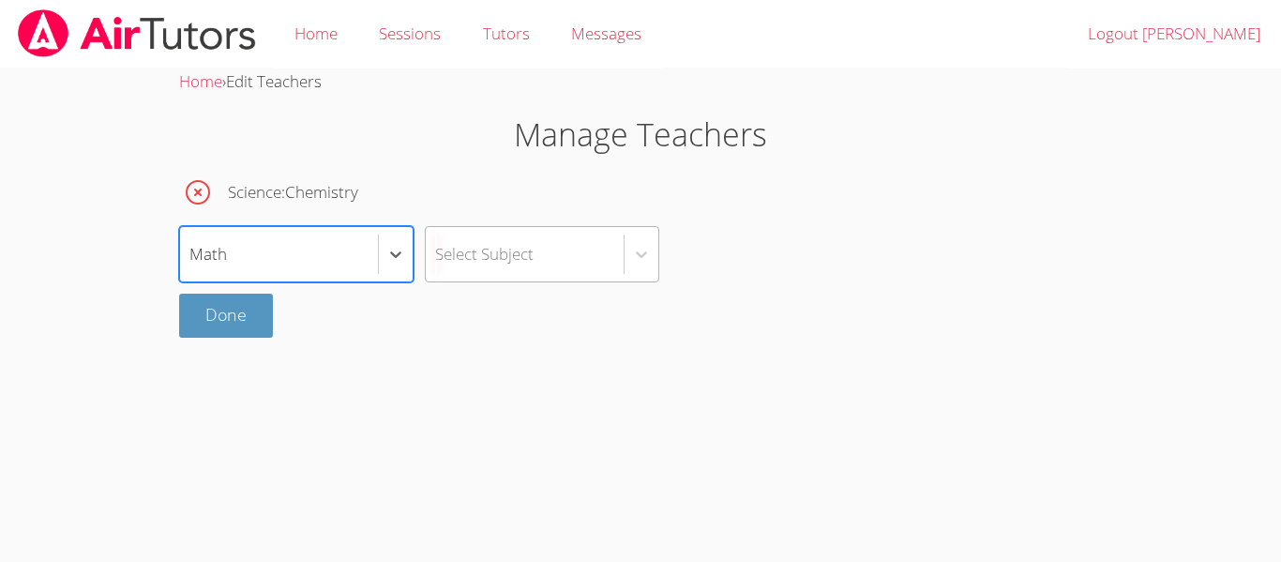
click at [481, 254] on div "Select Subject" at bounding box center [484, 253] width 99 height 27
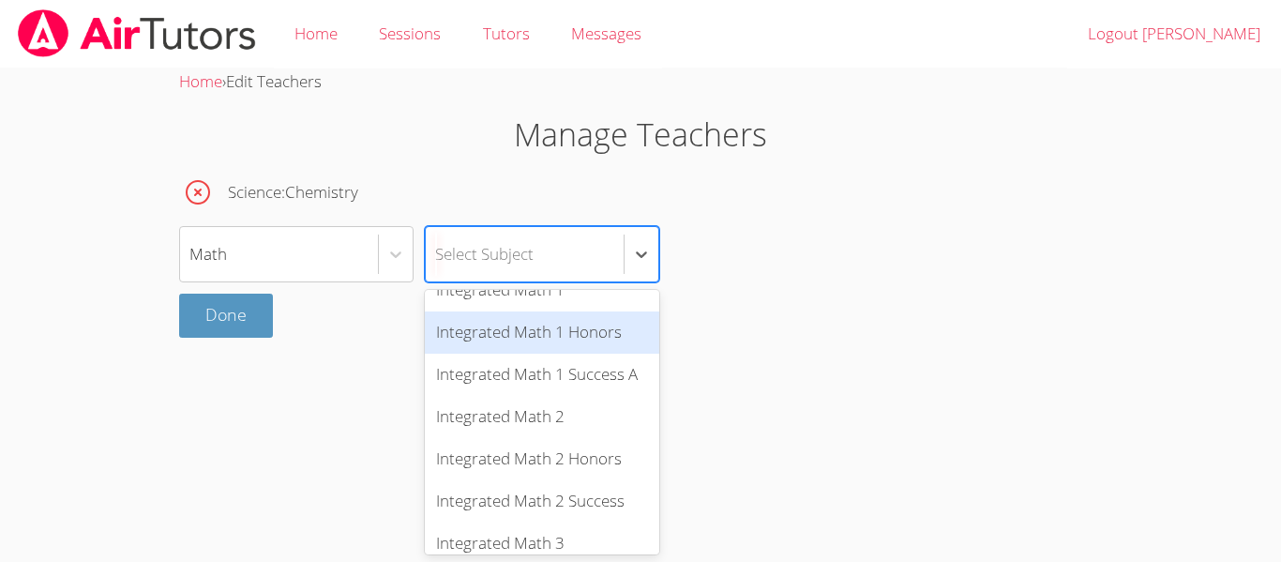
scroll to position [659, 0]
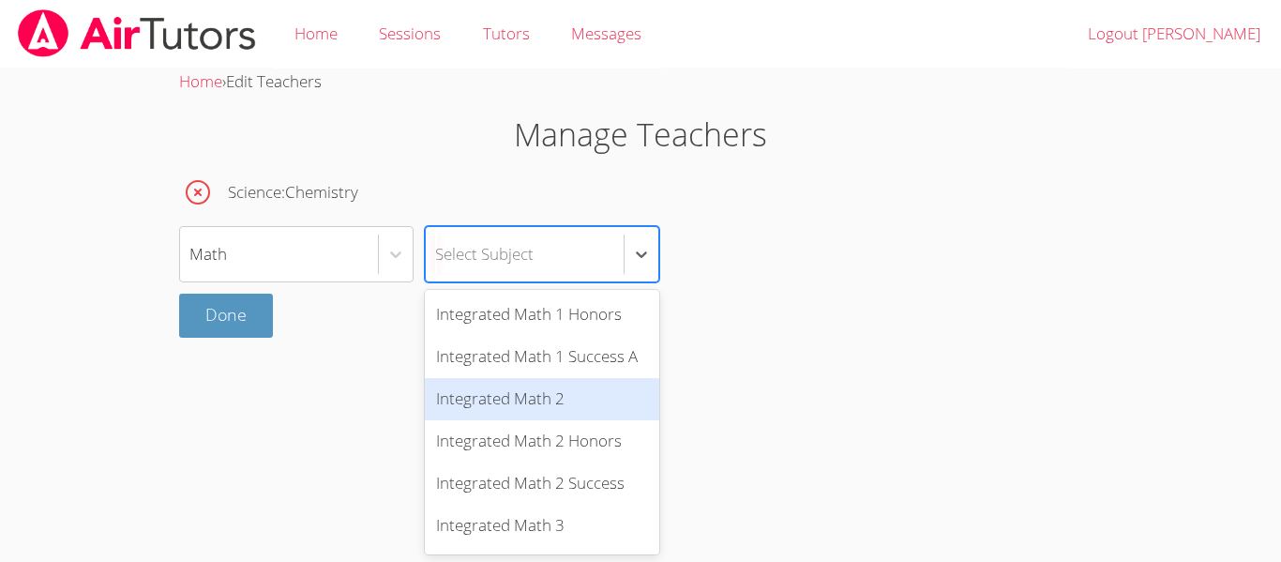
click at [521, 393] on div "Integrated Math 2" at bounding box center [542, 399] width 235 height 42
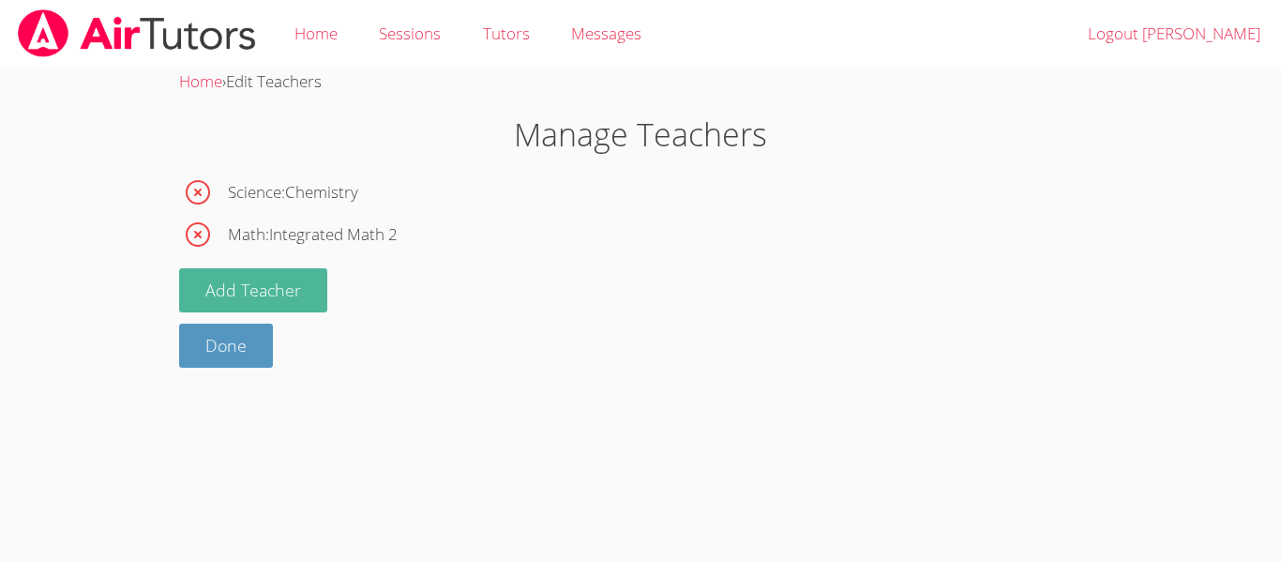
click at [258, 289] on button "Add Teacher" at bounding box center [253, 290] width 148 height 44
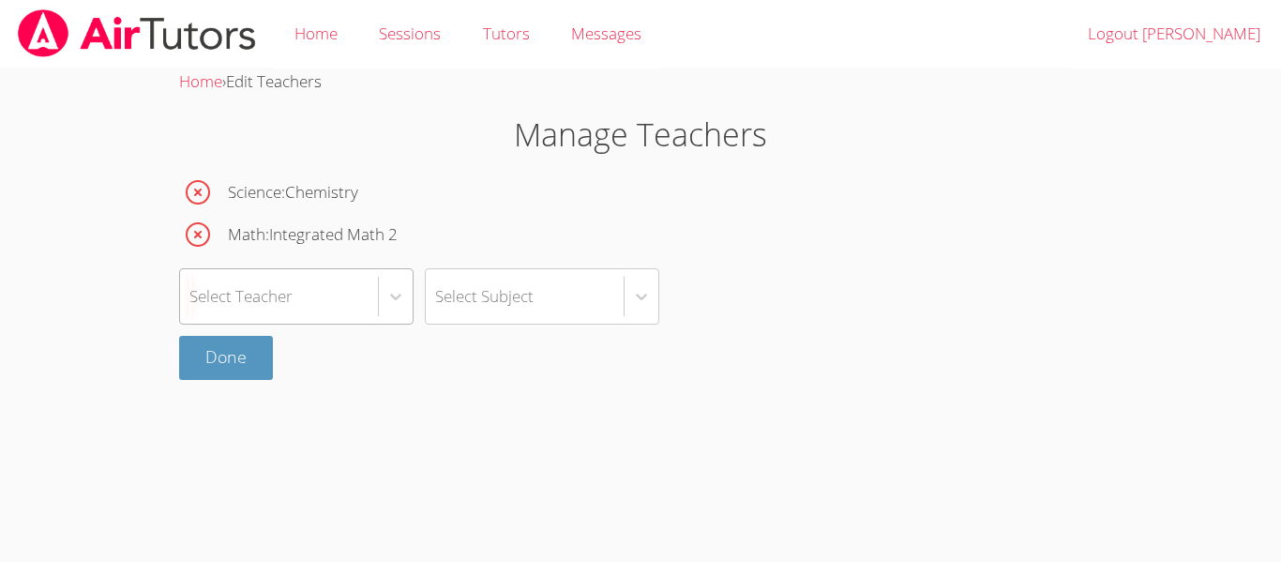
click at [258, 288] on div "Select Teacher" at bounding box center [240, 295] width 103 height 27
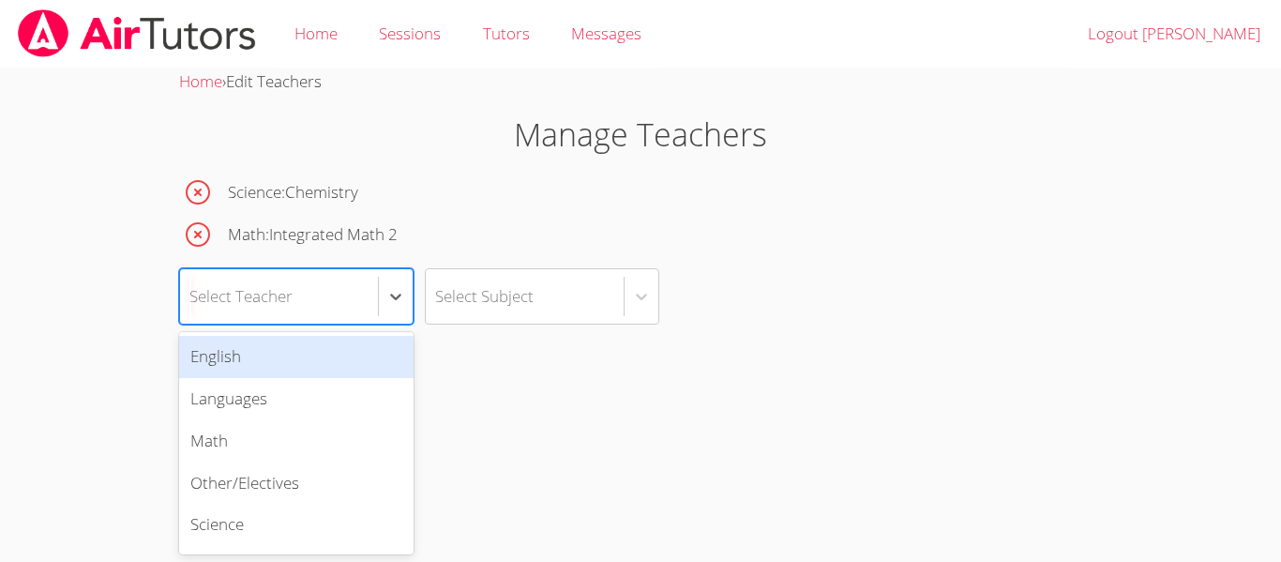
click at [259, 361] on div "English" at bounding box center [296, 357] width 235 height 42
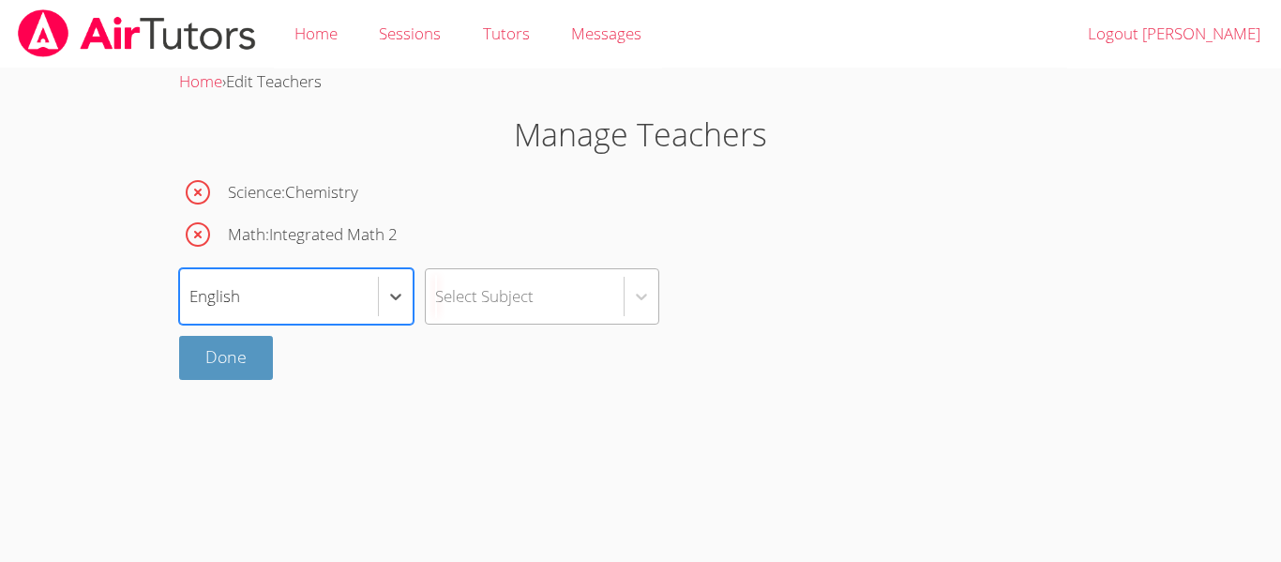
click at [502, 278] on div "Select Subject" at bounding box center [525, 296] width 198 height 54
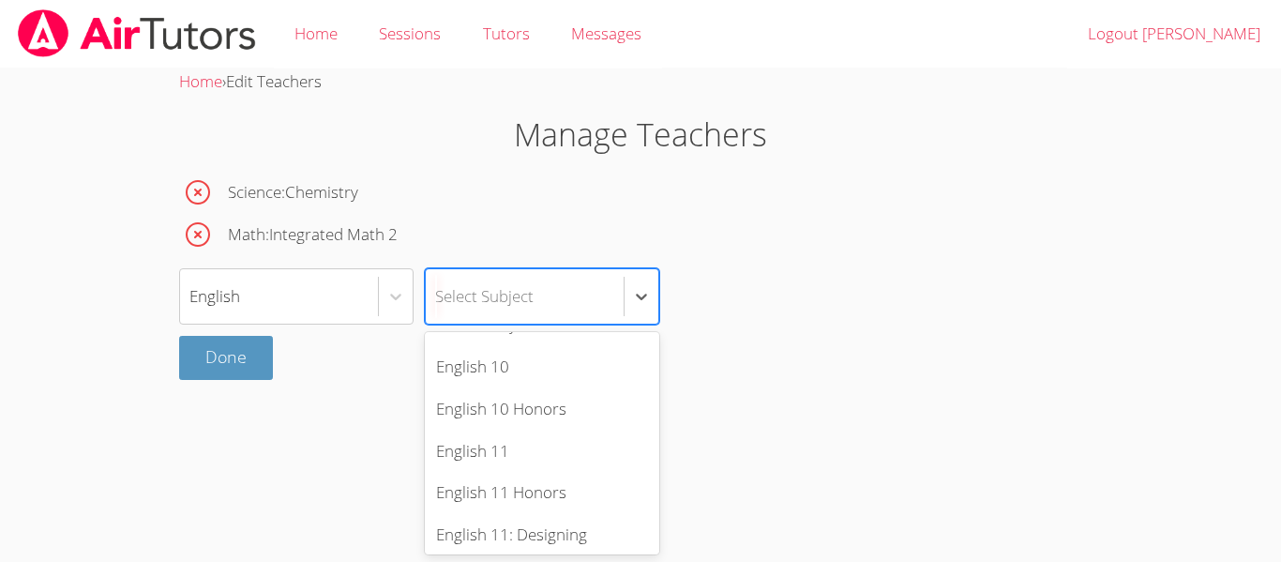
scroll to position [410, 0]
click at [503, 382] on div "English 10" at bounding box center [542, 368] width 235 height 42
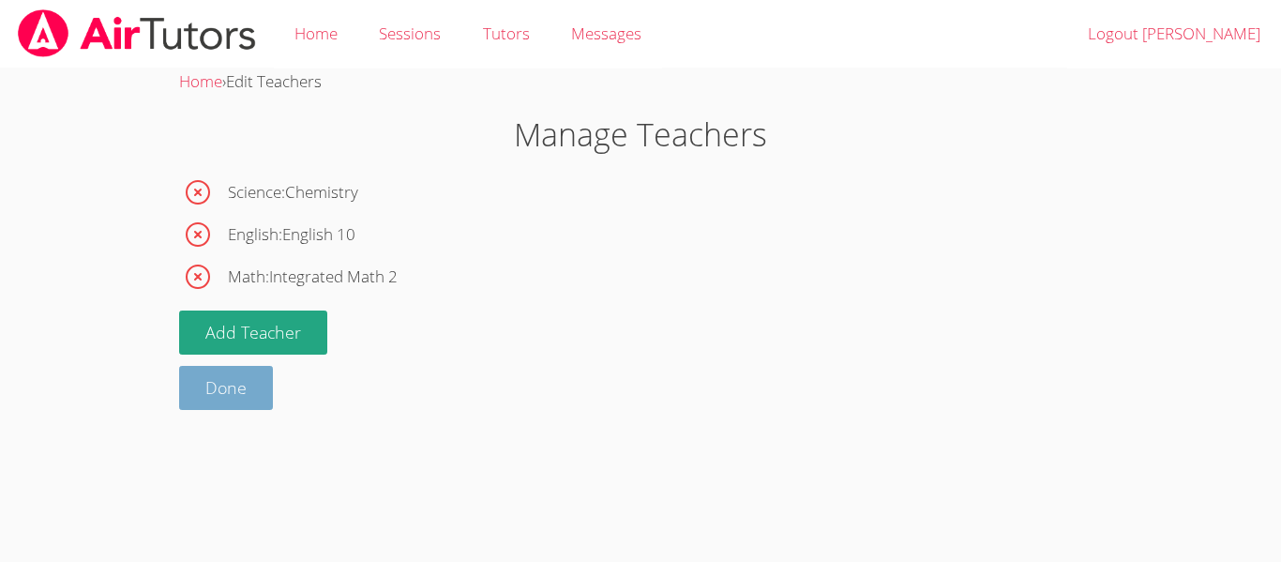
click at [253, 388] on link "Done" at bounding box center [226, 388] width 94 height 44
